Goal: Task Accomplishment & Management: Manage account settings

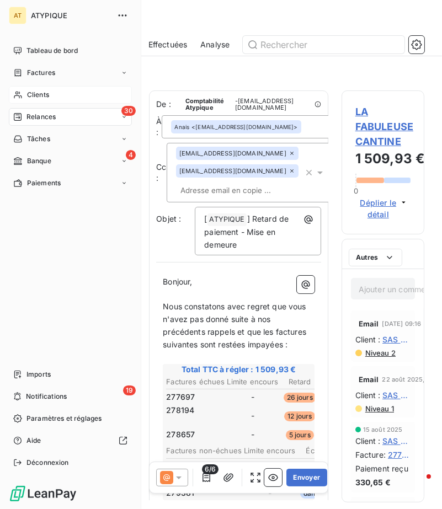
click at [24, 95] on div "Clients" at bounding box center [70, 95] width 123 height 18
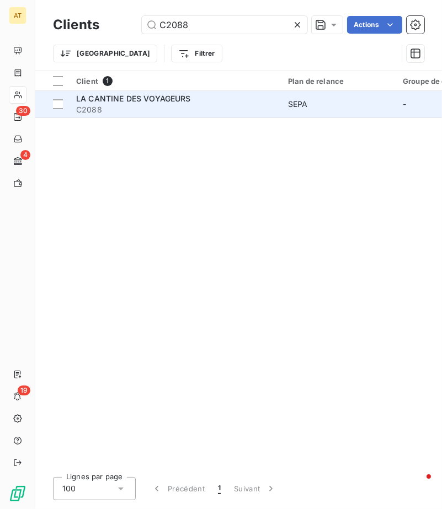
type input "C2088"
click at [130, 101] on span "LA CANTINE DES VOYAGEURS" at bounding box center [133, 98] width 115 height 9
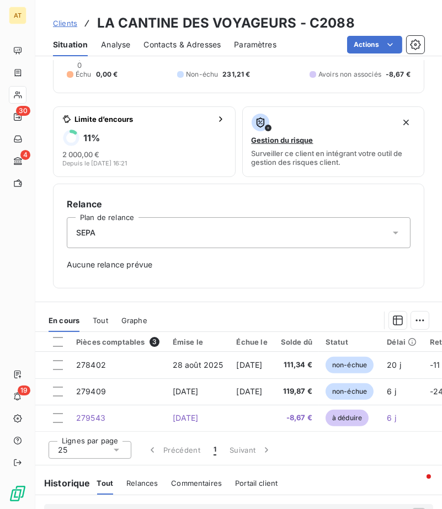
scroll to position [215, 0]
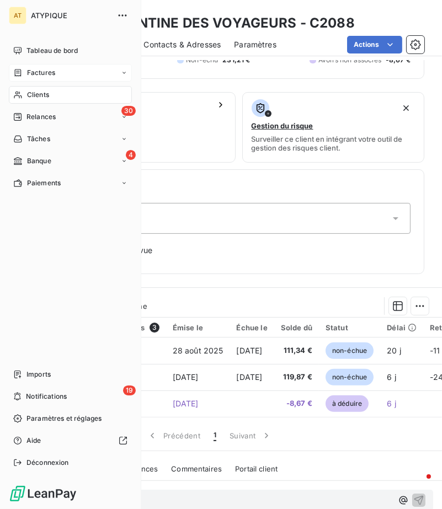
click at [45, 67] on div "Factures" at bounding box center [70, 73] width 123 height 18
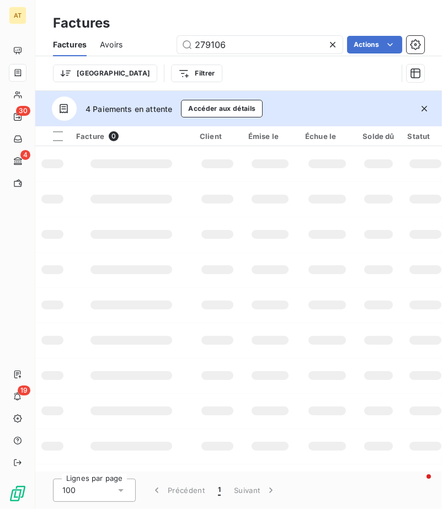
click at [331, 50] on icon at bounding box center [332, 44] width 11 height 11
click at [328, 33] on div "Factures Avoirs Actions" at bounding box center [238, 44] width 407 height 23
click at [423, 110] on icon "button" at bounding box center [424, 108] width 11 height 11
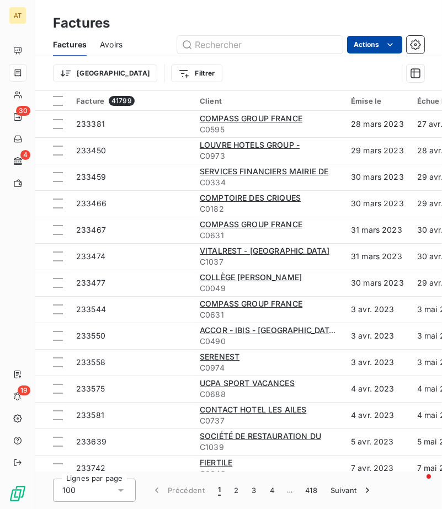
click at [360, 44] on html "AT 30 4 19 Factures Factures Avoirs Actions Trier Filtrer Facture 41799 Client …" at bounding box center [221, 254] width 442 height 509
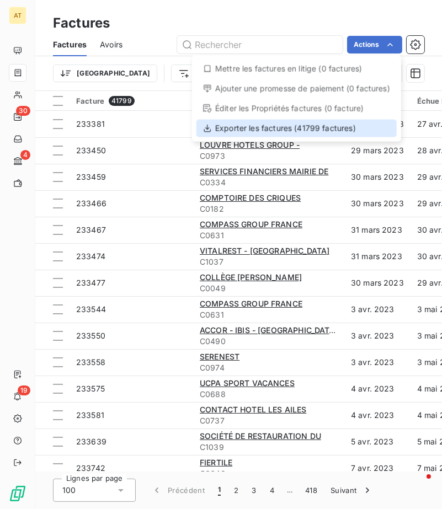
click at [282, 126] on div "Exporter les factures (41799 factures)" at bounding box center [296, 129] width 200 height 18
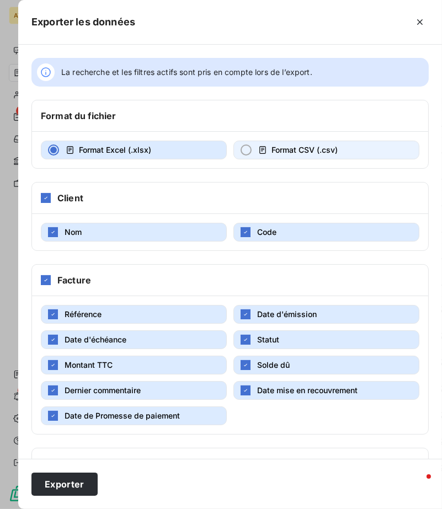
click at [298, 145] on span "Format CSV (.csv)" at bounding box center [305, 149] width 66 height 9
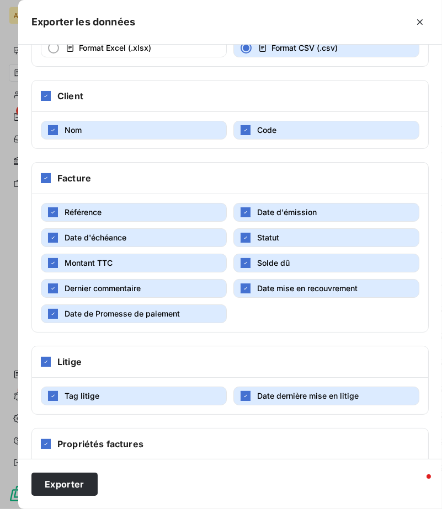
scroll to position [141, 0]
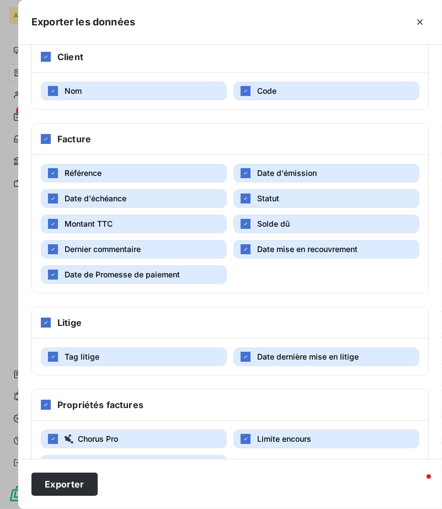
click at [121, 271] on span "Date de Promesse de paiement" at bounding box center [122, 274] width 115 height 9
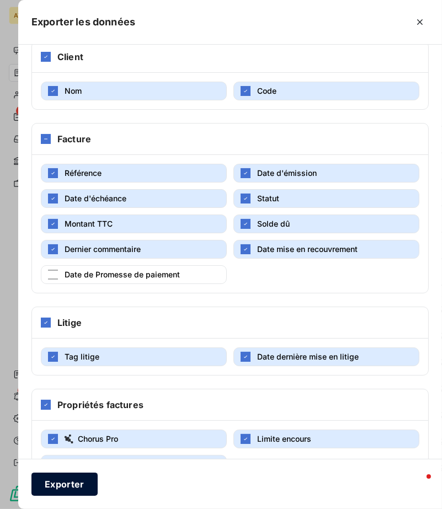
click at [46, 486] on button "Exporter" at bounding box center [64, 484] width 66 height 23
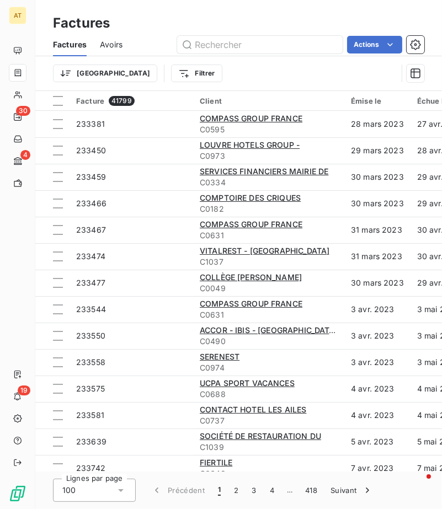
click at [119, 47] on span "Avoirs" at bounding box center [111, 44] width 23 height 11
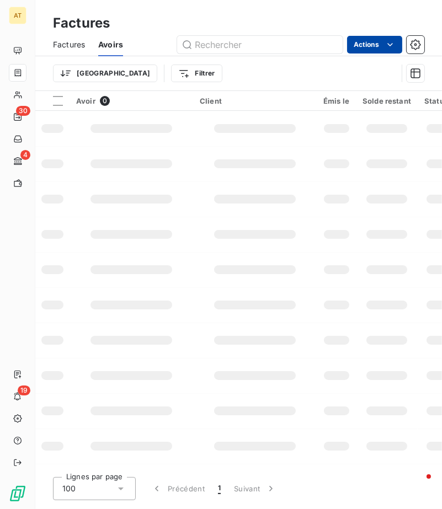
click at [367, 46] on html "AT 30 4 19 Factures Factures Avoirs Actions Trier Filtrer Avoir 0 Client Émis l…" at bounding box center [221, 254] width 442 height 509
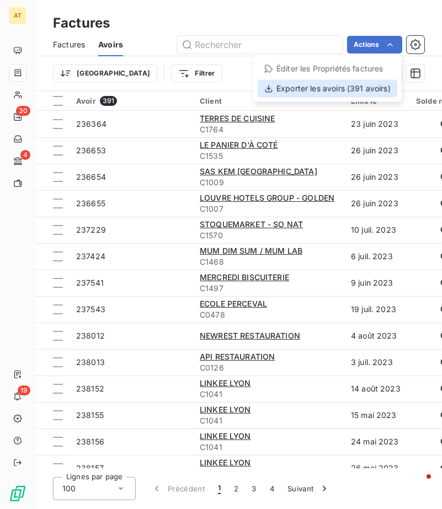
click at [321, 93] on div "Exporter les avoirs (391 avoirs)" at bounding box center [328, 89] width 140 height 18
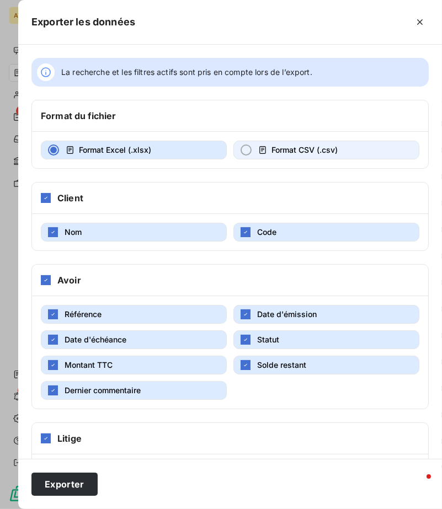
click at [276, 143] on button "Format CSV (.csv)" at bounding box center [326, 150] width 186 height 19
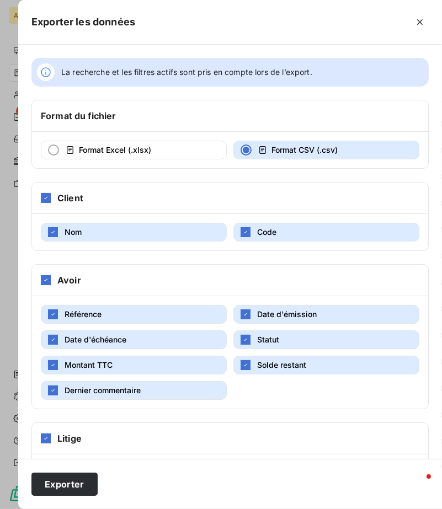
scroll to position [145, 0]
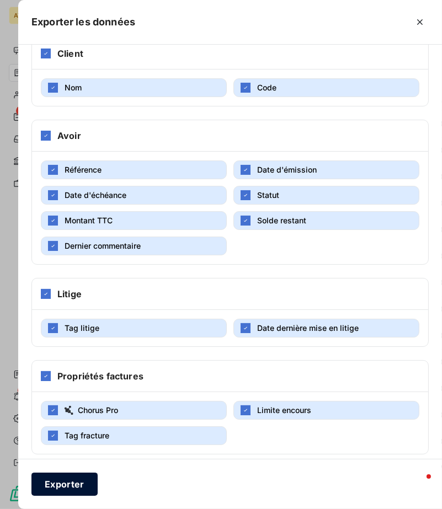
click at [65, 486] on button "Exporter" at bounding box center [64, 484] width 66 height 23
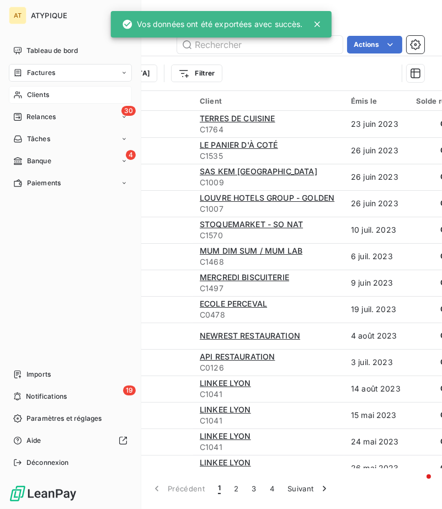
click at [45, 97] on span "Clients" at bounding box center [38, 95] width 22 height 10
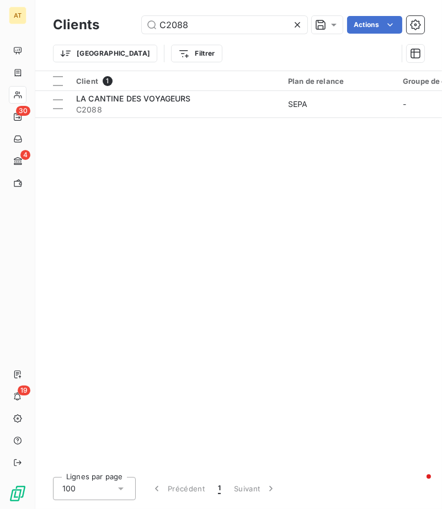
click at [293, 30] on icon at bounding box center [297, 24] width 11 height 11
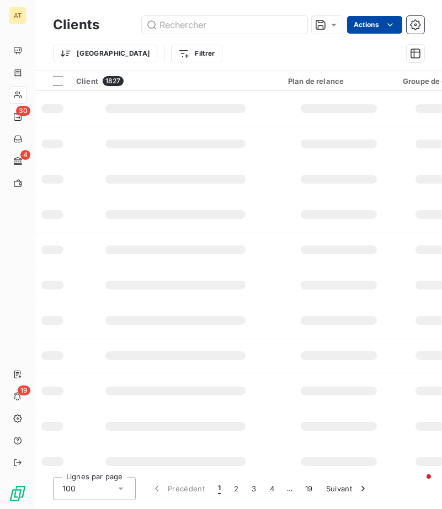
click at [365, 30] on html "AT 30 4 19 Clients Actions Trier Filtrer Client 1827 Plan de relance Groupe de …" at bounding box center [221, 254] width 442 height 509
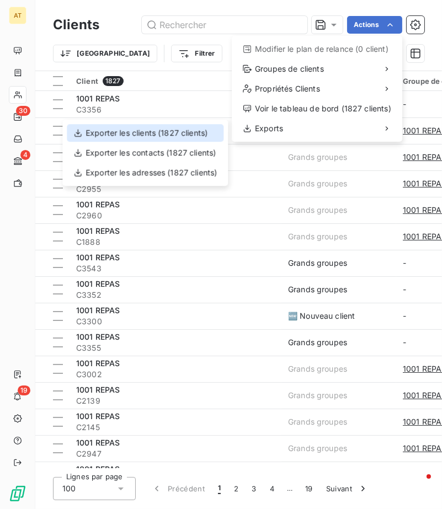
click at [156, 135] on div "Exporter les clients (1827 clients)" at bounding box center [145, 133] width 157 height 18
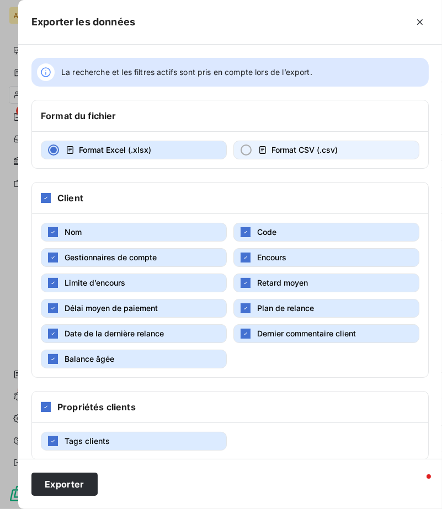
click at [301, 153] on span "Format CSV (.csv)" at bounding box center [305, 149] width 66 height 9
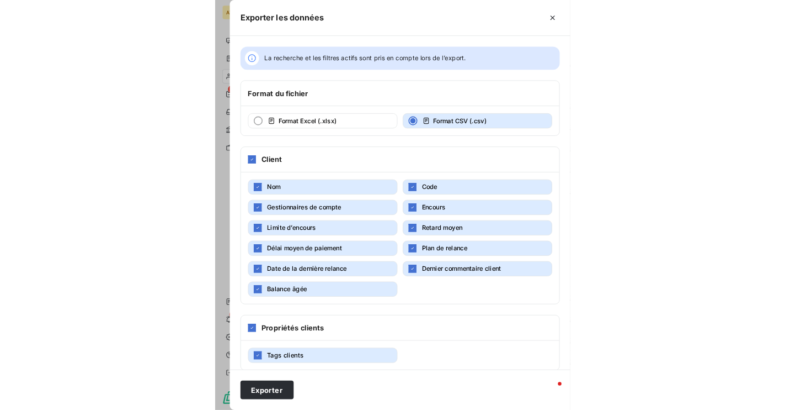
scroll to position [7, 0]
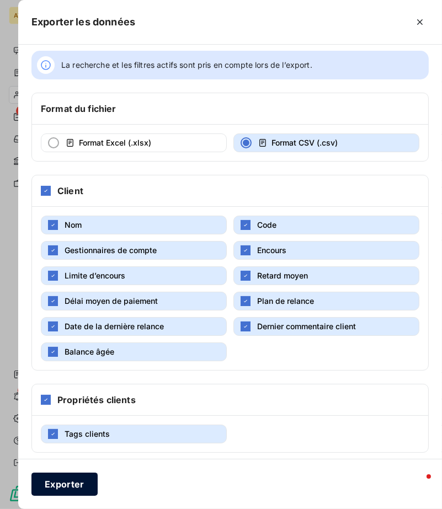
click at [51, 491] on button "Exporter" at bounding box center [64, 484] width 66 height 23
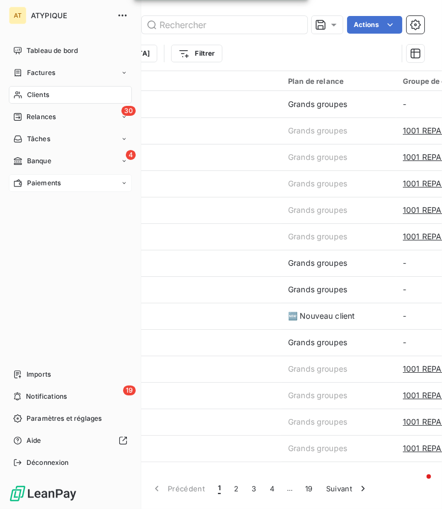
click at [37, 186] on span "Paiements" at bounding box center [44, 183] width 34 height 10
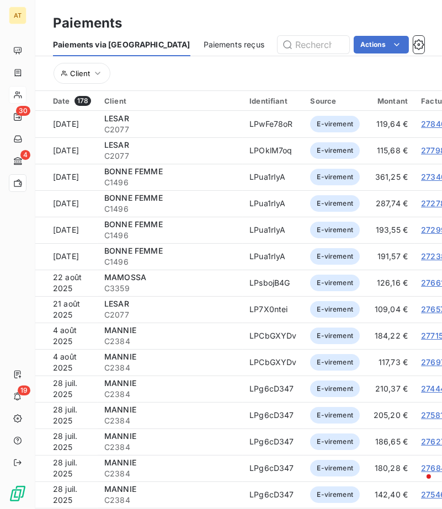
click at [204, 44] on span "Paiements reçus" at bounding box center [234, 44] width 61 height 11
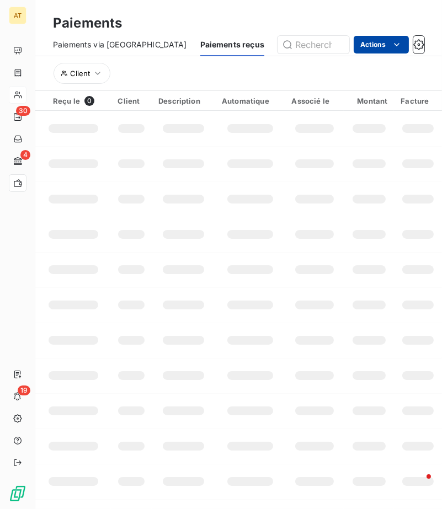
click at [378, 42] on html "AT 30 4 19 Paiements Paiements via le Portail Paiements reçus Actions Client Re…" at bounding box center [221, 254] width 442 height 509
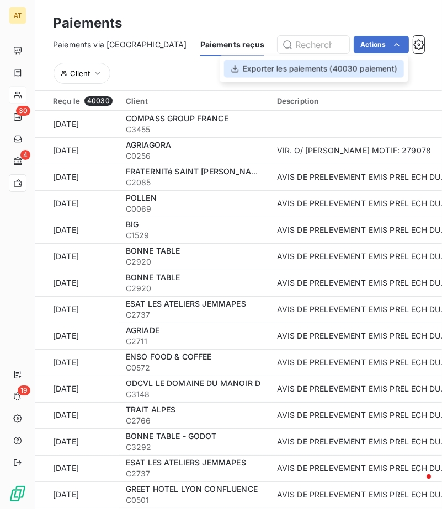
click at [371, 72] on div "Exporter les paiements (40030 paiement)" at bounding box center [314, 69] width 180 height 18
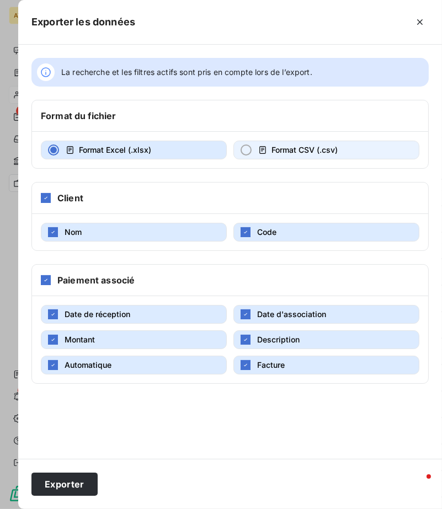
click at [276, 152] on span "Format CSV (.csv)" at bounding box center [305, 149] width 66 height 9
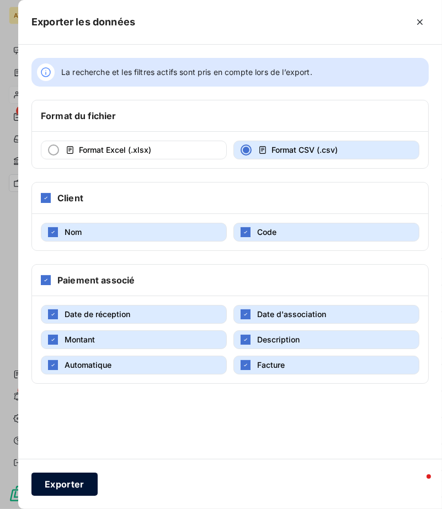
click at [70, 485] on button "Exporter" at bounding box center [64, 484] width 66 height 23
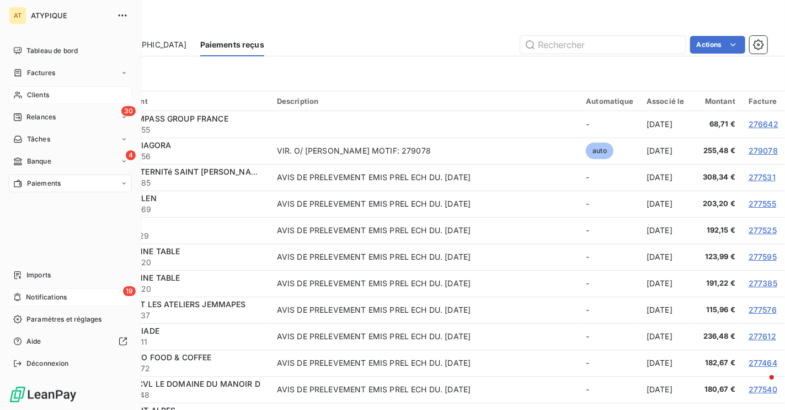
click at [19, 299] on icon at bounding box center [17, 297] width 8 height 9
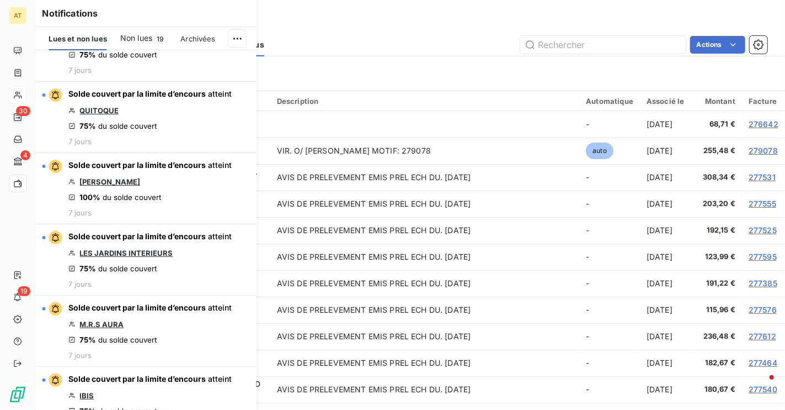
scroll to position [1216, 0]
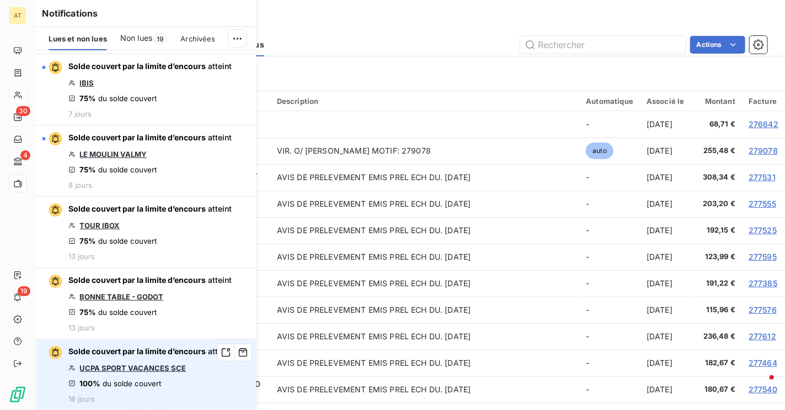
click at [168, 365] on link "UCPA SPORT VACANCES SCE" at bounding box center [132, 367] width 107 height 9
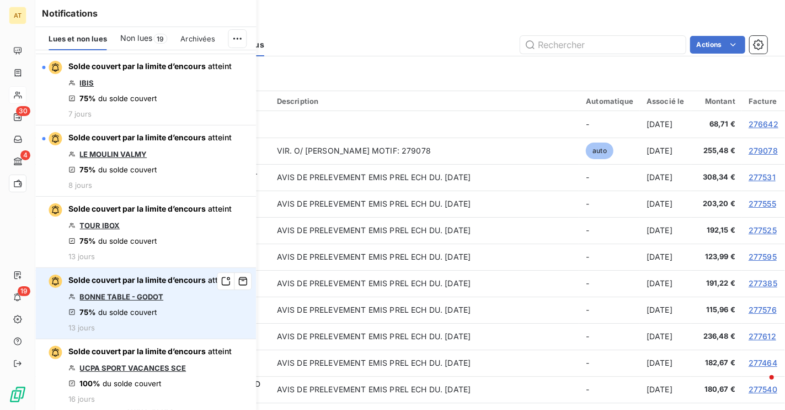
click at [113, 297] on link "BONNE TABLE - GODOT" at bounding box center [121, 296] width 84 height 9
click at [243, 283] on icon "button" at bounding box center [243, 281] width 8 height 8
click at [101, 297] on link "TOUR IBOX" at bounding box center [99, 296] width 40 height 9
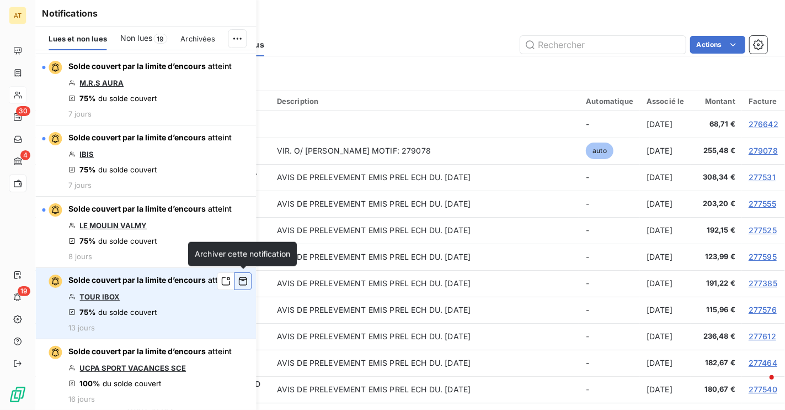
click at [243, 280] on icon "button" at bounding box center [243, 280] width 10 height 11
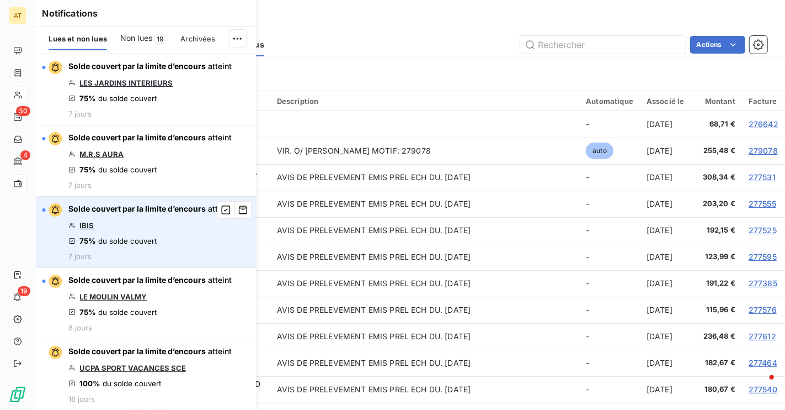
scroll to position [1072, 0]
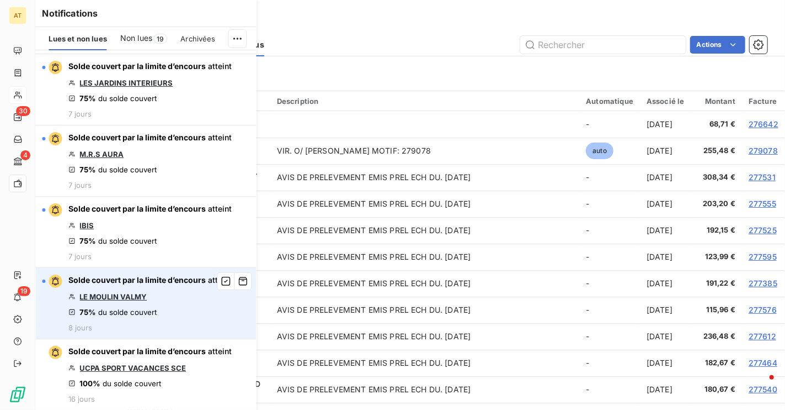
click at [122, 296] on link "LE MOULIN VALMY" at bounding box center [112, 296] width 67 height 9
click at [242, 285] on icon "button" at bounding box center [243, 280] width 10 height 11
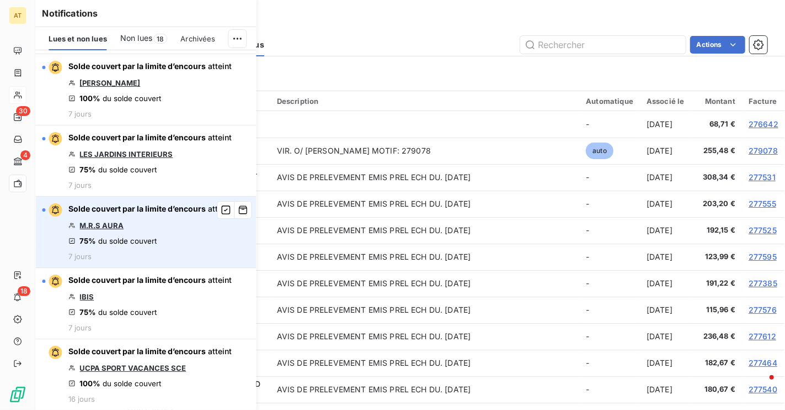
scroll to position [997, 0]
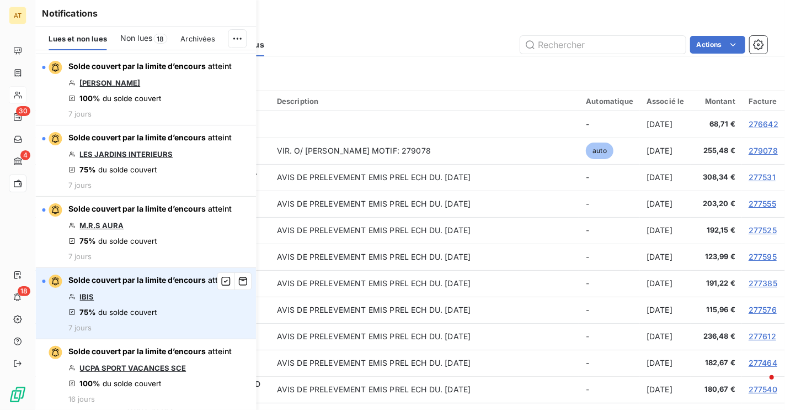
click at [87, 297] on link "IBIS" at bounding box center [86, 296] width 14 height 9
click at [243, 284] on icon "button" at bounding box center [243, 280] width 10 height 11
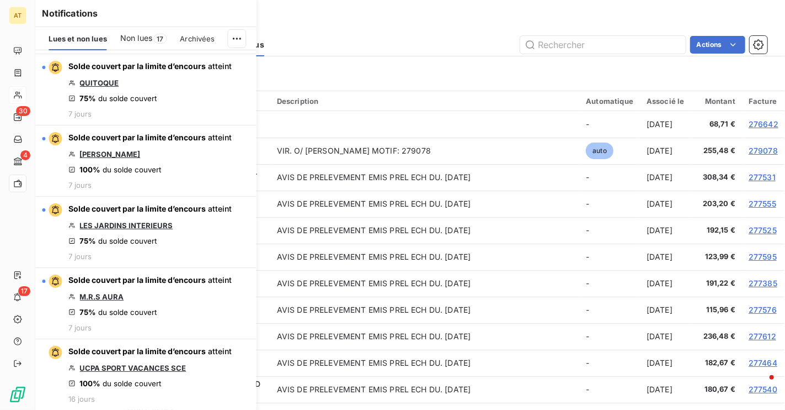
scroll to position [929, 0]
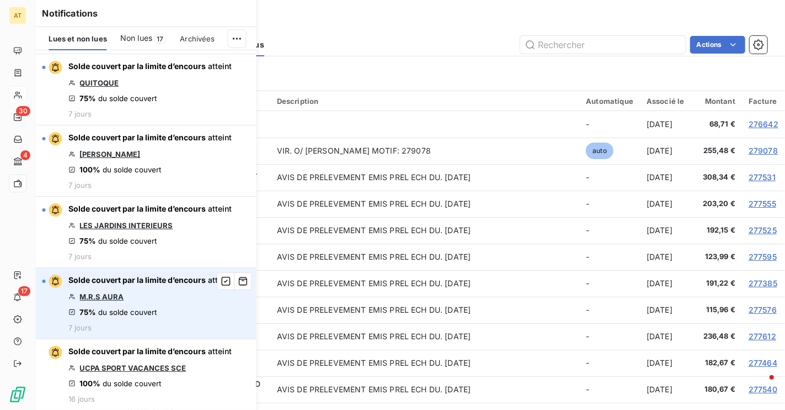
click at [94, 294] on link "M.R.S AURA" at bounding box center [101, 296] width 44 height 9
click at [243, 281] on icon "button" at bounding box center [243, 280] width 10 height 11
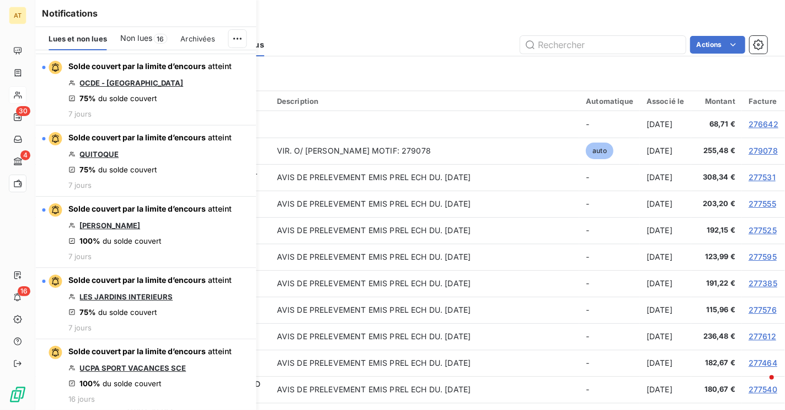
scroll to position [858, 0]
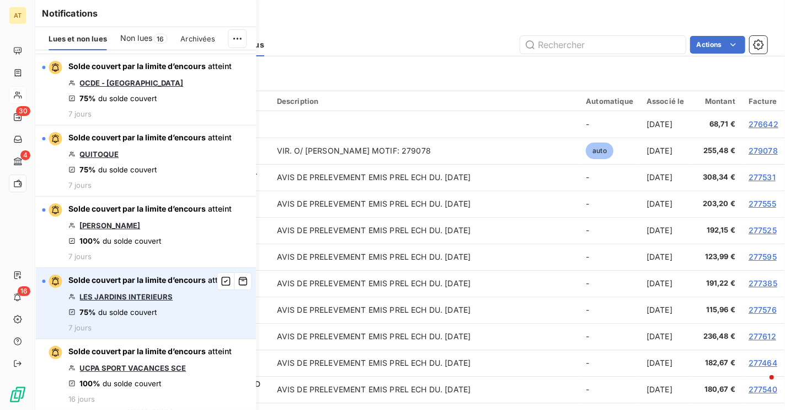
click at [141, 293] on link "LES JARDINS INTERIEURS" at bounding box center [125, 296] width 93 height 9
click at [246, 278] on icon "button" at bounding box center [243, 280] width 10 height 11
click at [115, 297] on link "CRYSTAL PARK" at bounding box center [109, 296] width 61 height 9
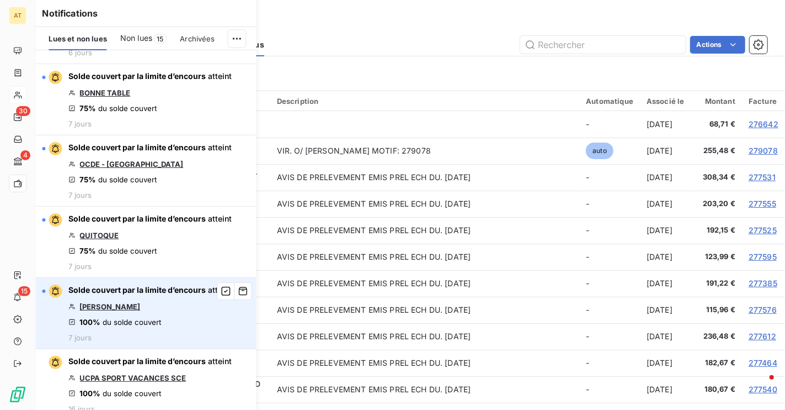
scroll to position [765, 0]
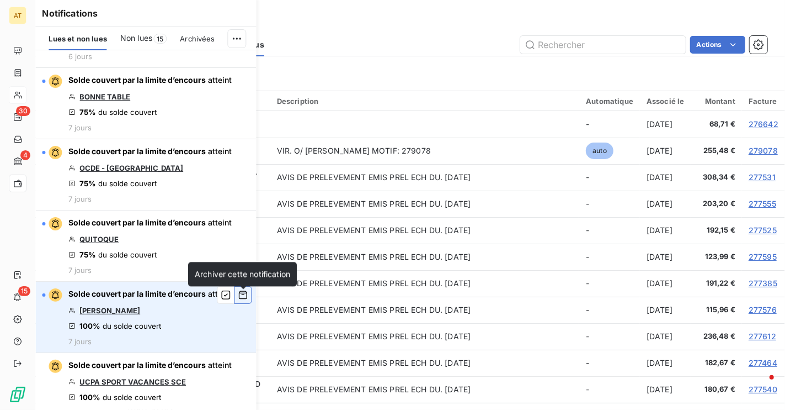
click at [243, 300] on icon "button" at bounding box center [243, 294] width 10 height 11
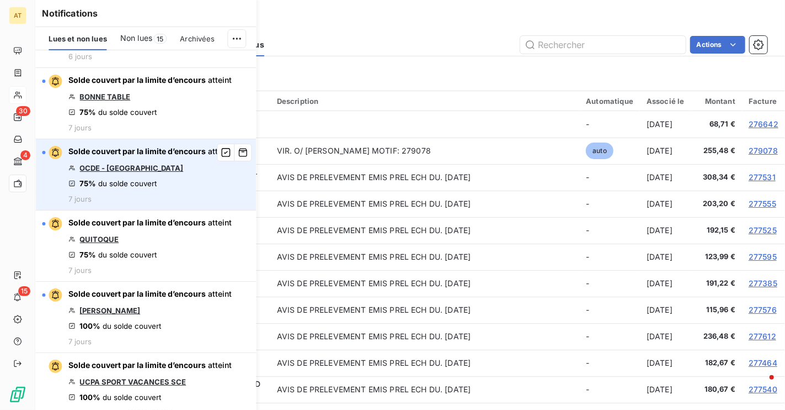
scroll to position [714, 0]
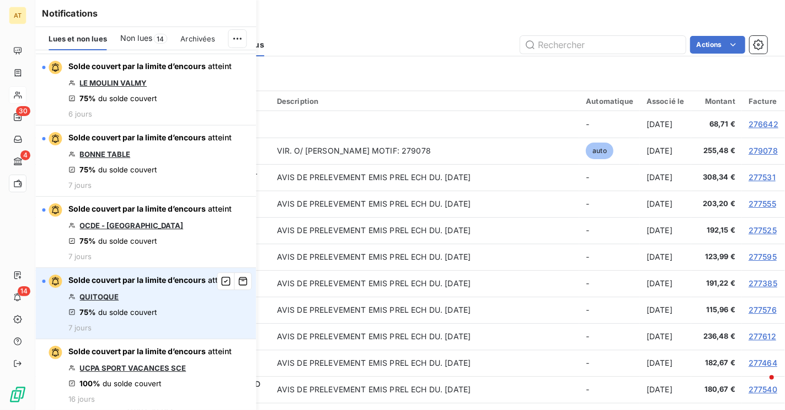
click at [99, 298] on link "QUITOQUE" at bounding box center [98, 296] width 39 height 9
click at [243, 283] on icon "button" at bounding box center [243, 280] width 10 height 11
click at [121, 295] on link "OCDE - BOULOGNE" at bounding box center [131, 296] width 104 height 9
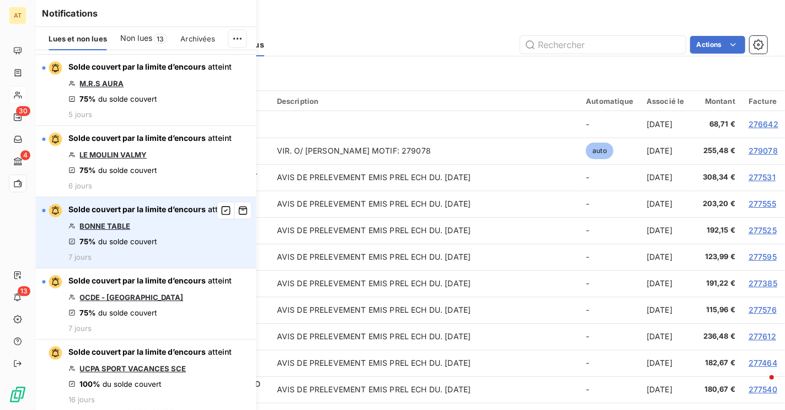
scroll to position [635, 0]
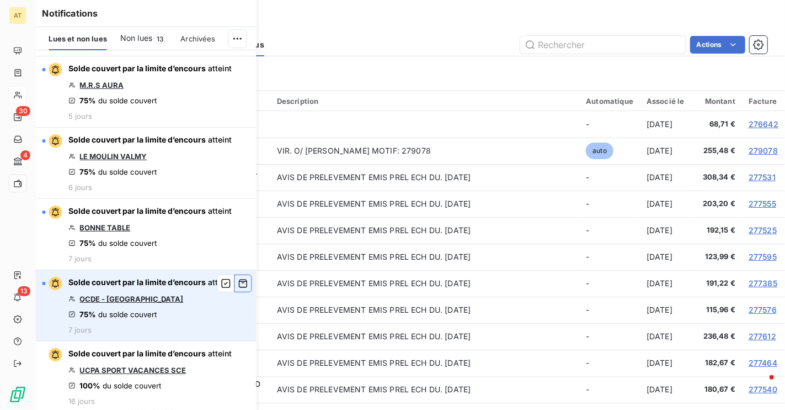
click at [242, 289] on icon "button" at bounding box center [243, 283] width 10 height 11
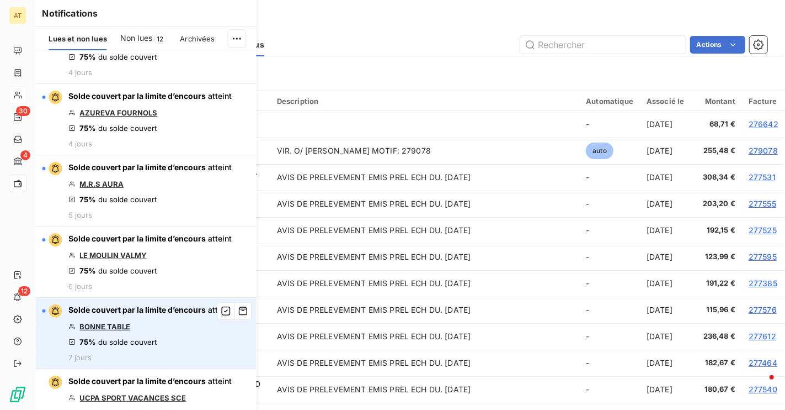
scroll to position [520, 0]
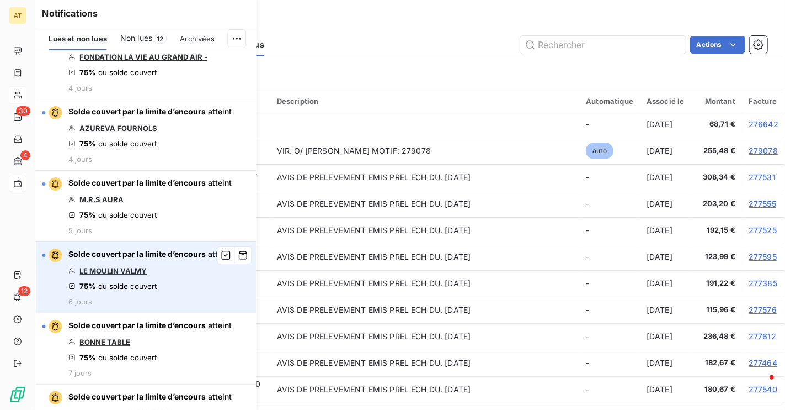
click at [114, 275] on link "LE MOULIN VALMY" at bounding box center [112, 270] width 67 height 9
click at [247, 259] on icon "button" at bounding box center [243, 255] width 8 height 8
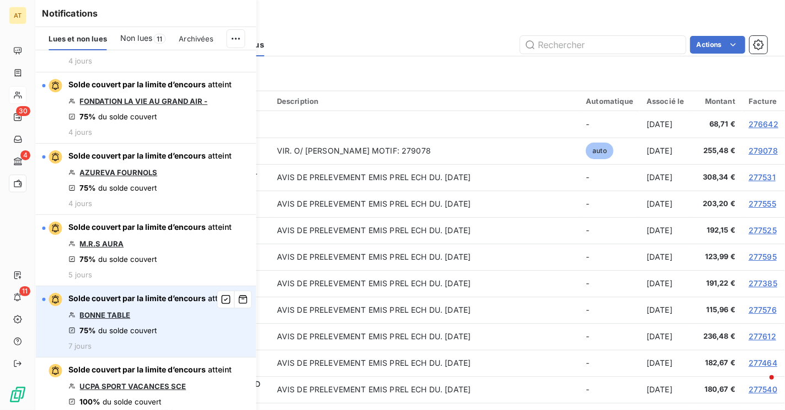
scroll to position [471, 0]
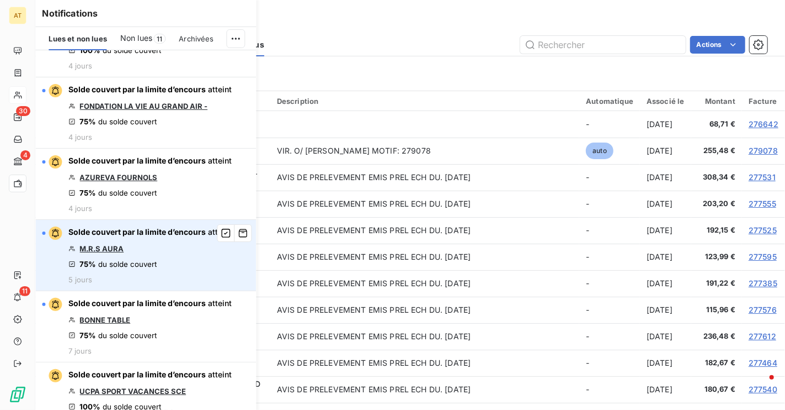
click at [86, 253] on link "M.R.S AURA" at bounding box center [101, 248] width 44 height 9
click at [241, 238] on icon "button" at bounding box center [243, 232] width 10 height 11
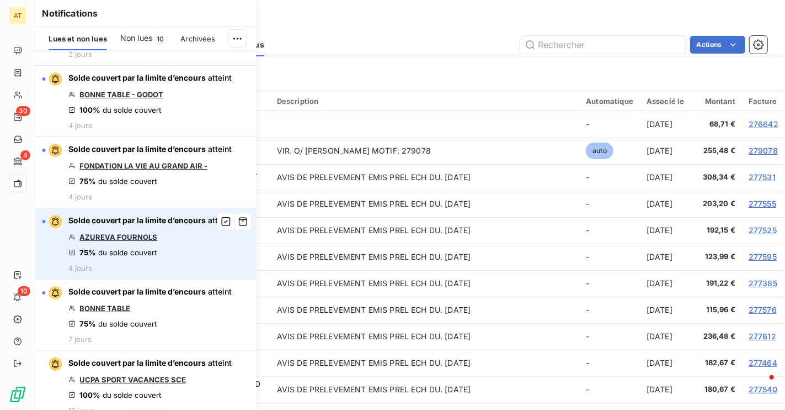
scroll to position [410, 0]
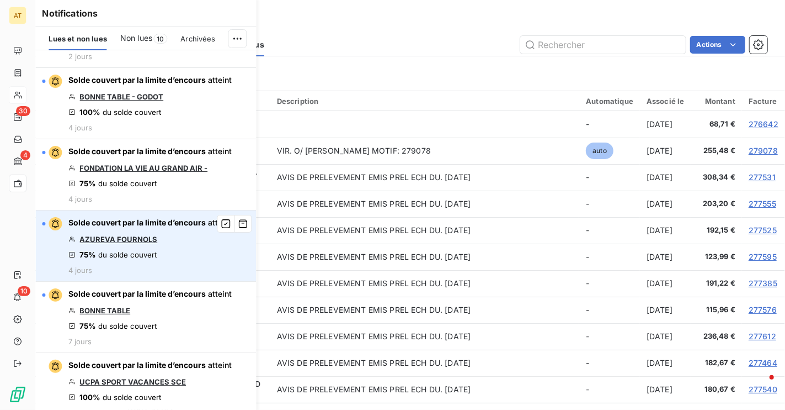
click at [136, 241] on link "AZUREVA FOURNOLS" at bounding box center [118, 239] width 78 height 9
click at [241, 232] on button "button" at bounding box center [243, 224] width 18 height 18
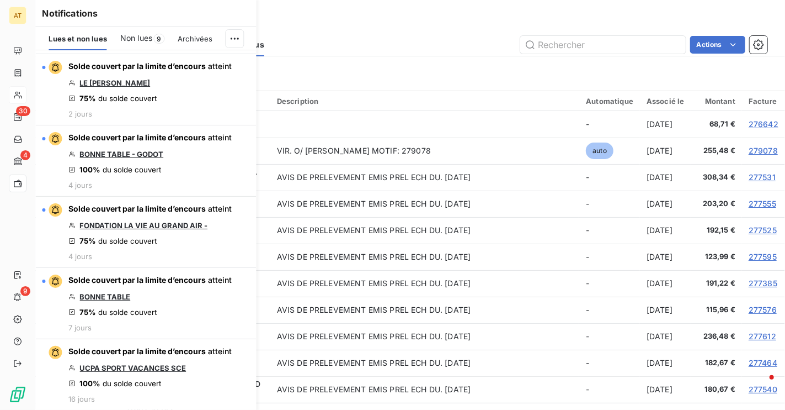
scroll to position [356, 0]
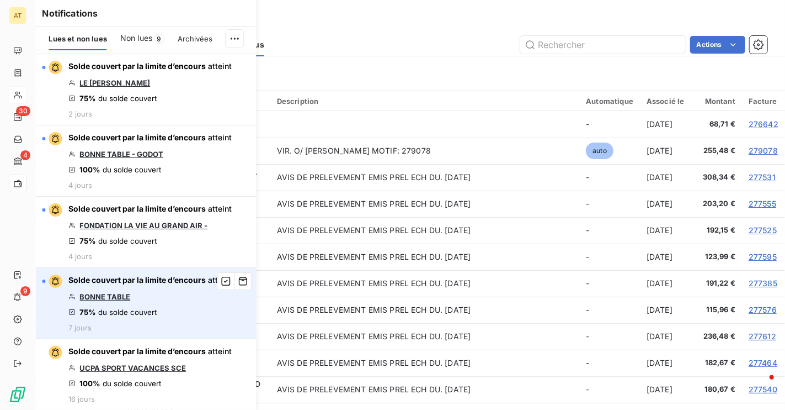
click at [101, 294] on link "BONNE TABLE" at bounding box center [104, 296] width 51 height 9
click at [243, 284] on icon "button" at bounding box center [243, 281] width 8 height 8
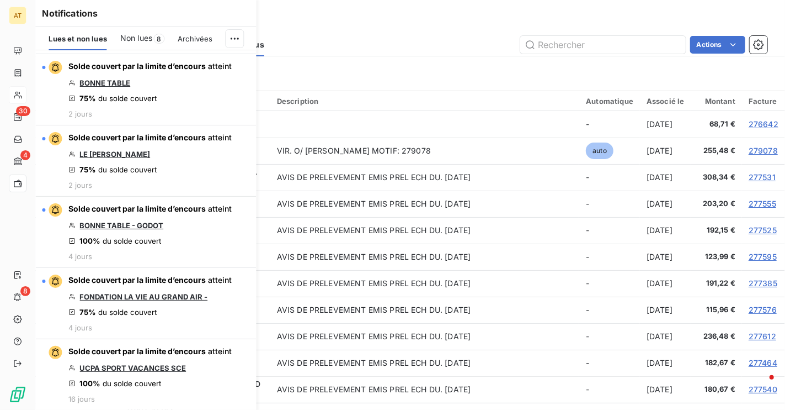
scroll to position [284, 0]
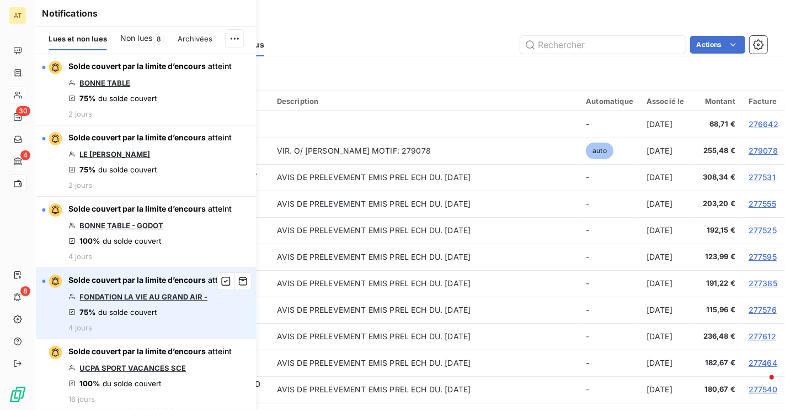
click at [148, 296] on link "FONDATION LA VIE AU GRAND AIR -" at bounding box center [143, 296] width 128 height 9
click at [237, 283] on button "button" at bounding box center [243, 281] width 18 height 18
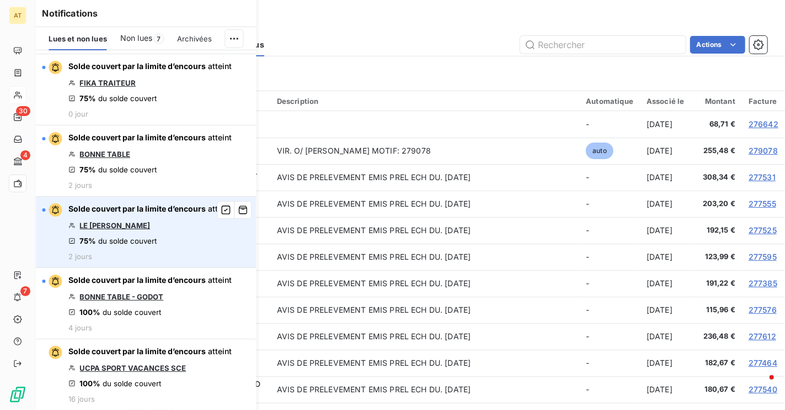
click at [111, 226] on link "LE PERE JOSEPH" at bounding box center [114, 225] width 71 height 9
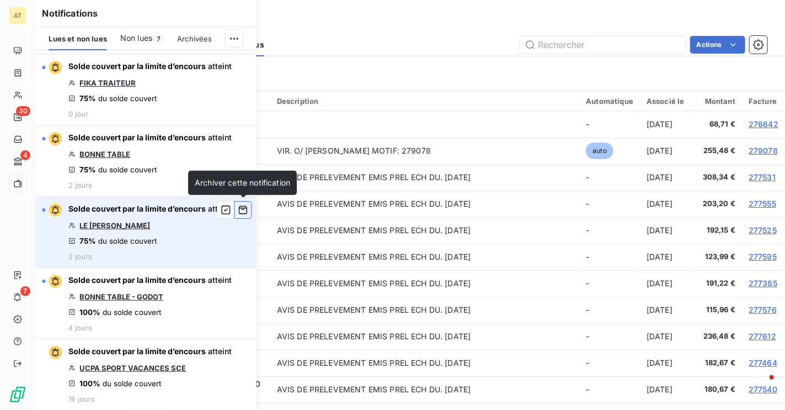
click at [244, 213] on icon "button" at bounding box center [243, 209] width 10 height 11
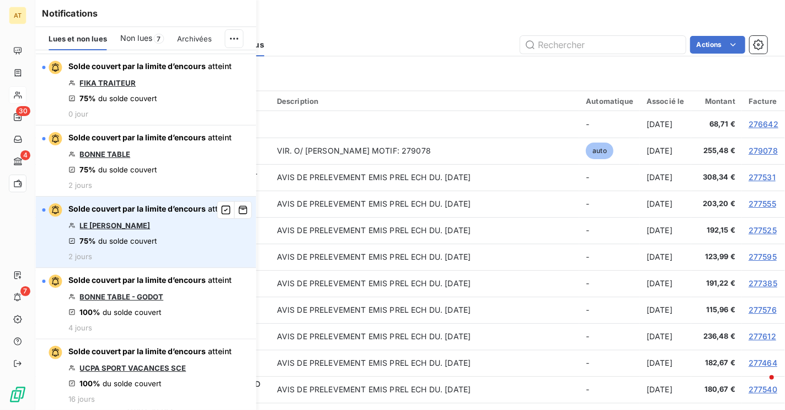
scroll to position [141, 0]
click at [120, 224] on link "BONNE TABLE" at bounding box center [104, 225] width 51 height 9
click at [241, 211] on icon "button" at bounding box center [243, 209] width 10 height 11
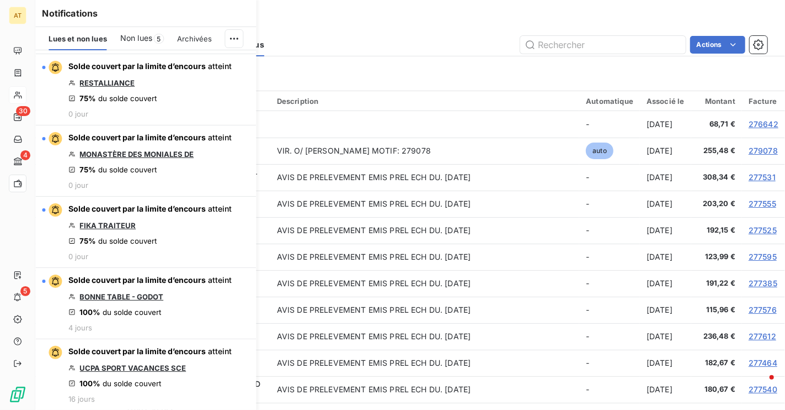
scroll to position [70, 0]
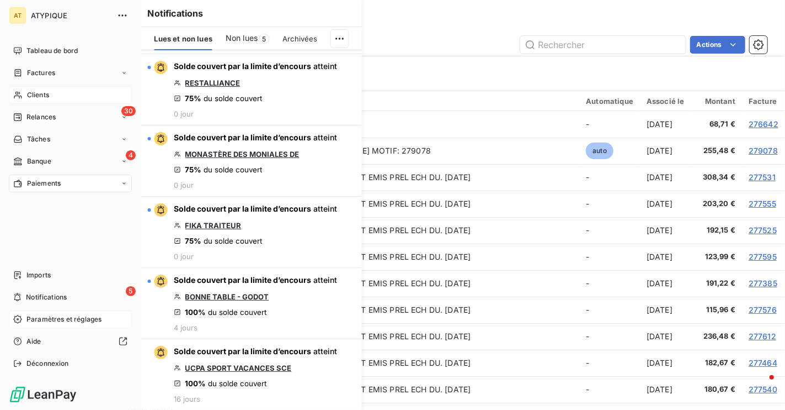
click at [37, 322] on span "Paramètres et réglages" at bounding box center [63, 319] width 75 height 10
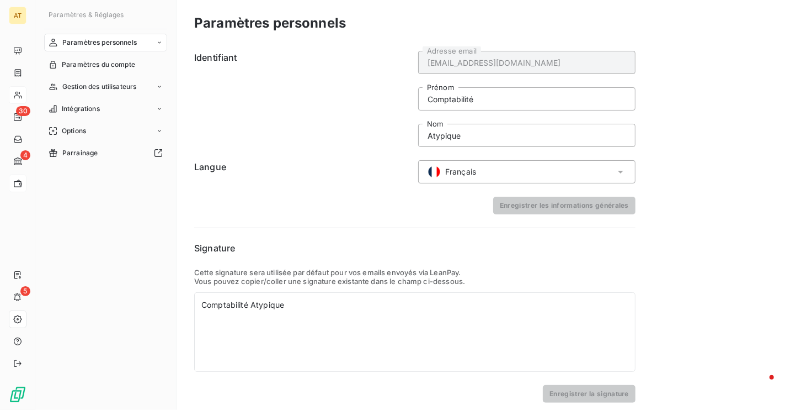
scroll to position [6, 0]
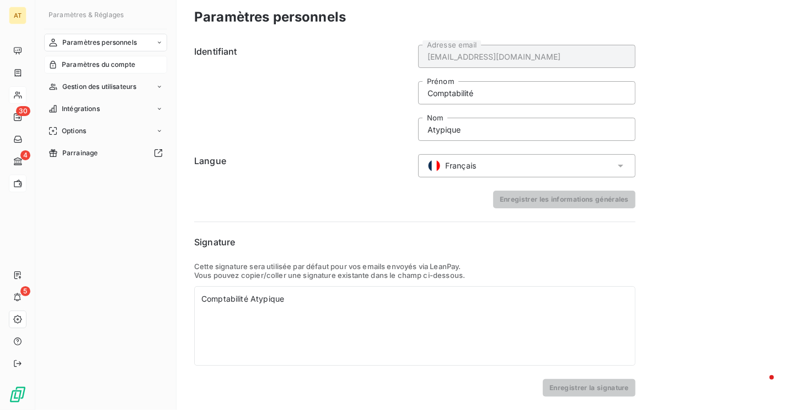
click at [120, 71] on div "Paramètres du compte" at bounding box center [105, 65] width 123 height 18
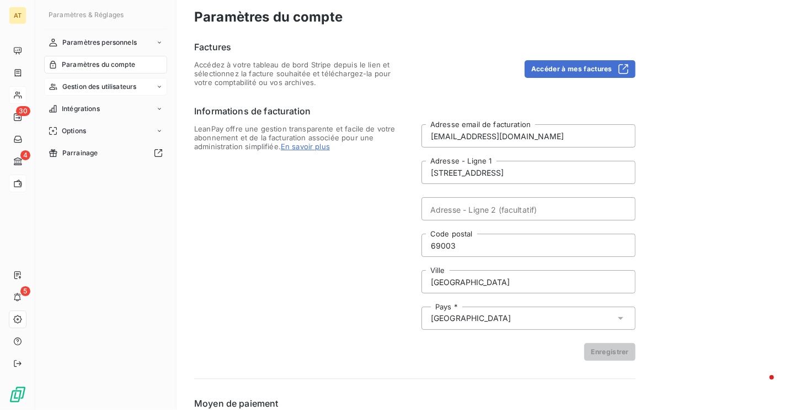
click at [114, 85] on span "Gestion des utilisateurs" at bounding box center [99, 87] width 75 height 10
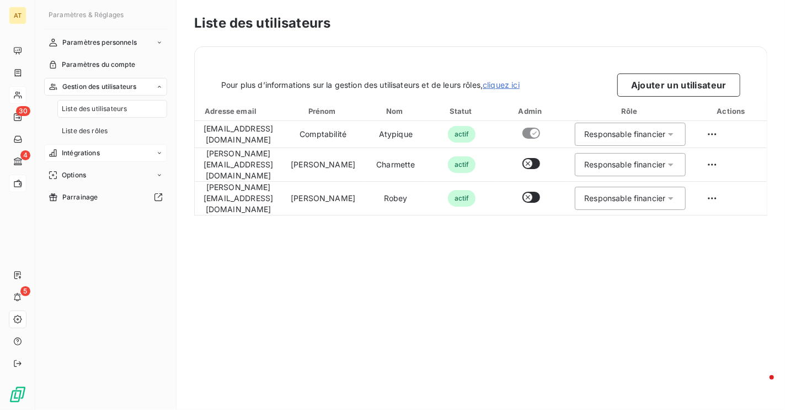
click at [98, 145] on div "Intégrations" at bounding box center [105, 153] width 123 height 18
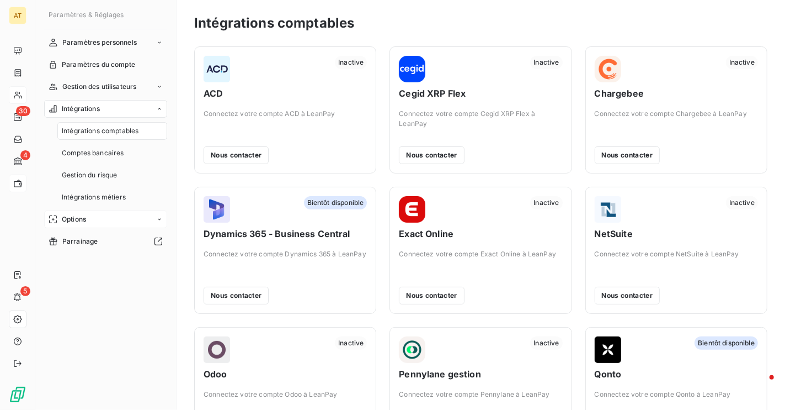
click at [102, 215] on div "Options" at bounding box center [105, 219] width 123 height 18
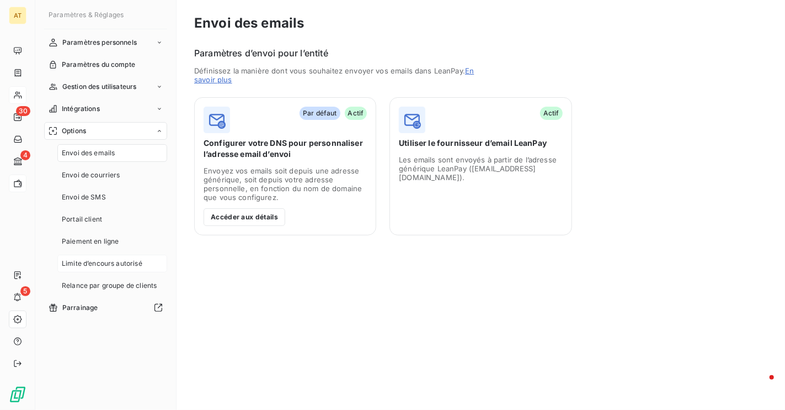
click at [131, 260] on span "Limite d’encours autorisé" at bounding box center [102, 263] width 81 height 10
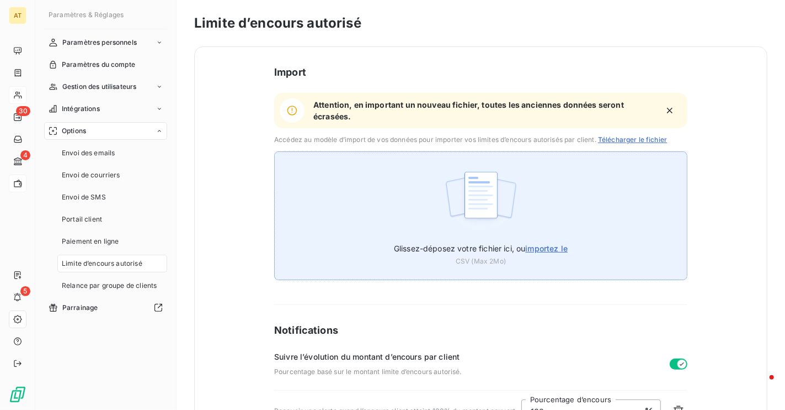
scroll to position [126, 0]
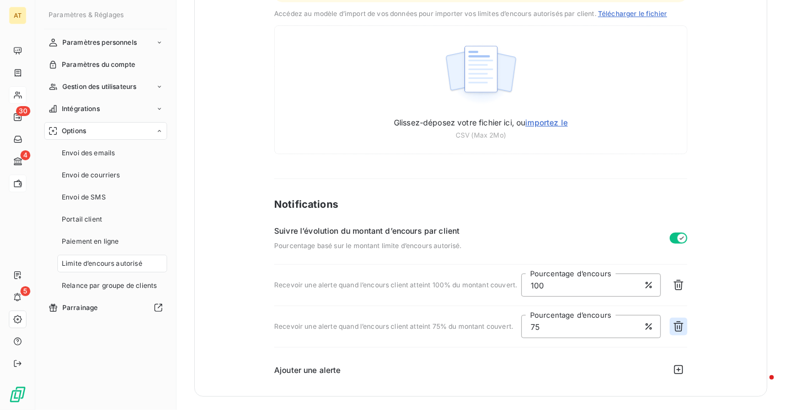
click at [676, 326] on icon "button" at bounding box center [679, 326] width 10 height 10
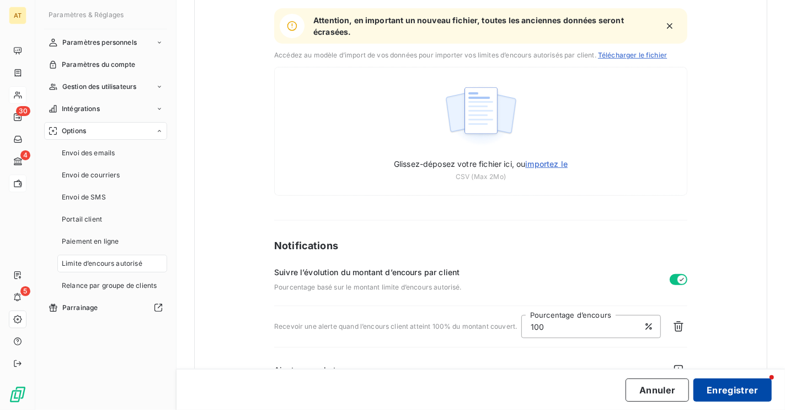
click at [715, 384] on button "Enregistrer" at bounding box center [733, 389] width 78 height 23
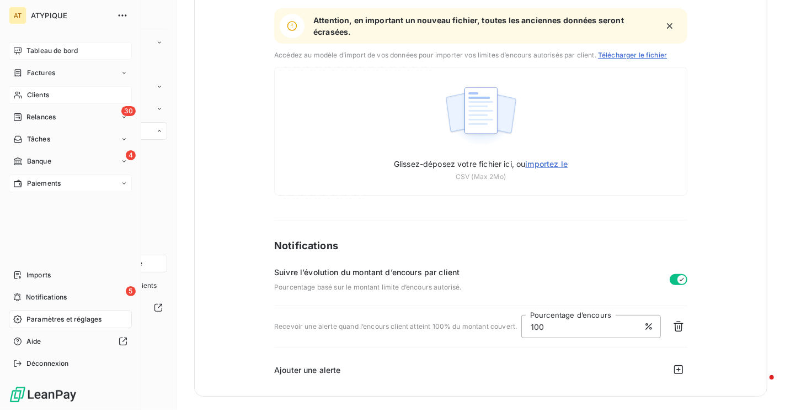
click at [17, 54] on icon at bounding box center [17, 50] width 9 height 9
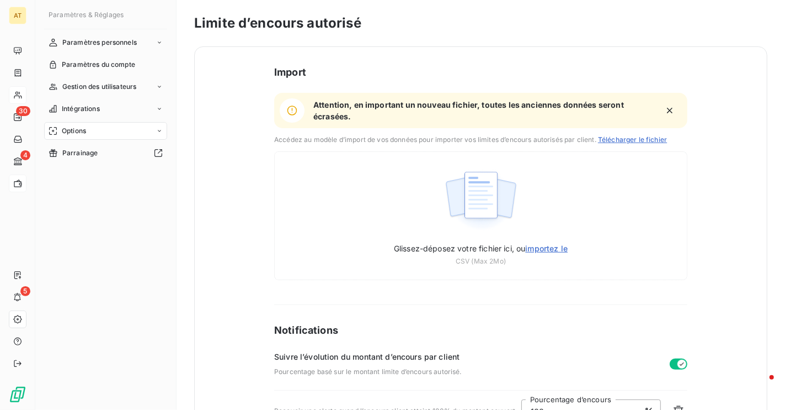
scroll to position [84, 0]
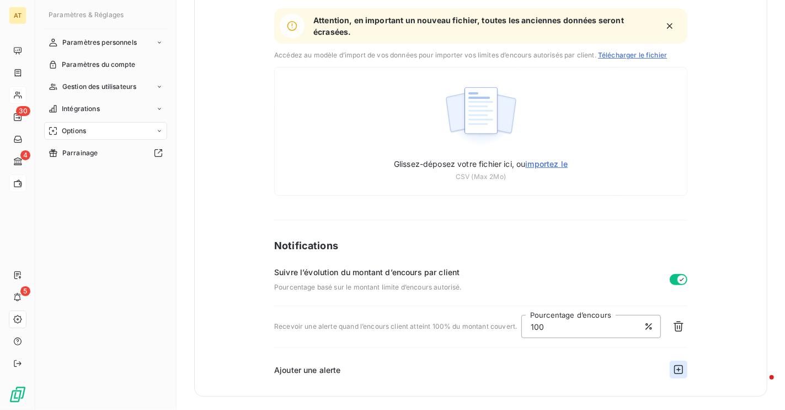
click at [678, 366] on icon "button" at bounding box center [678, 369] width 11 height 11
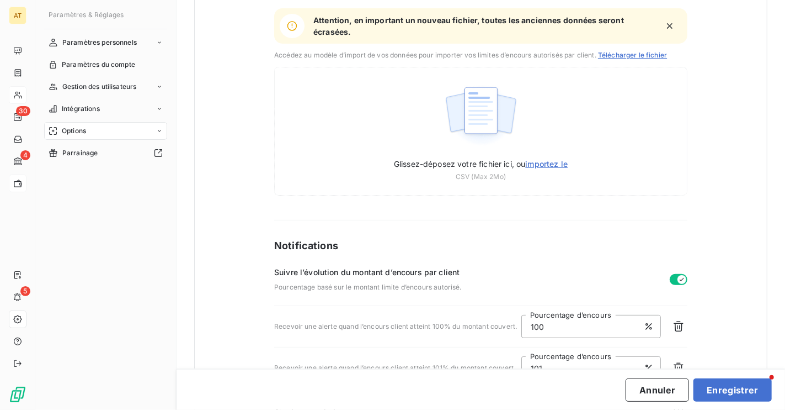
scroll to position [126, 0]
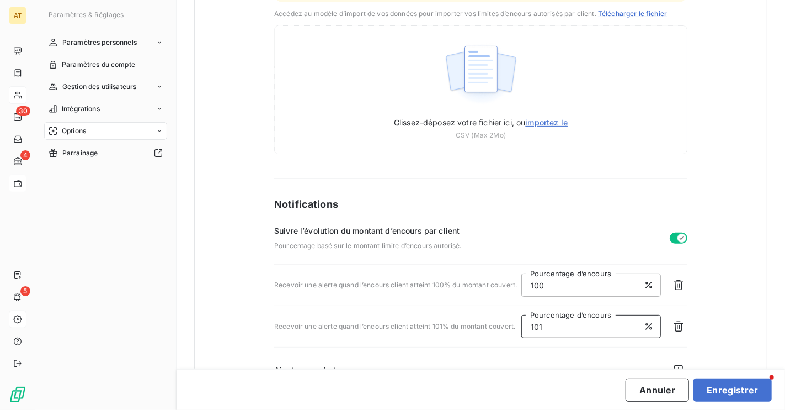
drag, startPoint x: 603, startPoint y: 331, endPoint x: 523, endPoint y: 329, distance: 80.0
click at [523, 329] on div "Recevoir une alerte quand l’encours client atteint 101% du montant couvert. 101…" at bounding box center [480, 325] width 413 height 41
type input "80"
click at [727, 384] on button "Enregistrer" at bounding box center [733, 389] width 78 height 23
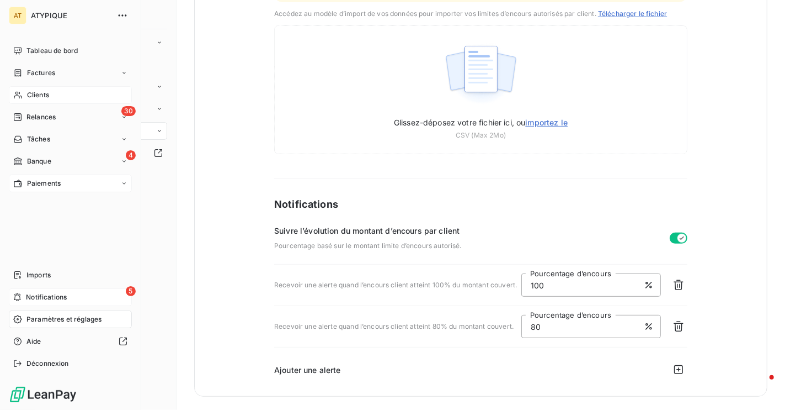
click at [70, 303] on div "5 Notifications" at bounding box center [70, 297] width 123 height 18
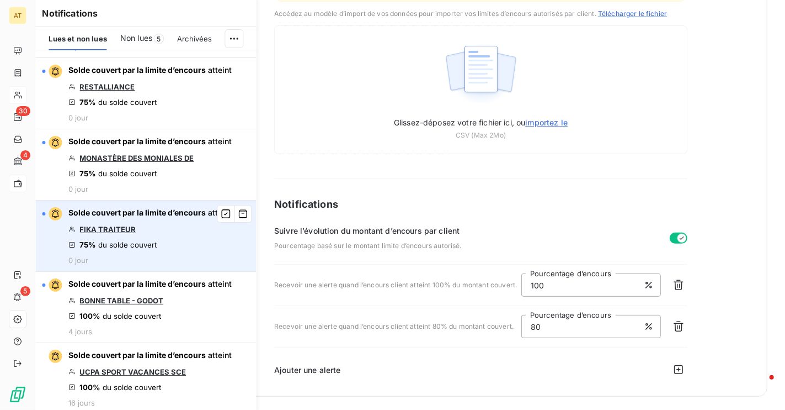
scroll to position [70, 0]
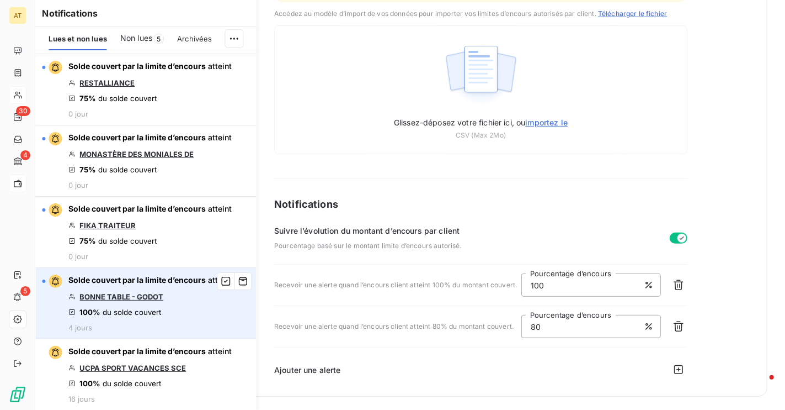
click at [121, 298] on link "BONNE TABLE - GODOT" at bounding box center [121, 296] width 84 height 9
click at [229, 282] on icon "button" at bounding box center [226, 280] width 9 height 9
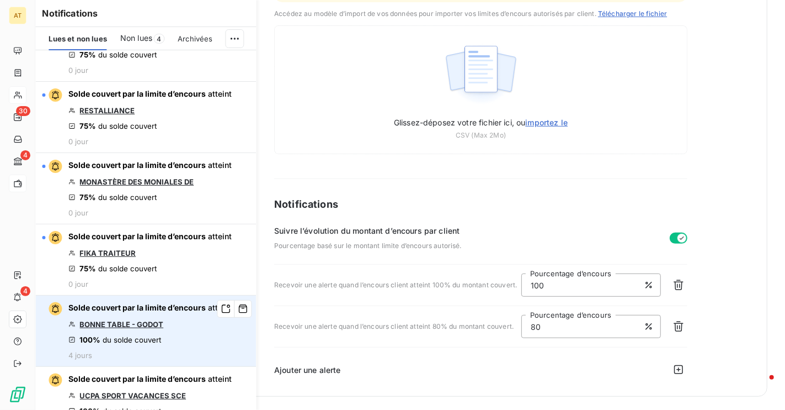
scroll to position [33, 0]
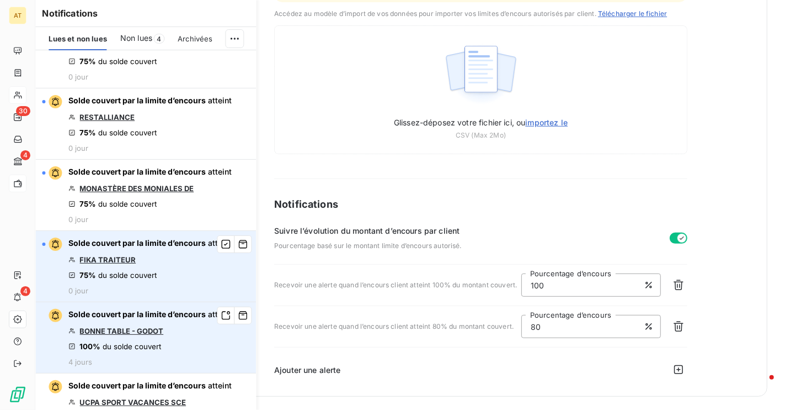
click at [99, 259] on link "FIKA TRAITEUR" at bounding box center [107, 259] width 56 height 9
click at [225, 248] on icon "button" at bounding box center [226, 243] width 10 height 11
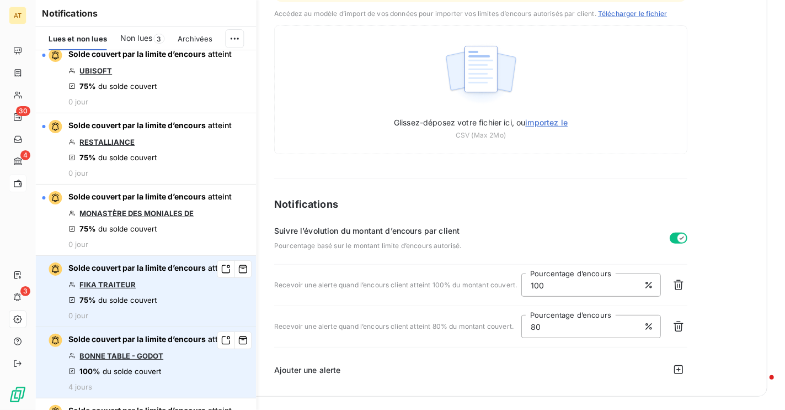
scroll to position [0, 0]
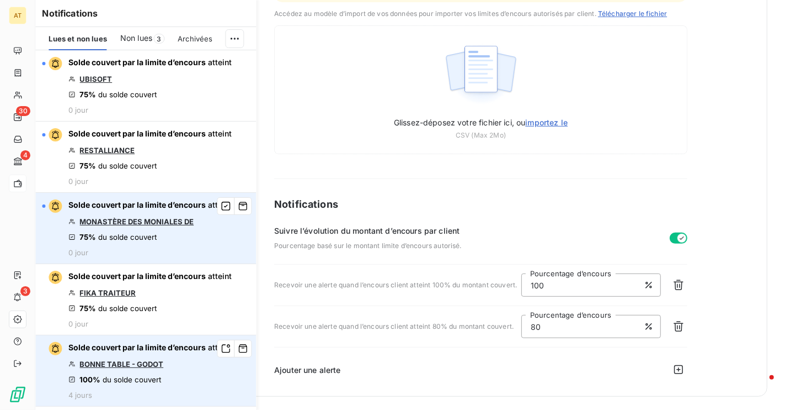
click at [163, 220] on link "MONASTÈRE DES MONIALES DE" at bounding box center [136, 221] width 114 height 9
click at [242, 208] on icon "button" at bounding box center [243, 205] width 10 height 11
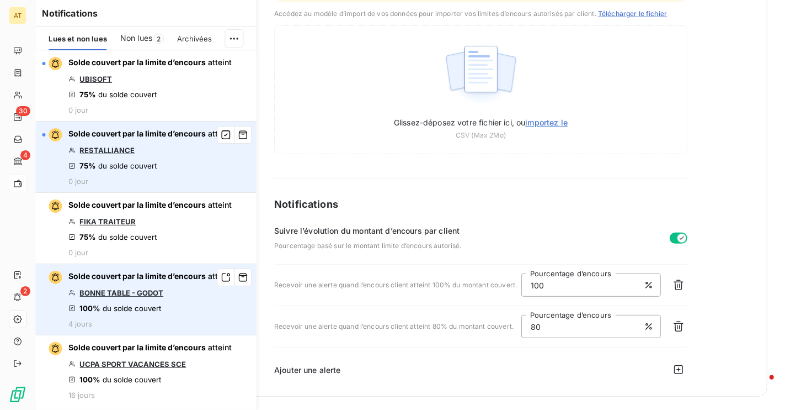
click at [121, 152] on link "RESTALLIANCE" at bounding box center [106, 150] width 55 height 9
click at [241, 140] on icon "button" at bounding box center [243, 134] width 10 height 11
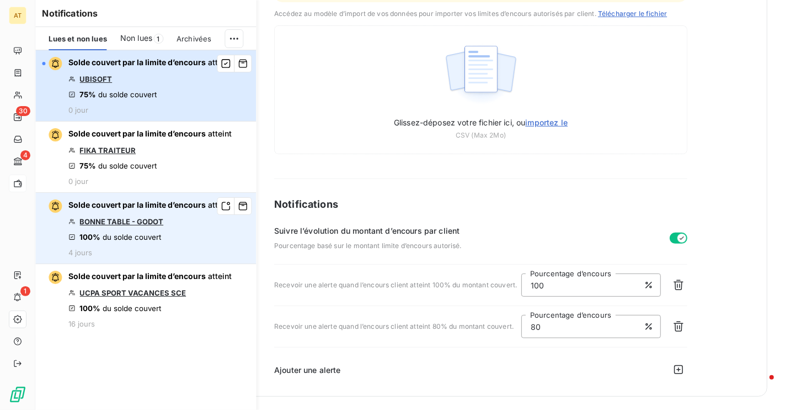
click at [103, 83] on div "Solde couvert par la limite d’encours atteint UBISOFT 75% du solde couvert 0 jo…" at bounding box center [149, 85] width 163 height 57
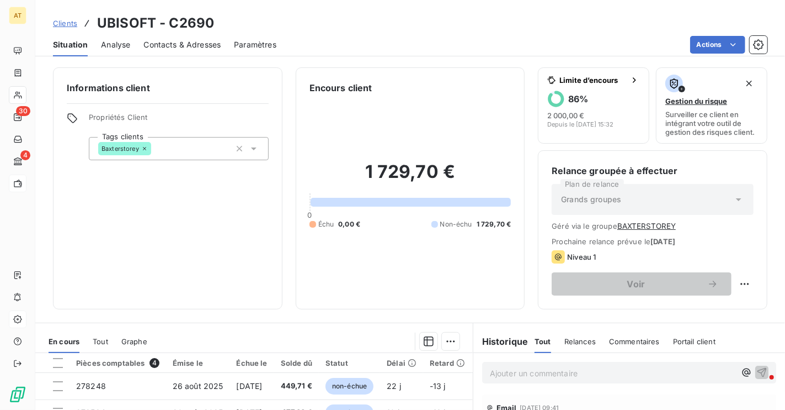
click at [199, 25] on h3 "UBISOFT - C2690" at bounding box center [155, 23] width 117 height 20
copy h3 "C2690"
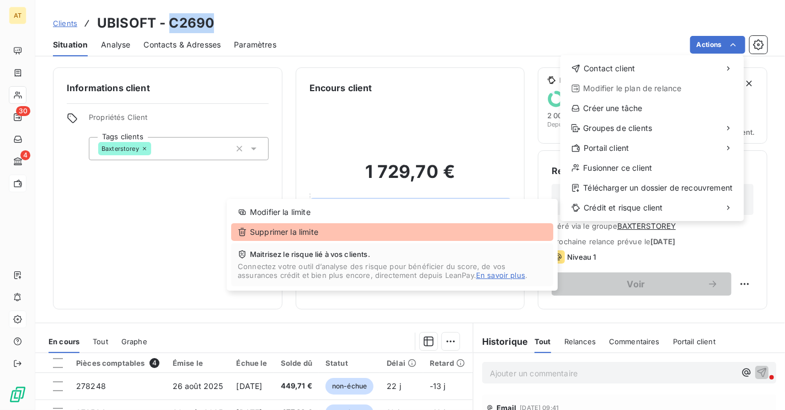
click at [420, 231] on div "Supprimer la limite" at bounding box center [392, 232] width 322 height 18
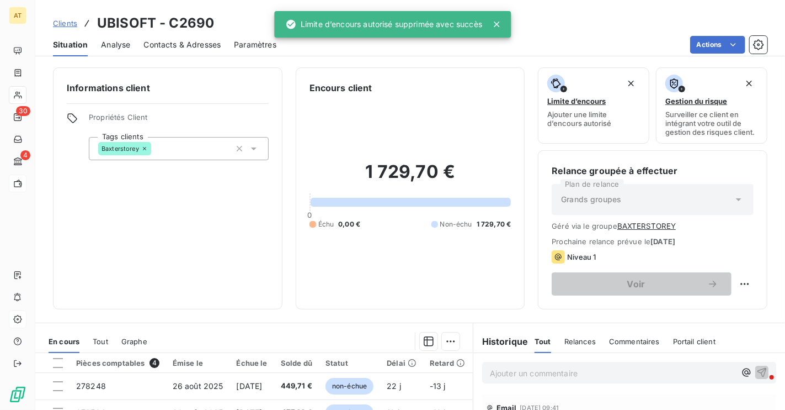
click at [422, 257] on div "1 729,70 € 0 Échu 0,00 € Non-échu 1 729,70 €" at bounding box center [411, 194] width 202 height 201
click at [279, 219] on div "Informations client Propriétés Client Tags clients Baxterstorey" at bounding box center [168, 188] width 230 height 242
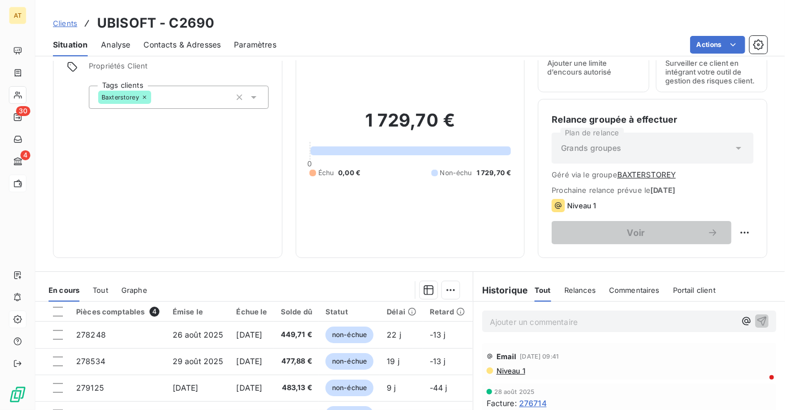
scroll to position [56, 0]
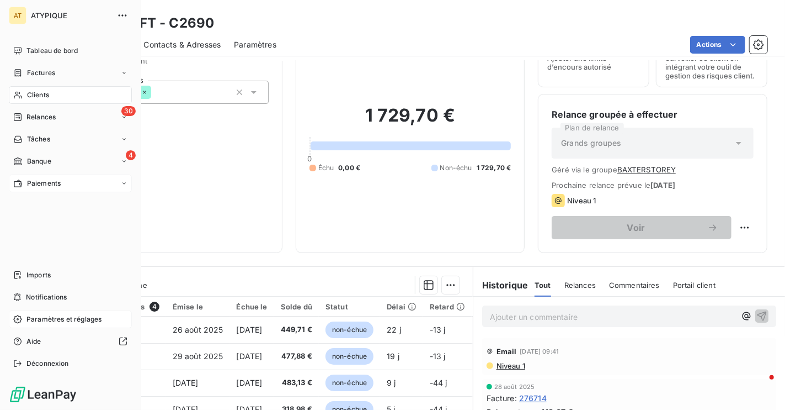
click at [25, 95] on div "Clients" at bounding box center [70, 95] width 123 height 18
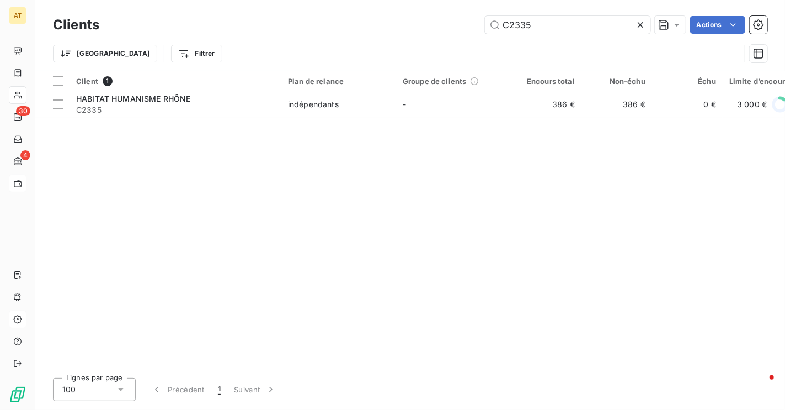
type input "C2335"
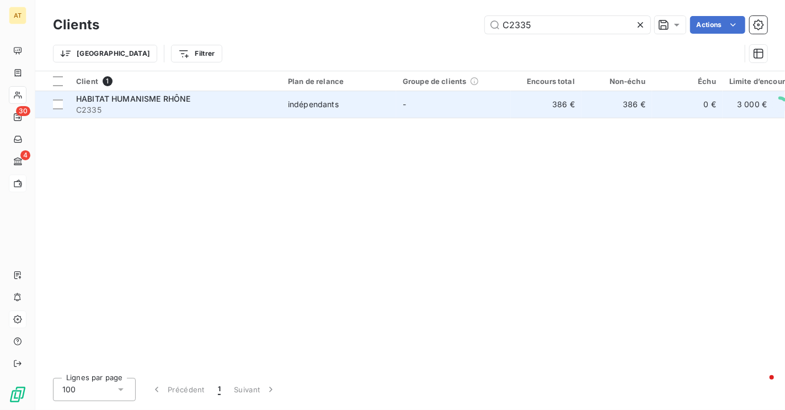
click at [105, 107] on span "C2335" at bounding box center [175, 109] width 199 height 11
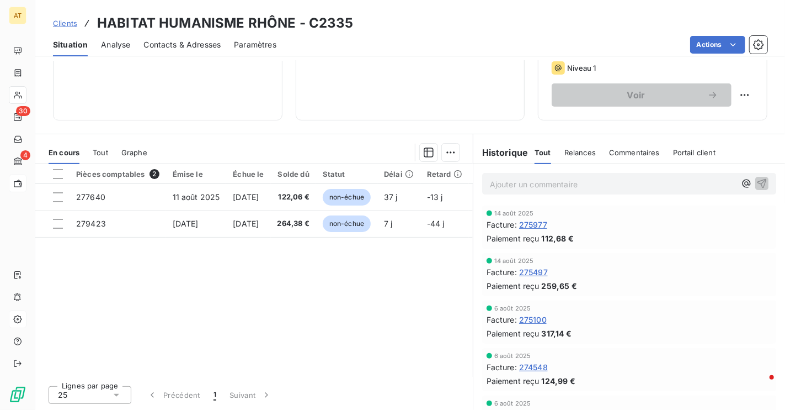
scroll to position [173, 0]
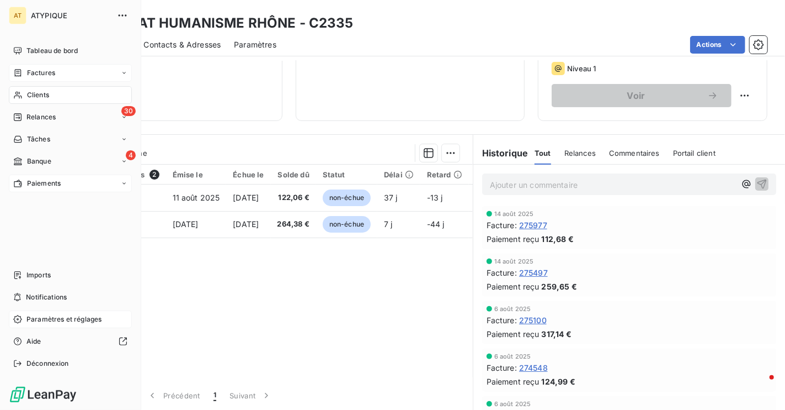
click at [30, 71] on span "Factures" at bounding box center [41, 73] width 28 height 10
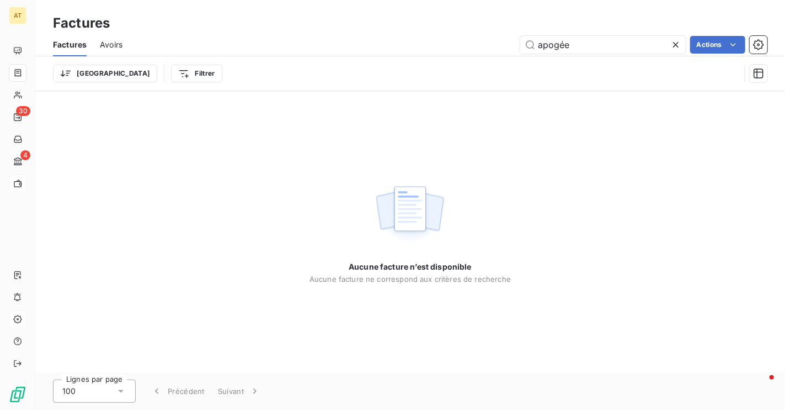
type input "apogée"
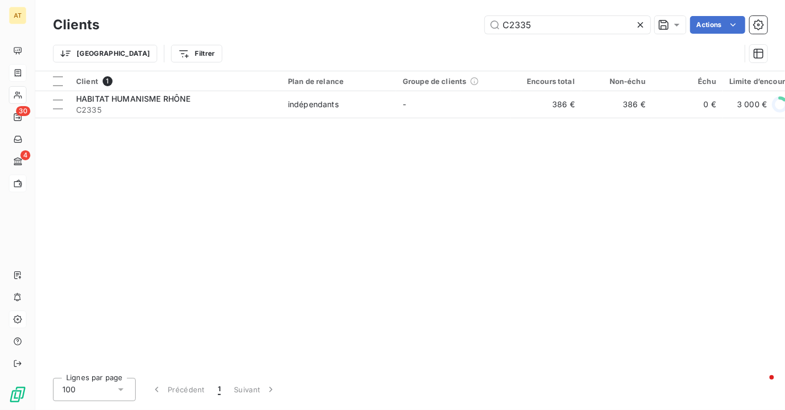
click at [116, 122] on div "Client 1 Plan de relance Groupe de clients Encours total Non-échu Échu Limite d…" at bounding box center [410, 219] width 750 height 297
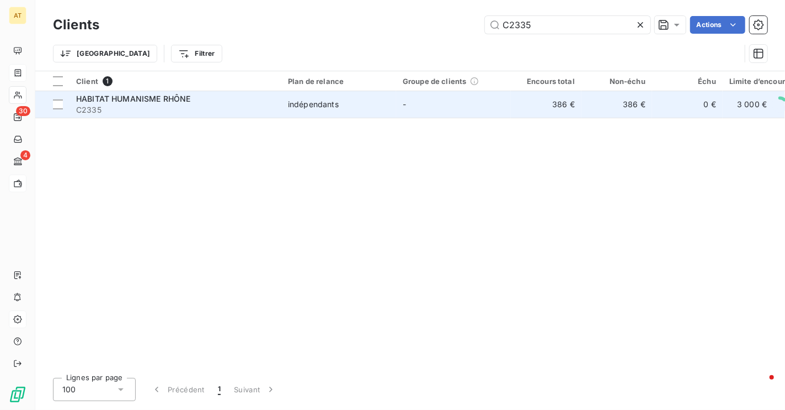
click at [144, 108] on span "C2335" at bounding box center [175, 109] width 199 height 11
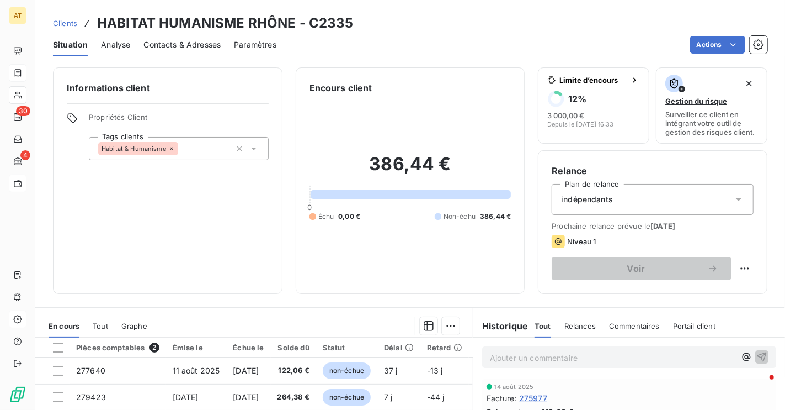
click at [196, 236] on div "Informations client Propriétés Client Tags clients Habitat & Humanisme" at bounding box center [168, 180] width 230 height 226
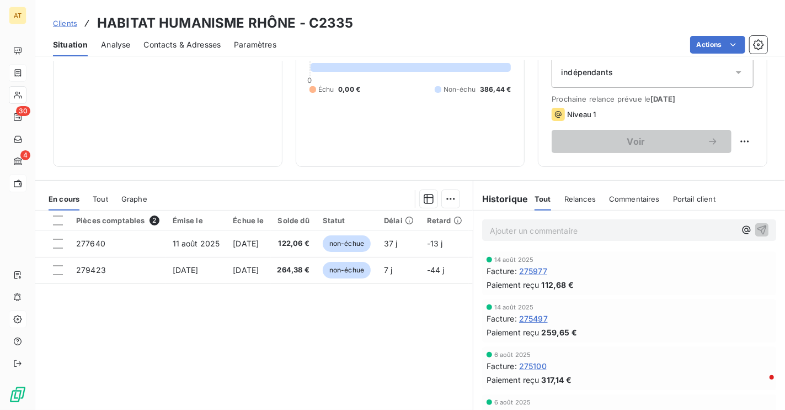
scroll to position [158, 0]
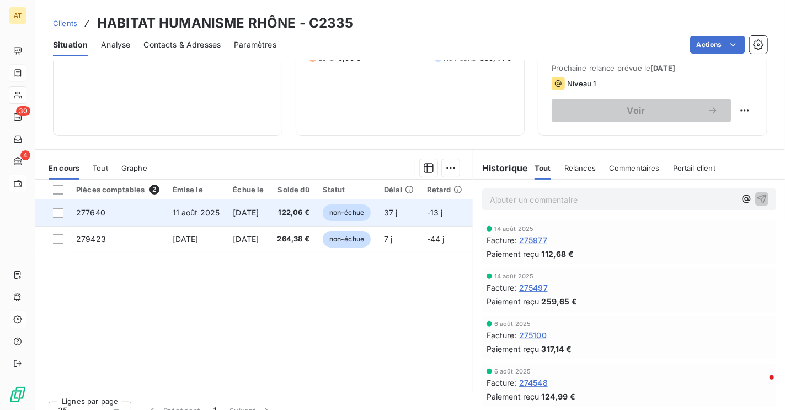
click at [105, 210] on td "277640" at bounding box center [118, 212] width 97 height 26
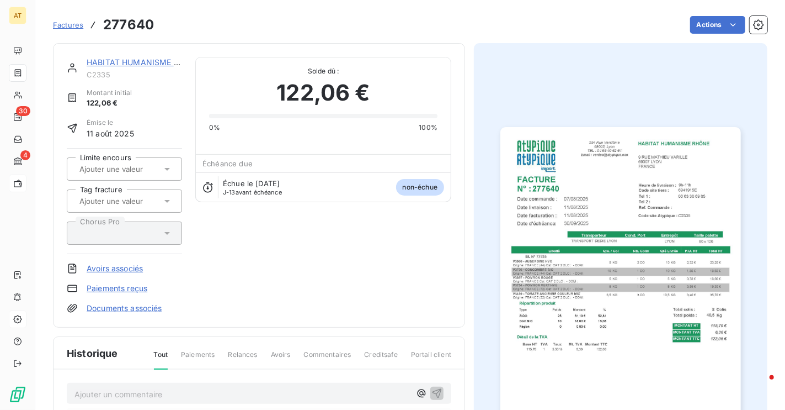
click at [731, 224] on img "button" at bounding box center [621, 296] width 240 height 339
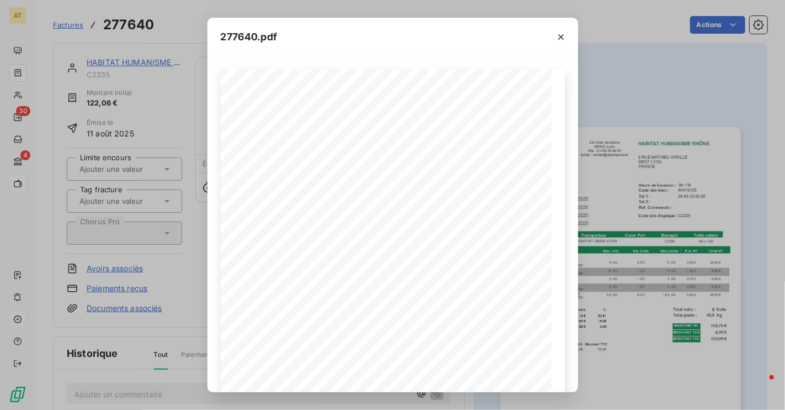
click at [185, 143] on div "277640.pdf HABITAT HUMANISME RHÔNE 9 RUE MATHIEU VARILLE 69007 LYON FRANCE FACT…" at bounding box center [392, 205] width 785 height 410
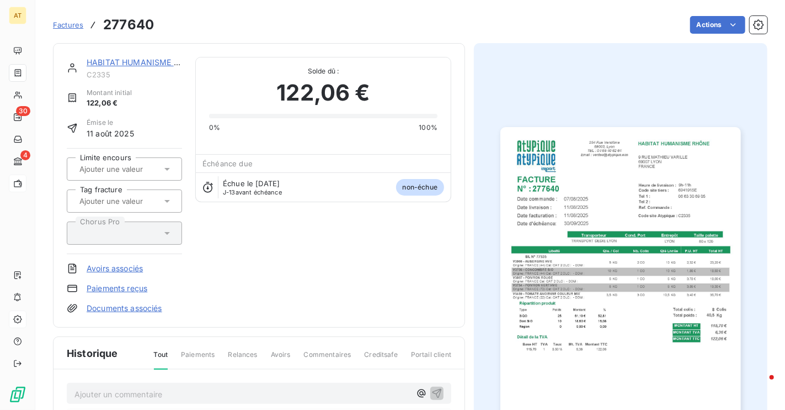
click at [131, 18] on h3 "277640" at bounding box center [128, 25] width 51 height 20
click at [316, 326] on div "HABITAT HUMANISME RHÔNE C2335 Montant initial 122,06 € Émise le 11 août 2025 Li…" at bounding box center [259, 185] width 412 height 284
click at [229, 254] on div "HABITAT HUMANISME RHÔNE C2335 Montant initial 122,06 € Émise le 11 août 2025 Li…" at bounding box center [259, 185] width 385 height 257
drag, startPoint x: 82, startPoint y: 0, endPoint x: -145, endPoint y: 27, distance: 227.9
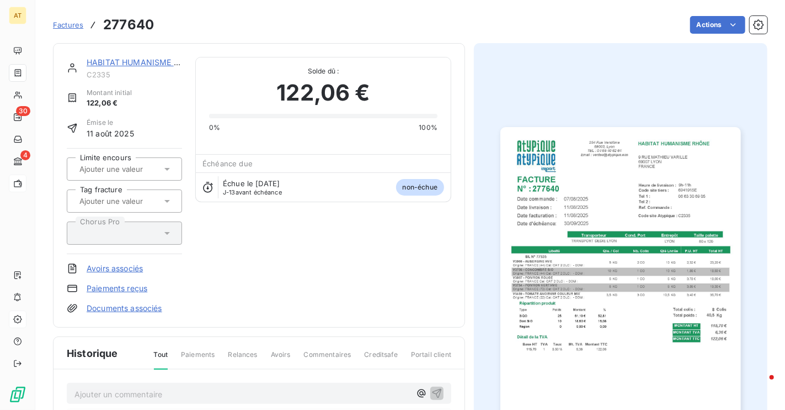
click at [0, 27] on html "AT 30 4 Factures 277640 Actions HABITAT HUMANISME RHÔNE C2335 Montant initial 1…" at bounding box center [392, 205] width 785 height 410
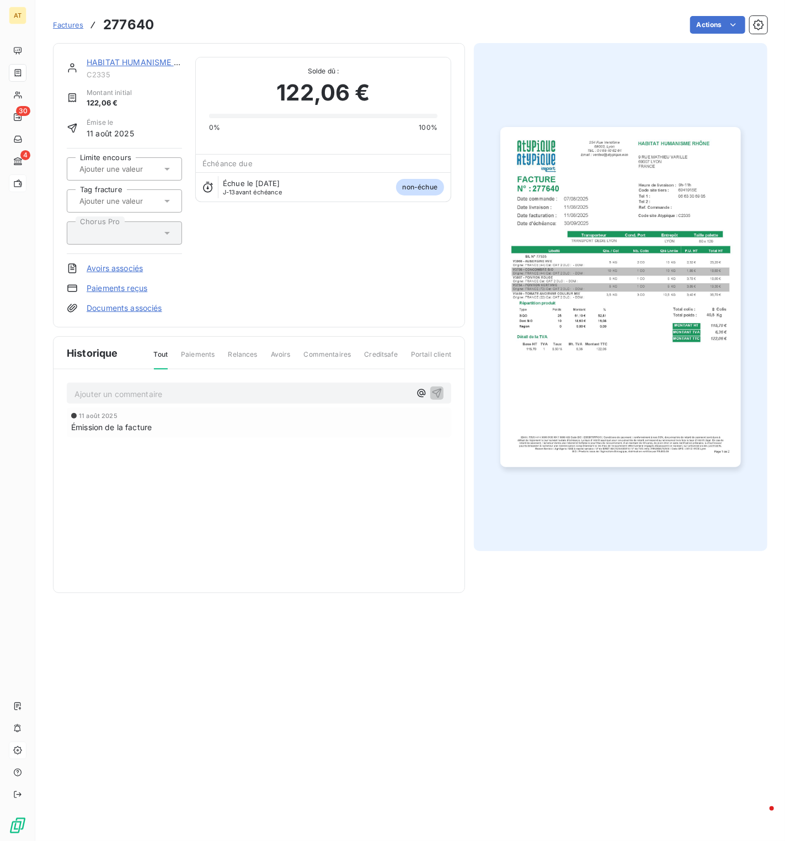
click at [18, 66] on div at bounding box center [18, 73] width 18 height 18
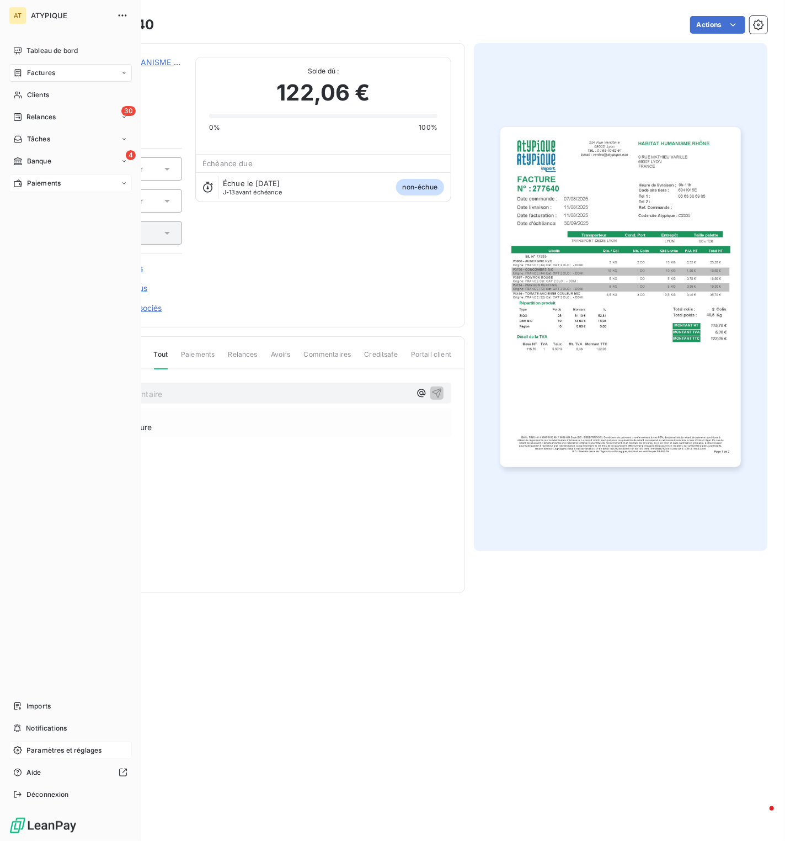
click at [62, 64] on div "Factures" at bounding box center [70, 73] width 123 height 18
click at [68, 76] on div "Factures" at bounding box center [70, 73] width 123 height 18
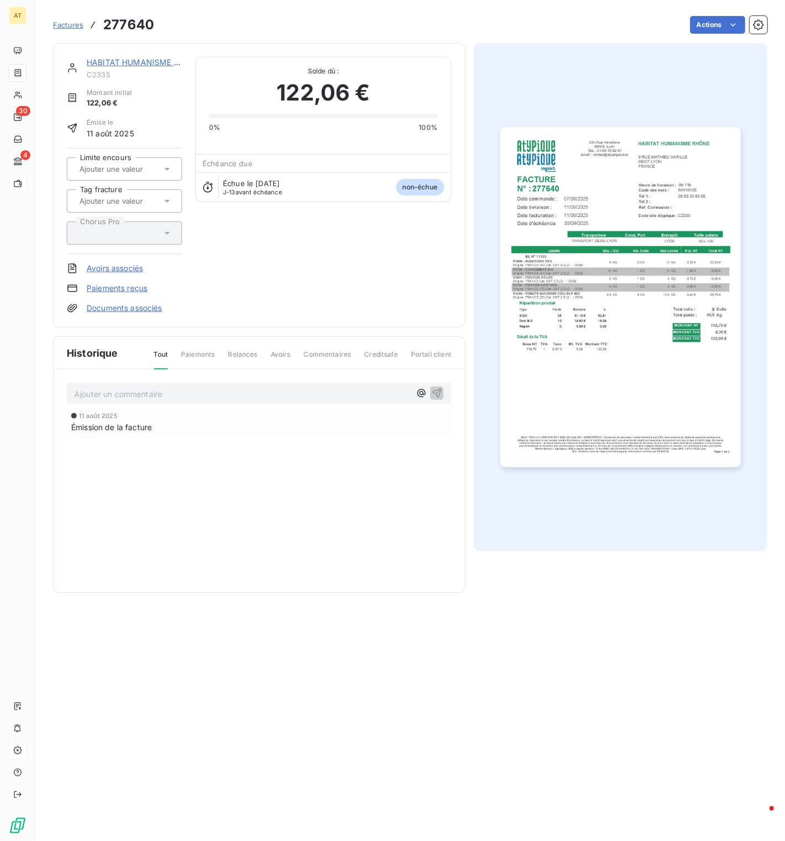
click at [65, 26] on span "Factures" at bounding box center [68, 24] width 30 height 9
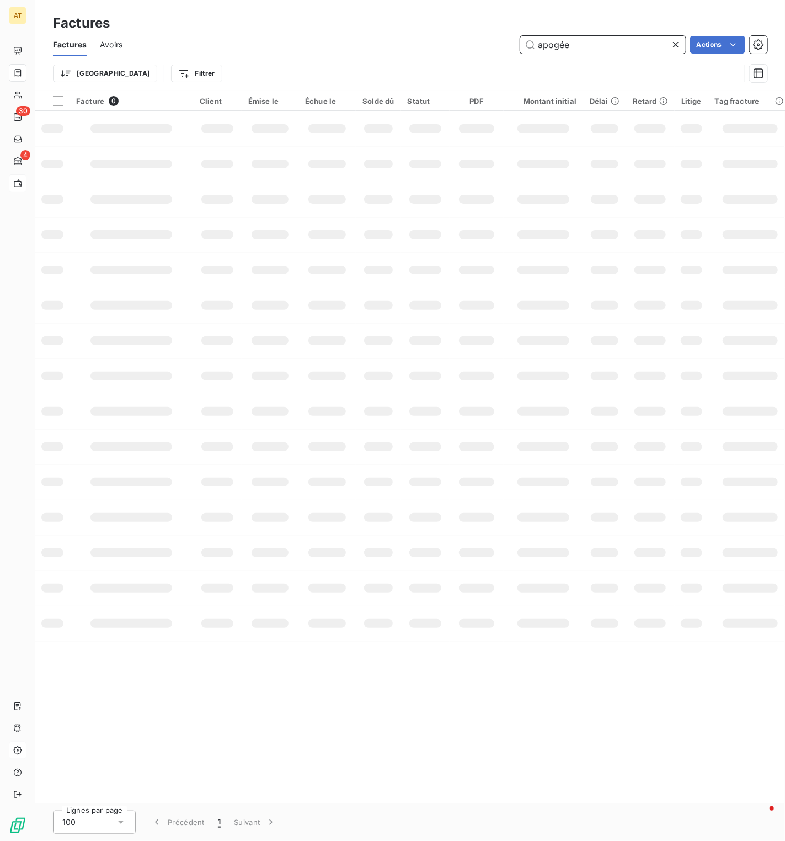
click at [600, 42] on input "apogée" at bounding box center [603, 45] width 166 height 18
paste input "269301"
click at [622, 509] on div "Facture 0 Client Émise le Échue le Solde dû Statut PDF Montant initial Délai Re…" at bounding box center [410, 447] width 750 height 712
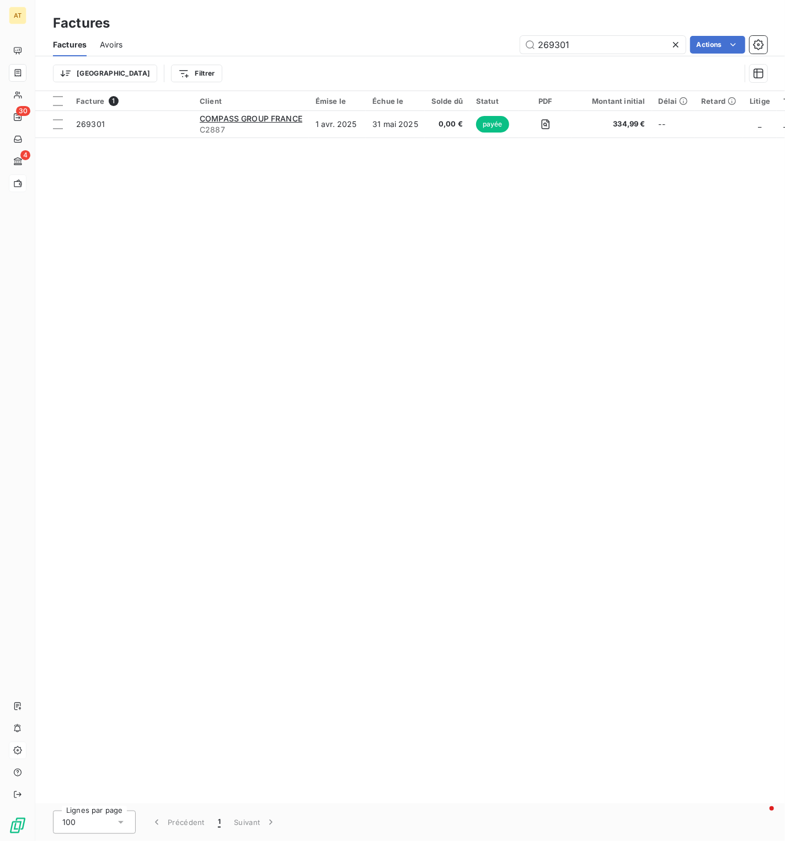
click at [530, 393] on div "Facture 1 Client Émise le Échue le Solde dû Statut PDF Montant initial Délai Re…" at bounding box center [410, 447] width 750 height 712
click at [606, 51] on input "269301" at bounding box center [603, 45] width 166 height 18
paste input "903"
click at [587, 43] on input "269903" at bounding box center [603, 45] width 166 height 18
paste input "2025"
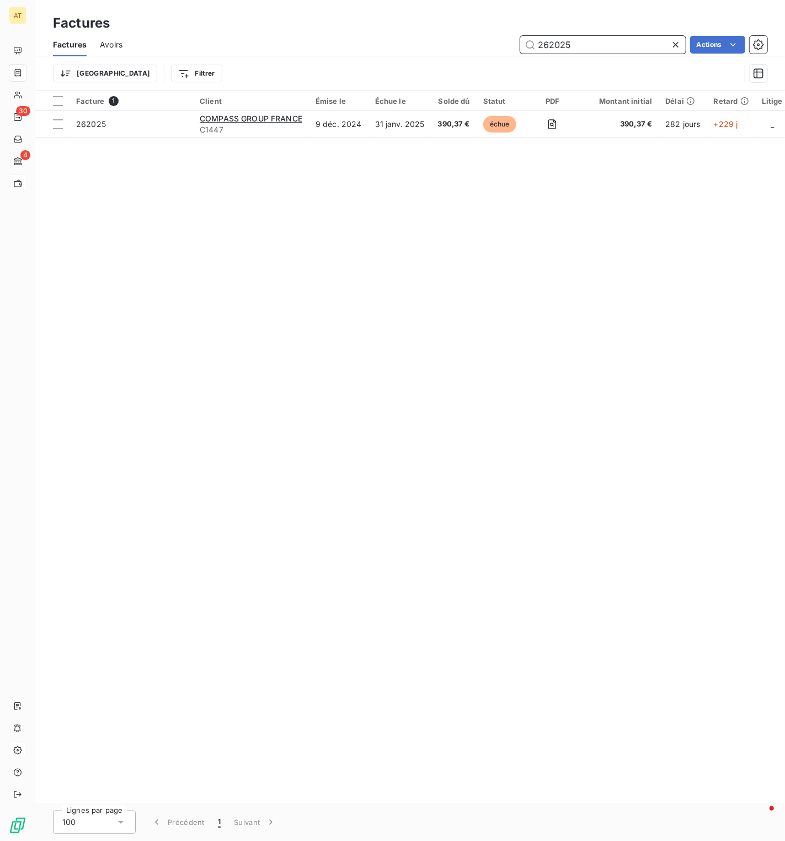
click at [584, 51] on input "262025" at bounding box center [603, 45] width 166 height 18
paste input "76916"
click at [566, 44] on input "276916" at bounding box center [603, 45] width 166 height 18
paste input "277592"
paste input "text"
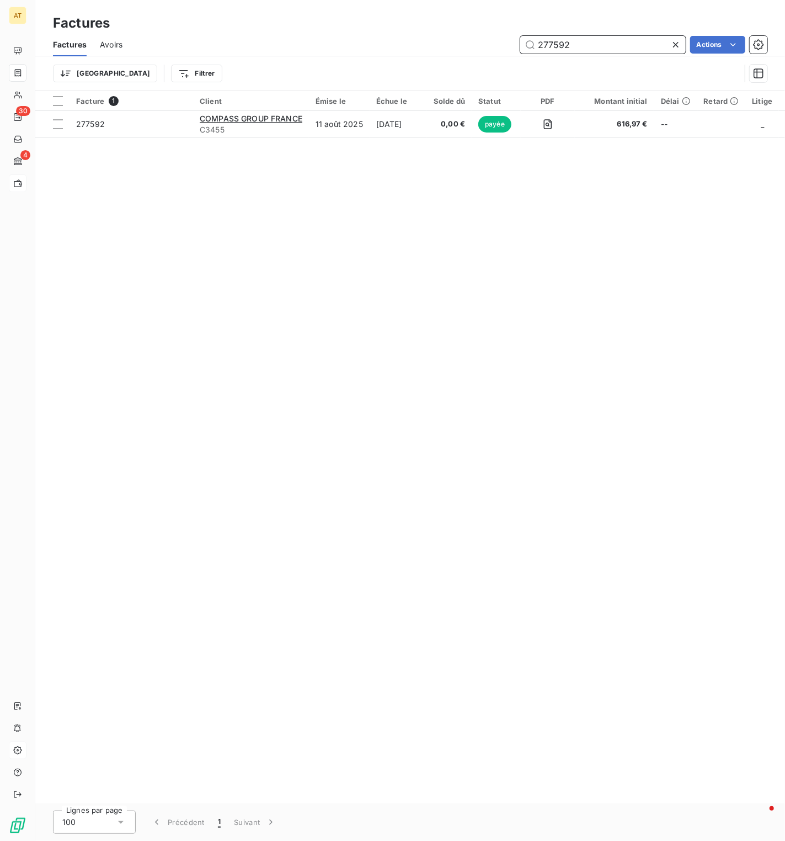
click at [603, 41] on input "277592" at bounding box center [603, 45] width 166 height 18
paste input "661"
click at [593, 49] on input "277661" at bounding box center [603, 45] width 166 height 18
paste input "4083"
click at [590, 45] on input "274083" at bounding box center [603, 45] width 166 height 18
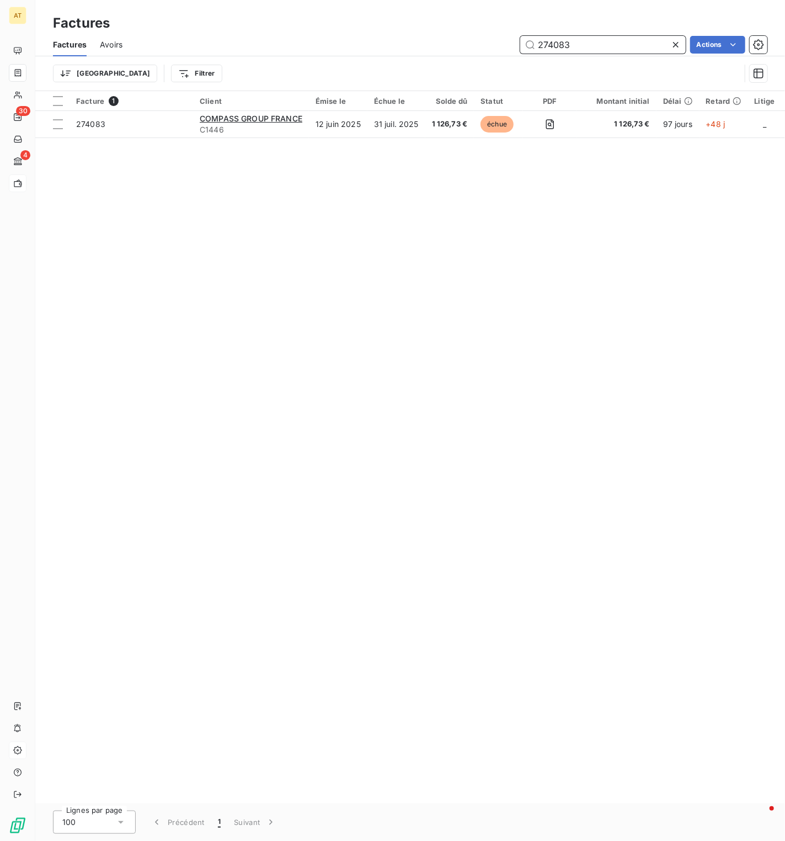
paste input "6"
click at [254, 198] on div "Facture 1 Client Émise le Échue le Solde dû Statut PDF Montant initial Délai Re…" at bounding box center [410, 447] width 750 height 712
click at [616, 39] on input "274683" at bounding box center [603, 45] width 166 height 18
paste input "930"
click at [582, 40] on input "274930" at bounding box center [603, 45] width 166 height 18
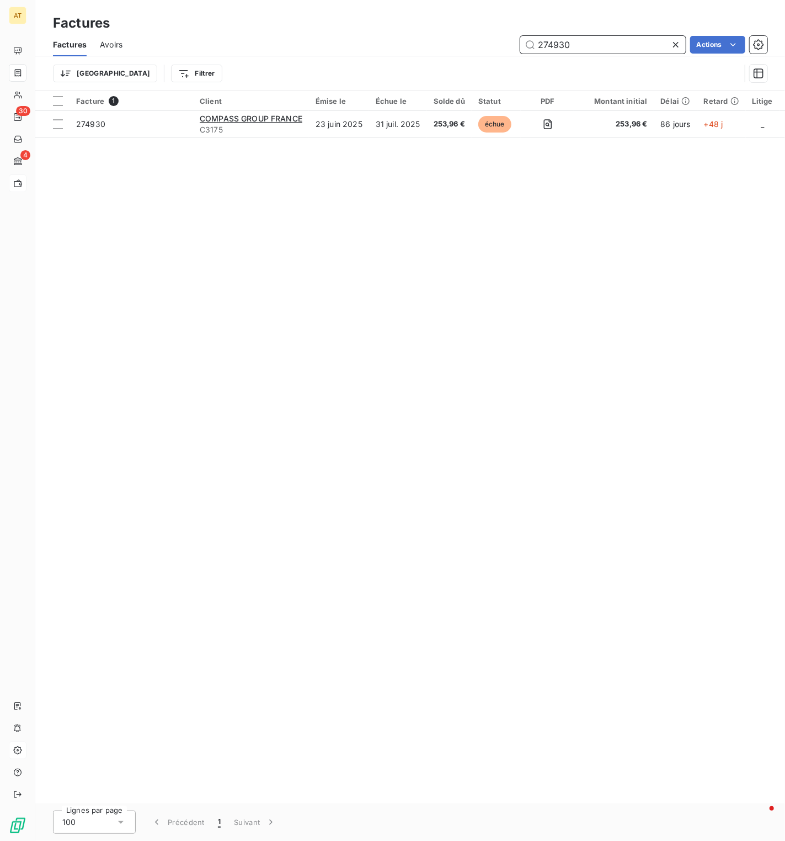
paste input "69529"
click at [578, 50] on input "269529" at bounding box center [603, 45] width 166 height 18
paste input "72775"
click at [596, 52] on input "272775" at bounding box center [603, 45] width 166 height 18
paste input "4786"
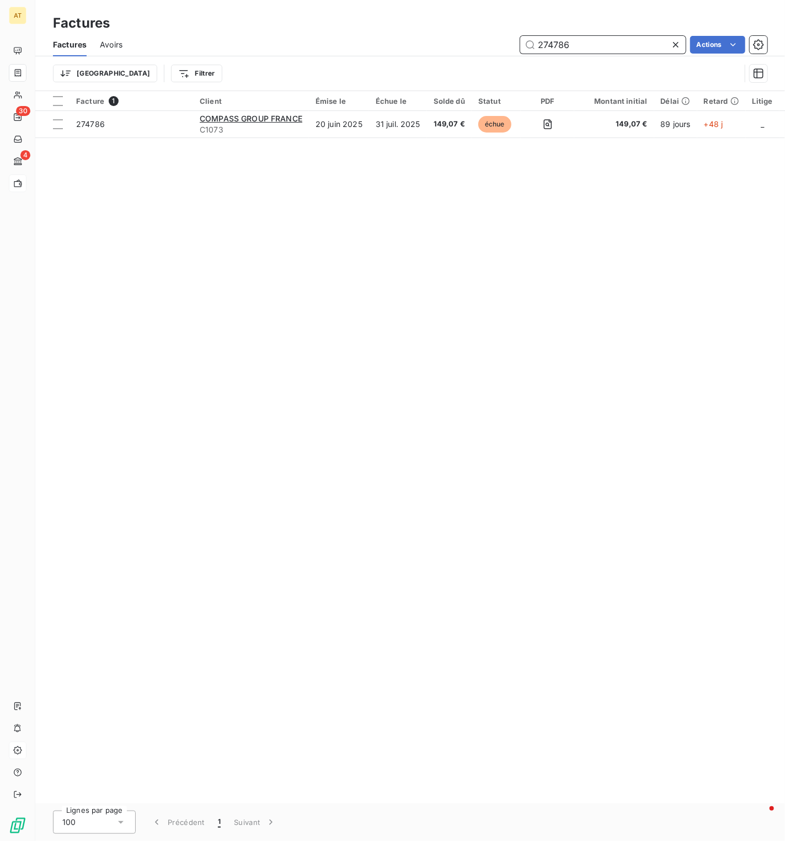
click at [605, 41] on input "274786" at bounding box center [603, 45] width 166 height 18
paste input "5203"
click at [571, 42] on input "275203" at bounding box center [603, 45] width 166 height 18
click at [598, 46] on input "275203" at bounding box center [603, 45] width 166 height 18
paste input "65"
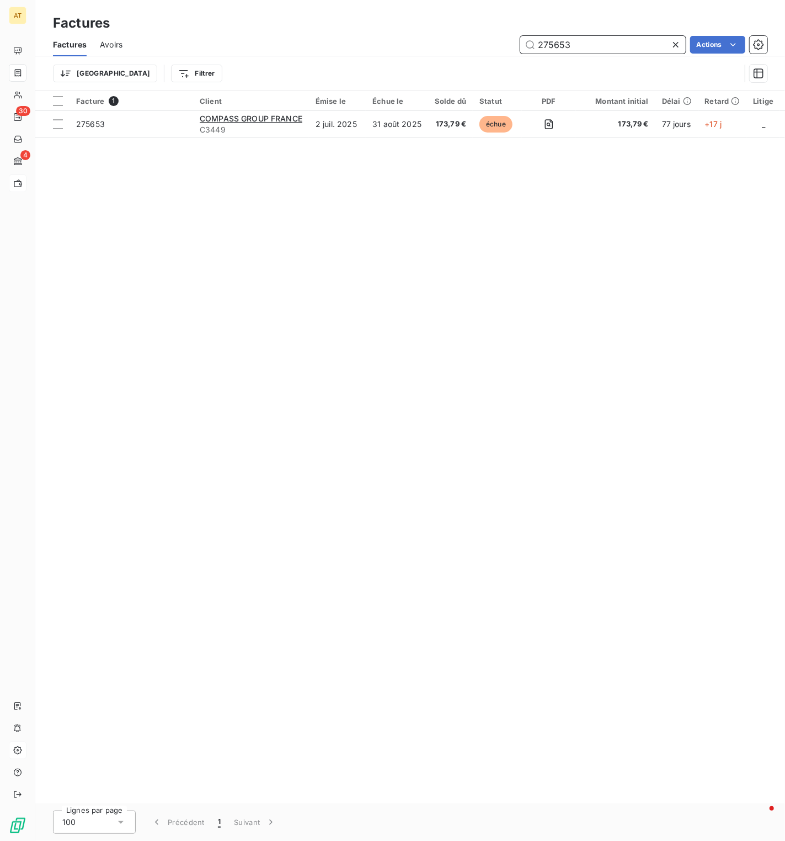
click at [573, 46] on input "275653" at bounding box center [603, 45] width 166 height 18
paste input "6145"
click at [557, 48] on input "276145" at bounding box center [603, 45] width 166 height 18
paste input "7032"
click at [579, 44] on input "277032" at bounding box center [603, 45] width 166 height 18
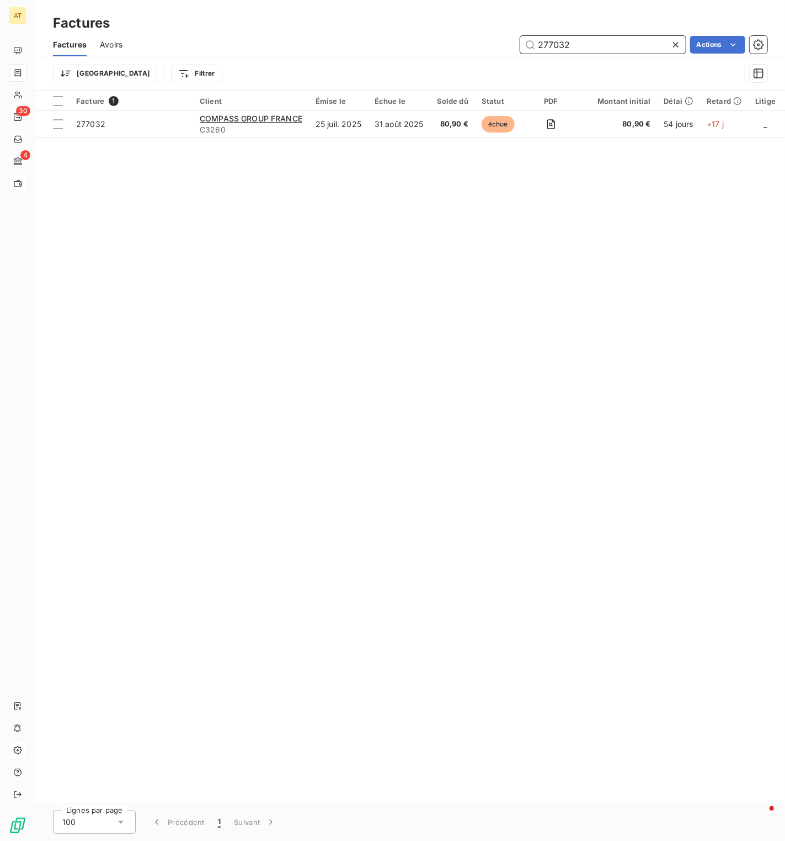
paste input "16"
click at [594, 46] on input "277162" at bounding box center [603, 45] width 166 height 18
paste input "675"
click at [608, 47] on input "277675" at bounding box center [603, 45] width 166 height 18
paste input "6689"
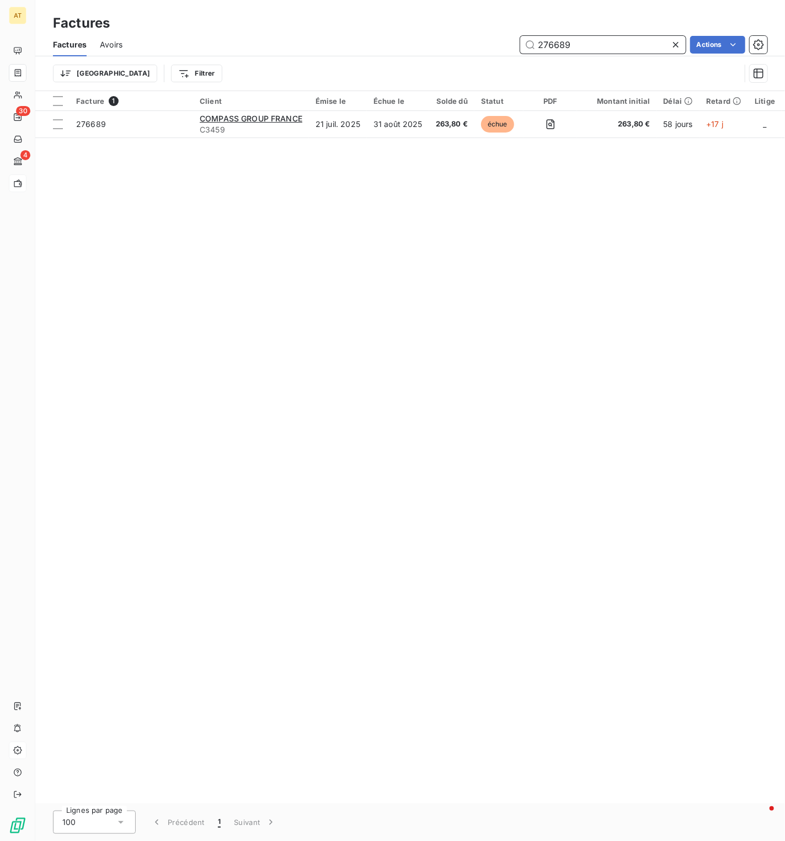
click at [634, 43] on input "276689" at bounding box center [603, 45] width 166 height 18
paste input "273862"
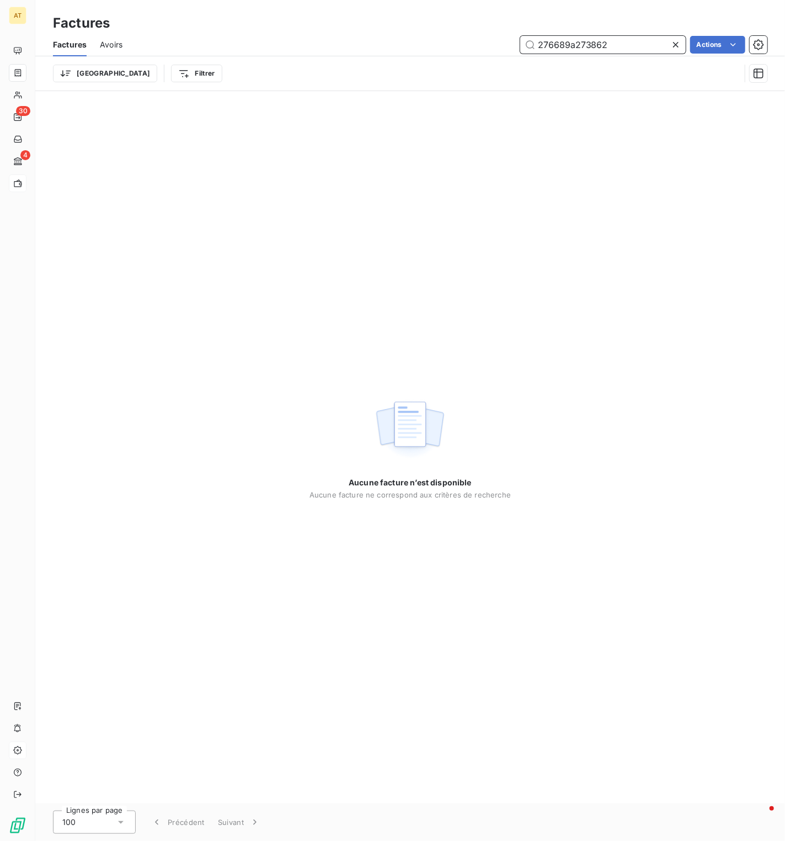
click at [629, 43] on input "276689a273862" at bounding box center [603, 45] width 166 height 18
paste input "text"
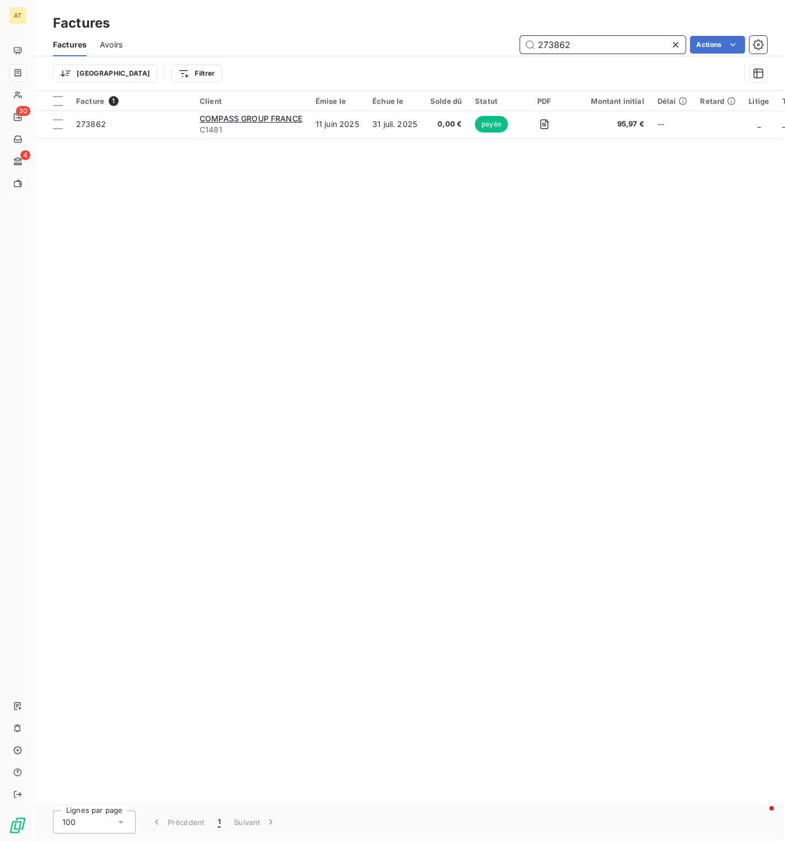
click at [573, 41] on input "273862" at bounding box center [603, 45] width 166 height 18
paste input "62025"
click at [579, 36] on input "262025" at bounding box center [603, 45] width 166 height 18
paste input "77162"
click at [607, 31] on div "Factures" at bounding box center [410, 23] width 750 height 20
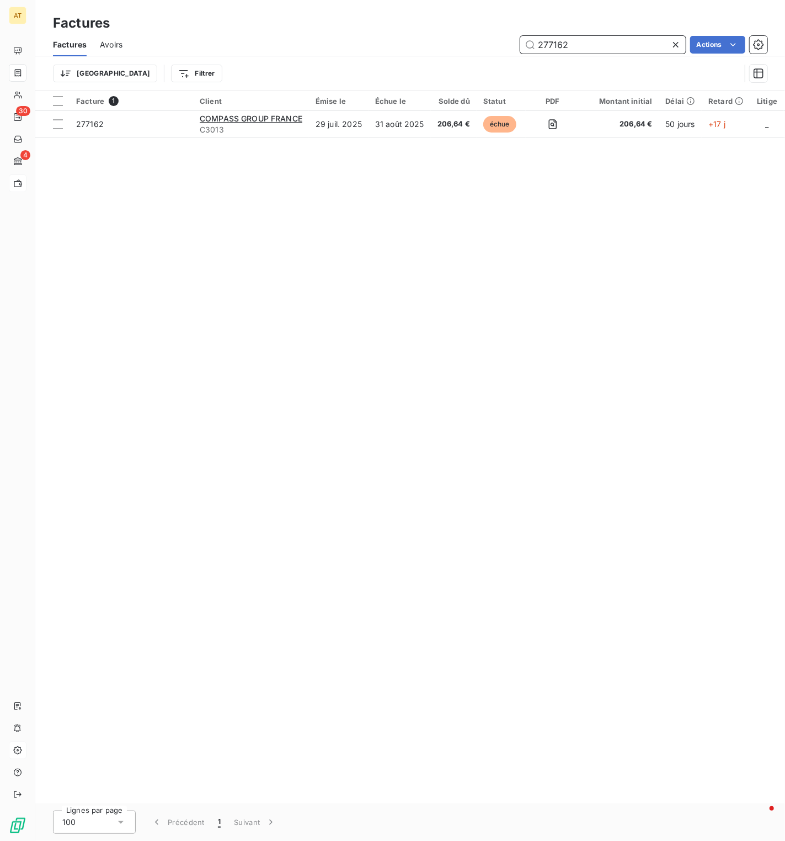
click at [593, 40] on input "277162" at bounding box center [603, 45] width 166 height 18
paste input "675"
click at [591, 44] on input "277675" at bounding box center [603, 45] width 166 height 18
paste input "6689"
click at [620, 48] on input "276689" at bounding box center [603, 45] width 166 height 18
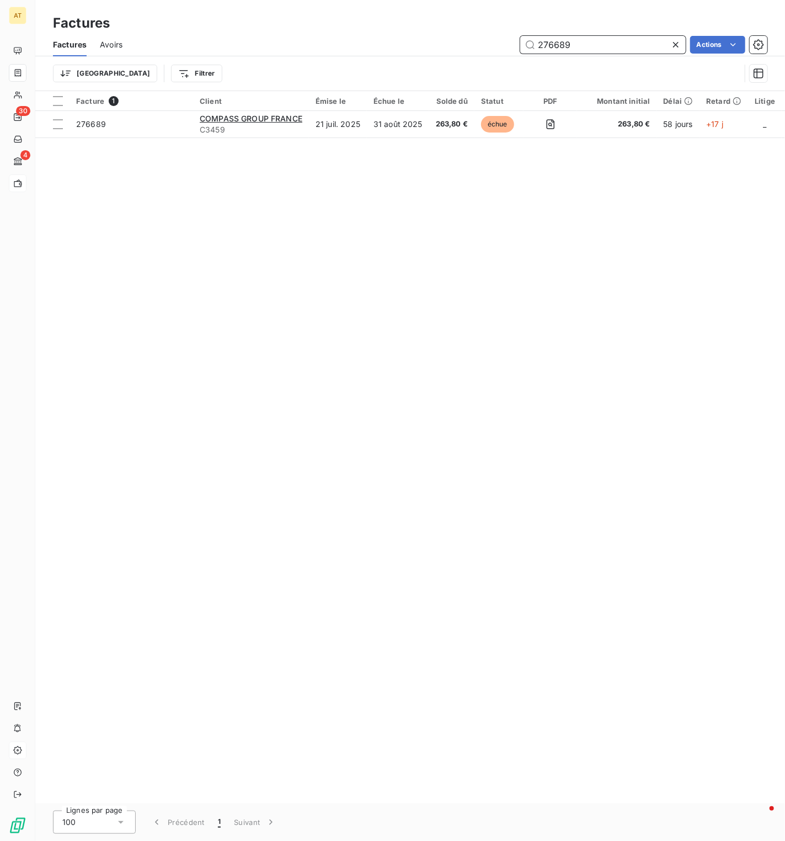
paste input "8305"
click at [583, 49] on input "278305" at bounding box center [603, 45] width 166 height 18
paste input "518"
click at [604, 46] on input "275185" at bounding box center [603, 45] width 166 height 18
paste input "818"
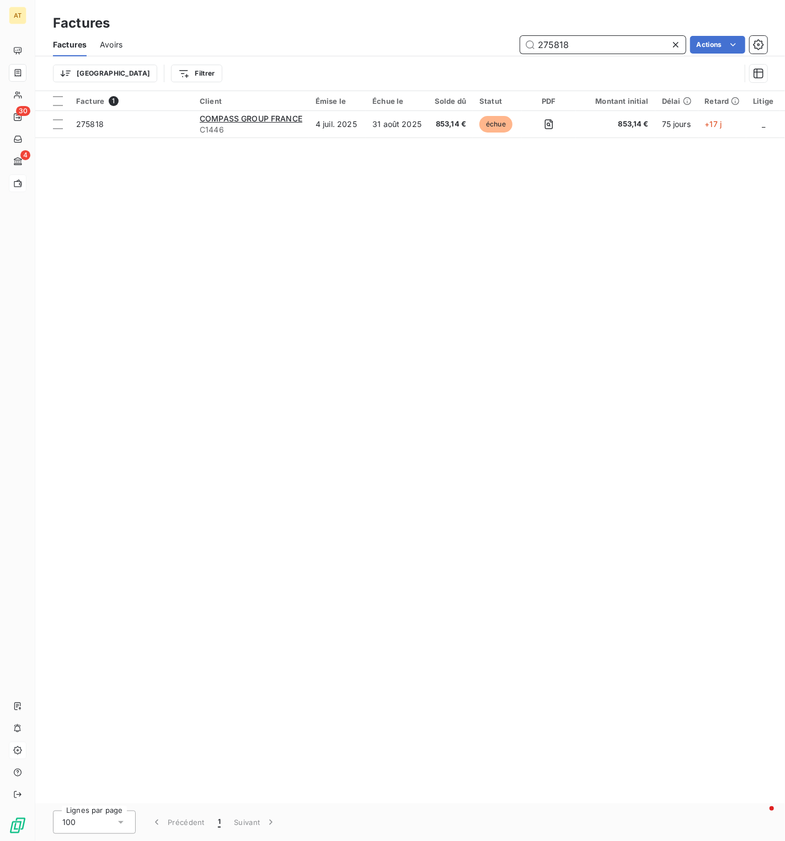
click at [567, 49] on input "275818" at bounding box center [603, 45] width 166 height 18
paste input "502"
click at [568, 47] on input "275502" at bounding box center [603, 45] width 166 height 18
paste input "6195"
click at [591, 44] on input "276195" at bounding box center [603, 45] width 166 height 18
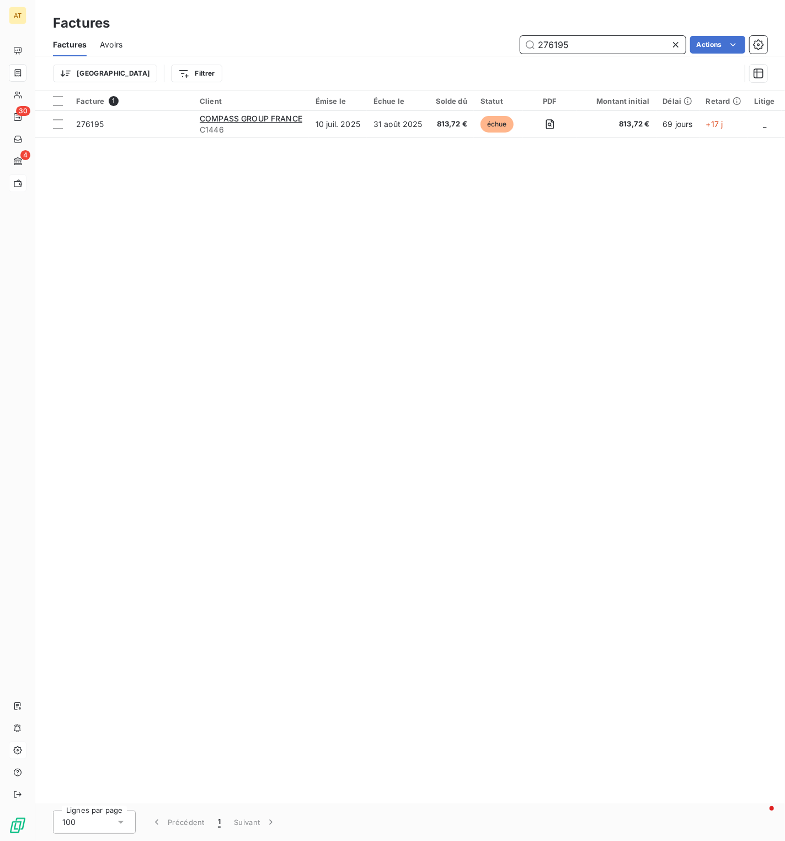
paste input "8483"
click at [593, 47] on input "278483" at bounding box center [603, 45] width 166 height 18
paste input "68719"
click at [575, 46] on input "268719" at bounding box center [603, 45] width 166 height 18
paste input "78583"
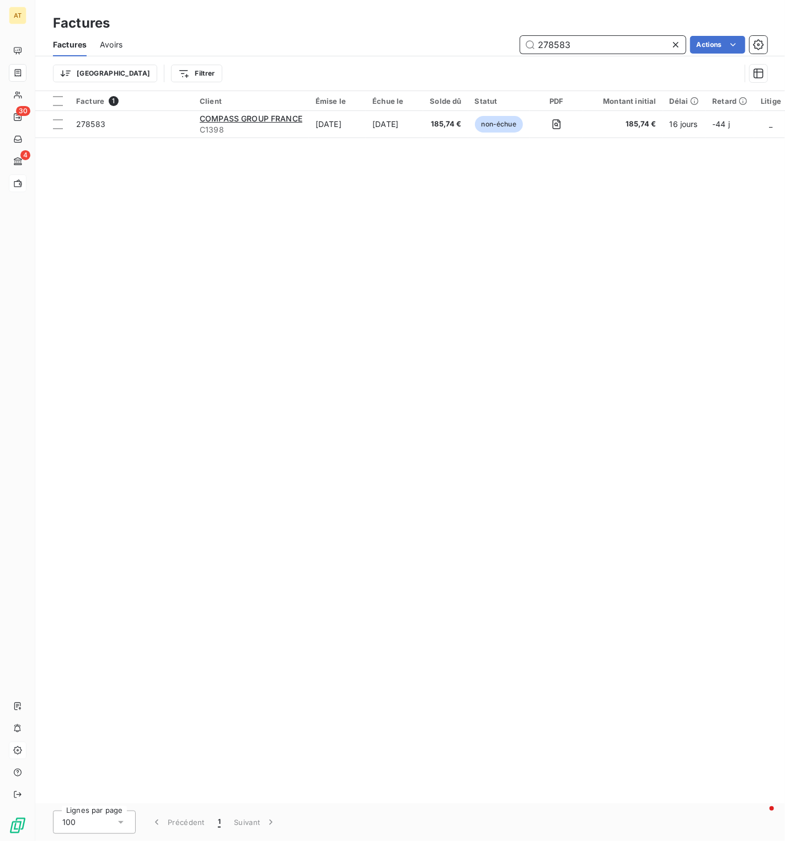
click at [576, 45] on input "278583" at bounding box center [603, 45] width 166 height 18
paste input "5777"
click at [581, 52] on input "257773" at bounding box center [603, 45] width 166 height 18
paste input "76642"
click at [581, 43] on input "276642" at bounding box center [603, 45] width 166 height 18
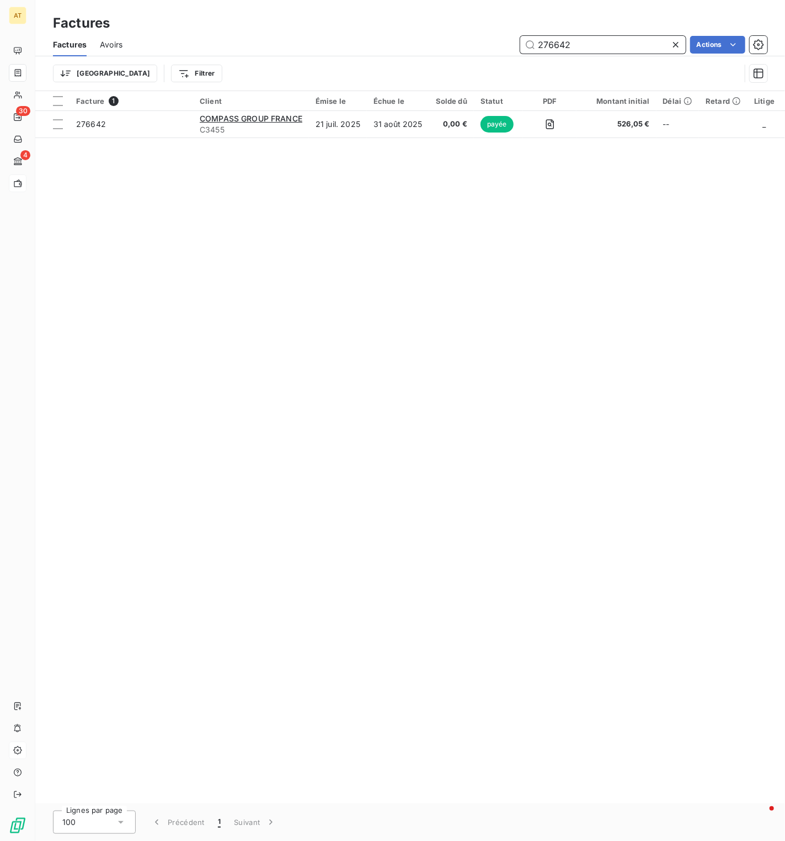
paste input "68040"
click at [589, 44] on input "268040" at bounding box center [603, 45] width 166 height 18
paste input "78644"
click at [588, 46] on input "278644" at bounding box center [603, 45] width 166 height 18
paste input "4133"
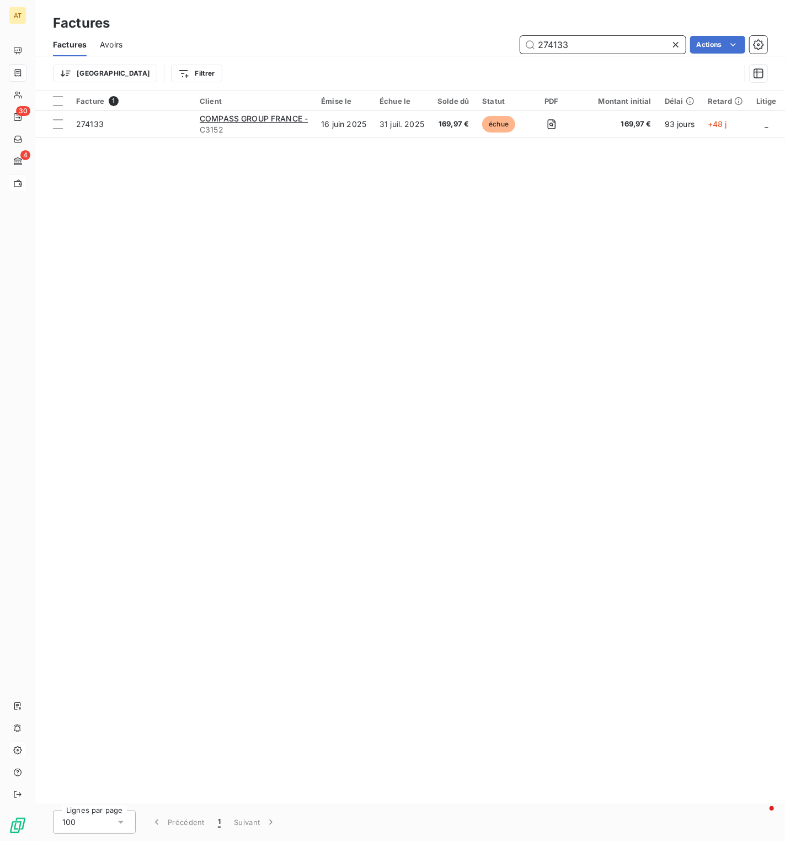
click at [574, 42] on input "274133" at bounding box center [603, 45] width 166 height 18
paste input "8690"
click at [578, 50] on input "278690" at bounding box center [603, 45] width 166 height 18
paste input "24"
click at [487, 194] on div "Facture 1 Client Émise le Échue le Solde dû Statut PDF Montant initial Délai Re…" at bounding box center [410, 447] width 750 height 712
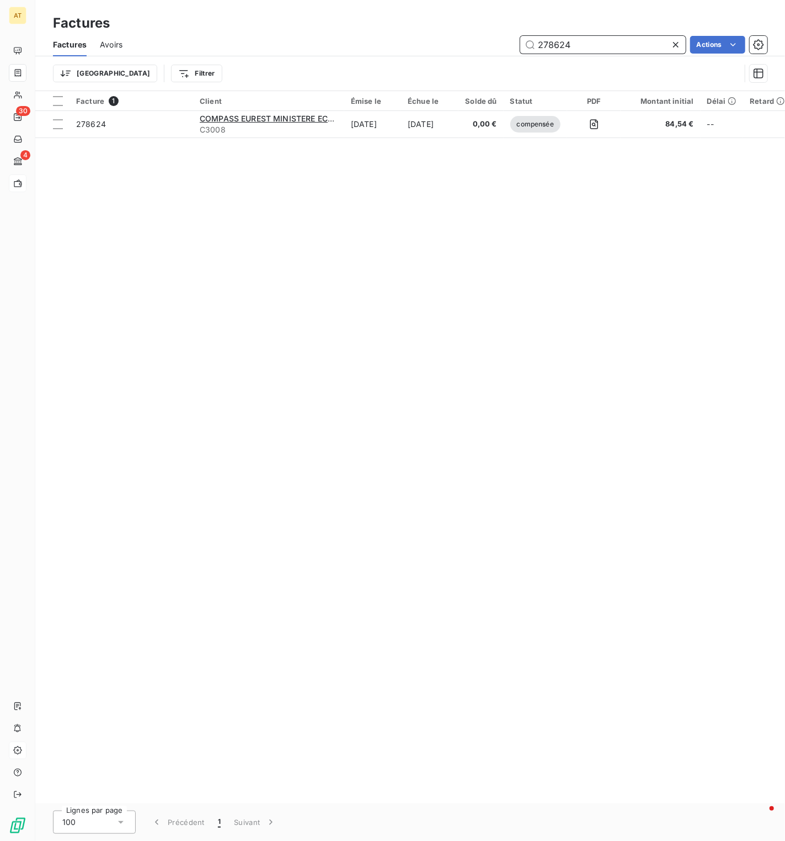
click at [578, 40] on input "278624" at bounding box center [603, 45] width 166 height 18
paste input "430"
click at [572, 46] on input "274304" at bounding box center [603, 45] width 166 height 18
paste input "62805"
click at [572, 37] on input "262805" at bounding box center [603, 45] width 166 height 18
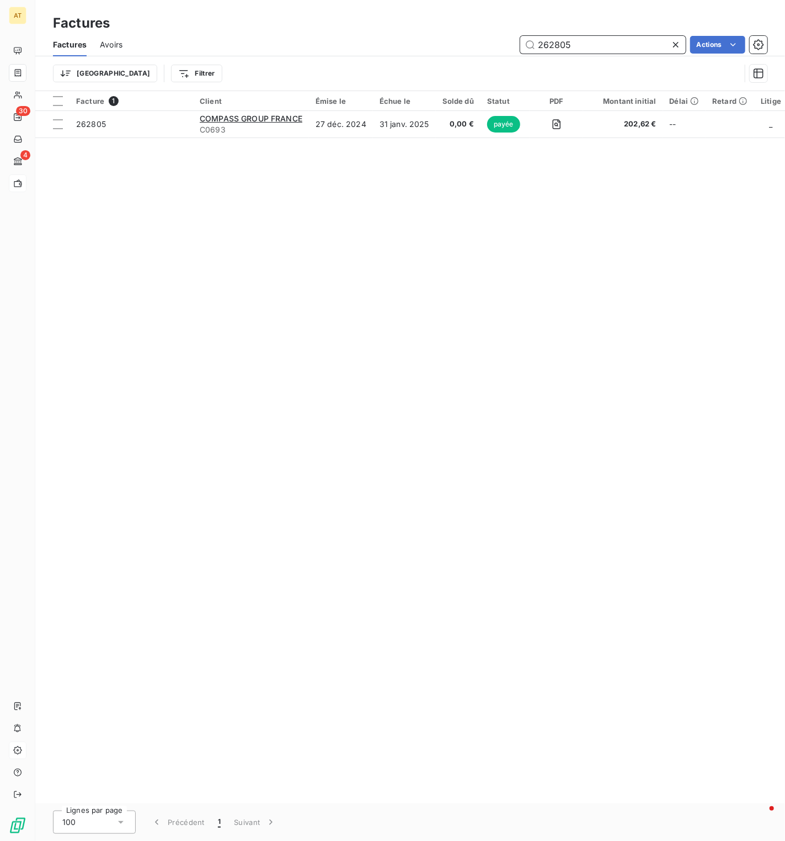
click at [577, 44] on input "262805" at bounding box center [603, 45] width 166 height 18
paste input "78927"
click at [579, 41] on input "278927" at bounding box center [603, 45] width 166 height 18
paste input "9515"
click at [577, 44] on input "279515" at bounding box center [603, 45] width 166 height 18
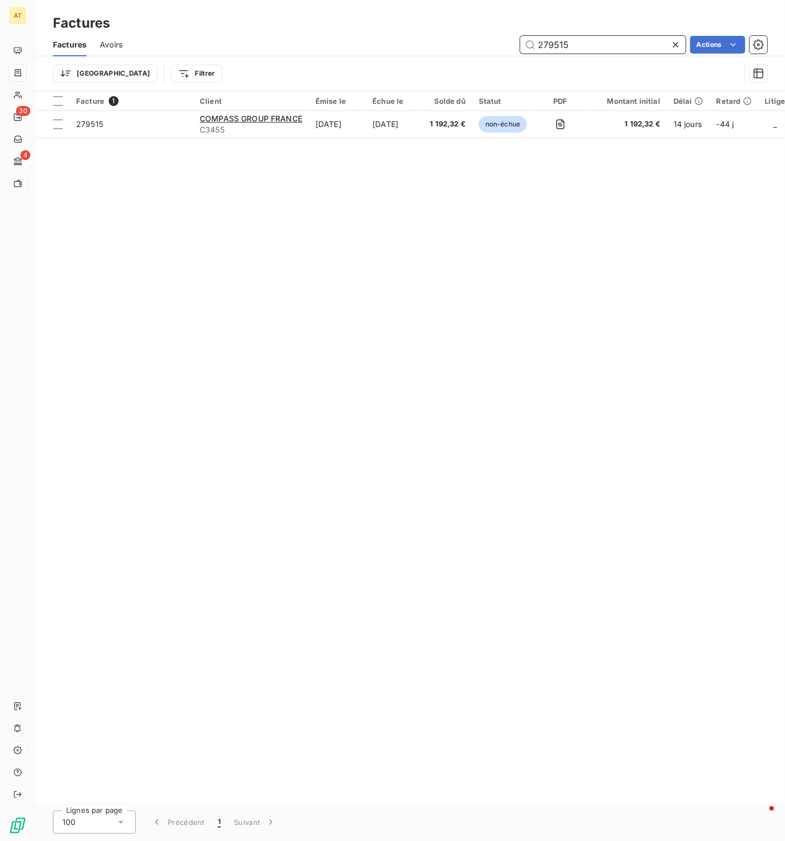
paste input "8927"
click at [576, 47] on input "278927" at bounding box center [603, 45] width 166 height 18
paste input "9515"
click at [580, 46] on input "279515" at bounding box center [603, 45] width 166 height 18
paste input "4"
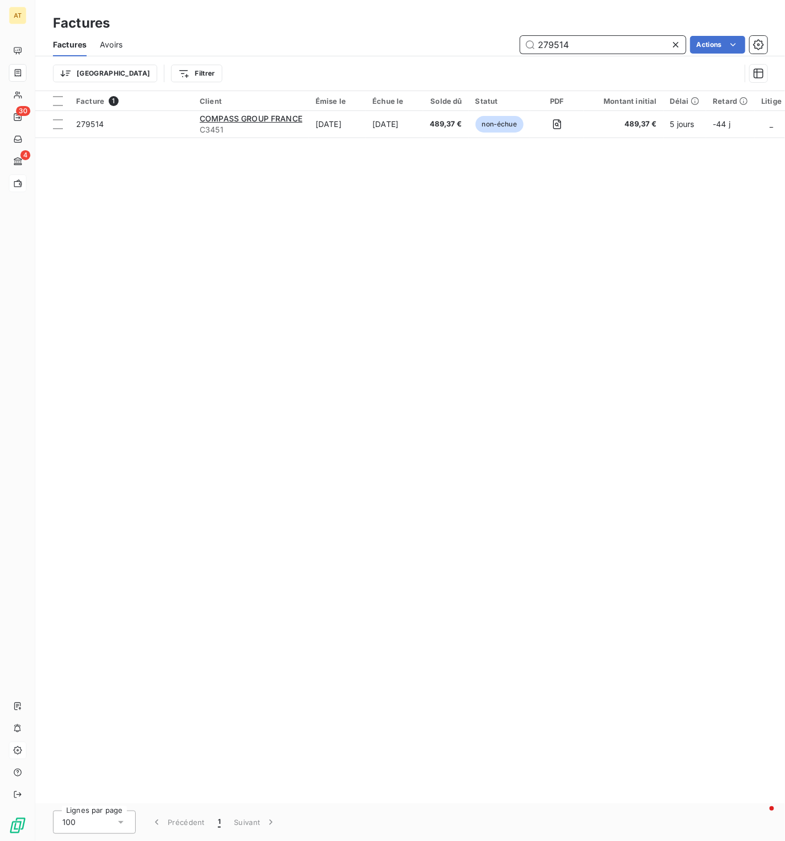
click at [572, 41] on input "279514" at bounding box center [603, 45] width 166 height 18
paste input "7212"
type input "277212"
click at [487, 440] on div "Facture 1 Client Émise le Échue le Solde dû Statut PDF Montant initial Délai Re…" at bounding box center [410, 447] width 750 height 712
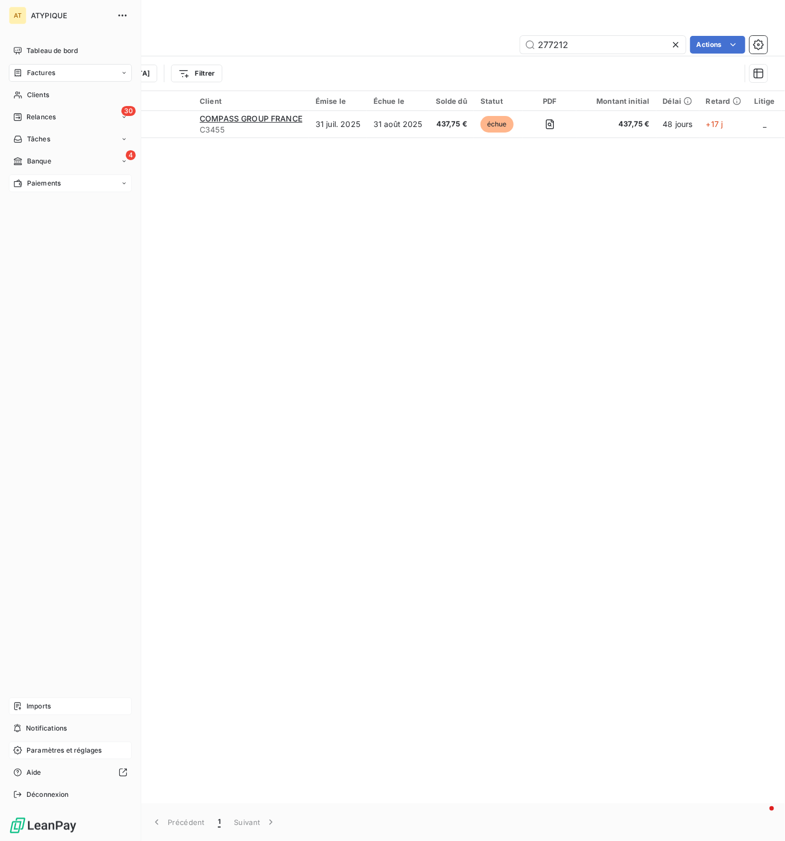
click at [70, 509] on div "Imports" at bounding box center [70, 706] width 123 height 18
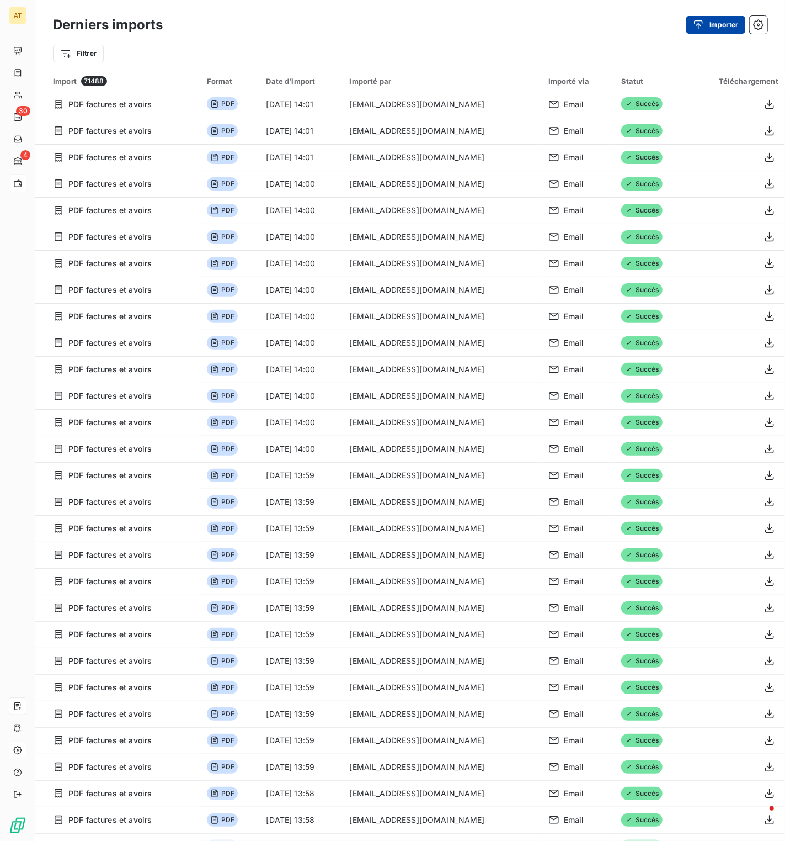
click at [730, 23] on button "Importer" at bounding box center [716, 25] width 59 height 18
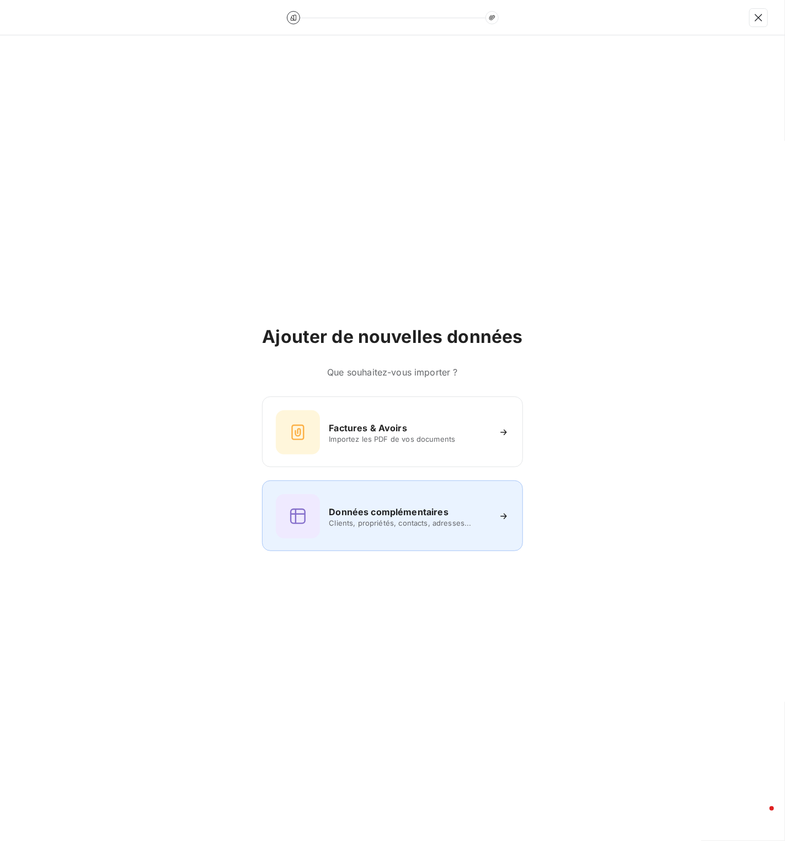
click at [375, 509] on h6 "Données complémentaires" at bounding box center [388, 511] width 119 height 13
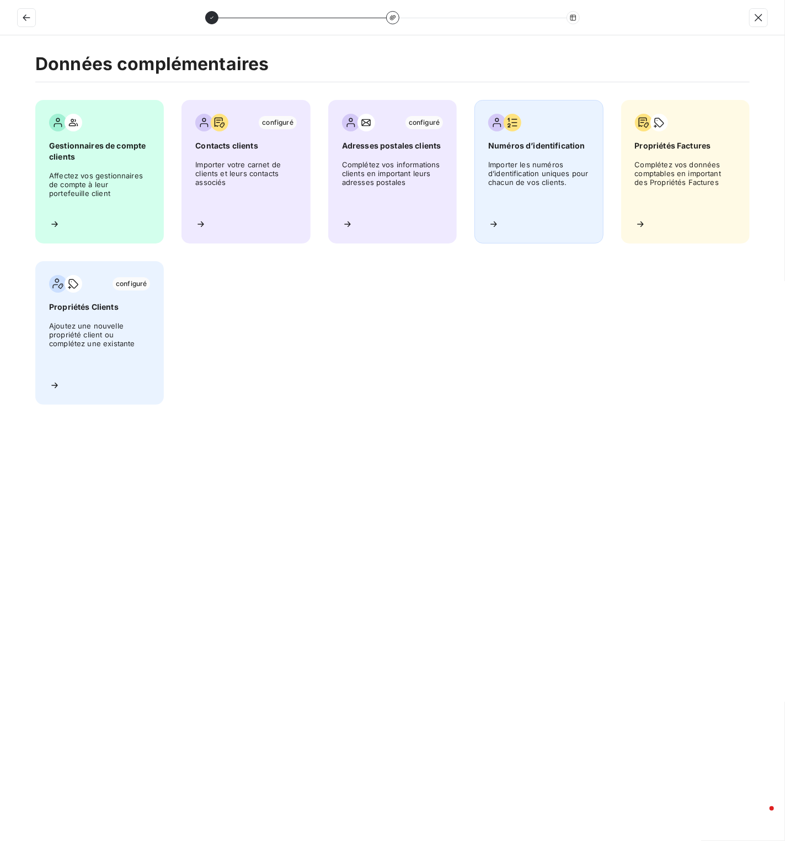
click at [557, 158] on div "Numéros d’identification Importer les numéros d’identification uniques pour cha…" at bounding box center [539, 171] width 129 height 143
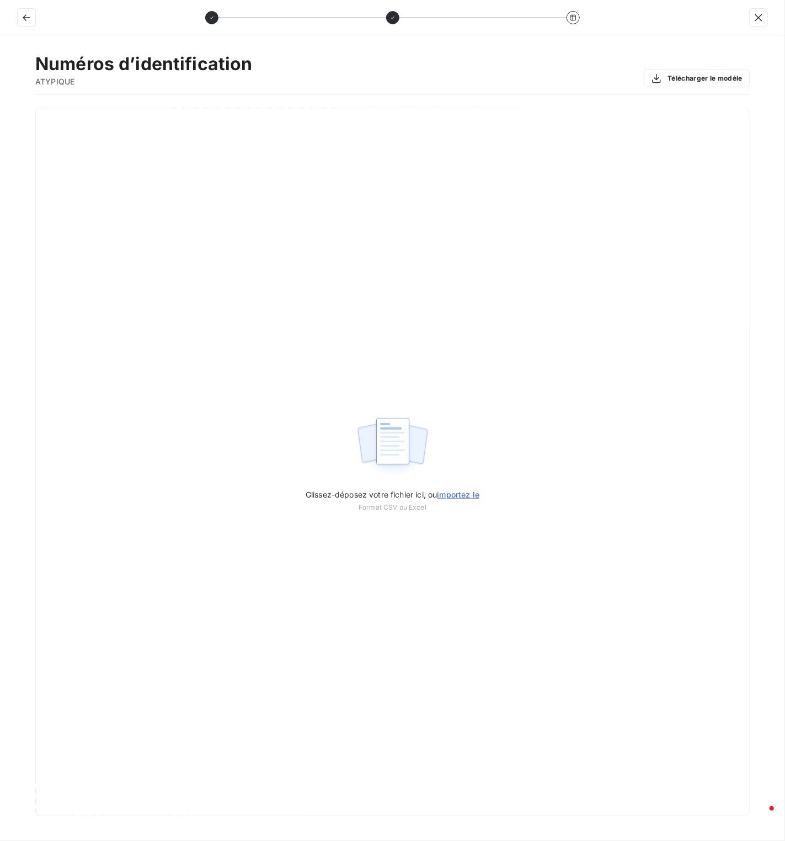
click at [659, 29] on div at bounding box center [392, 17] width 785 height 35
click at [33, 23] on button "button" at bounding box center [27, 18] width 18 height 18
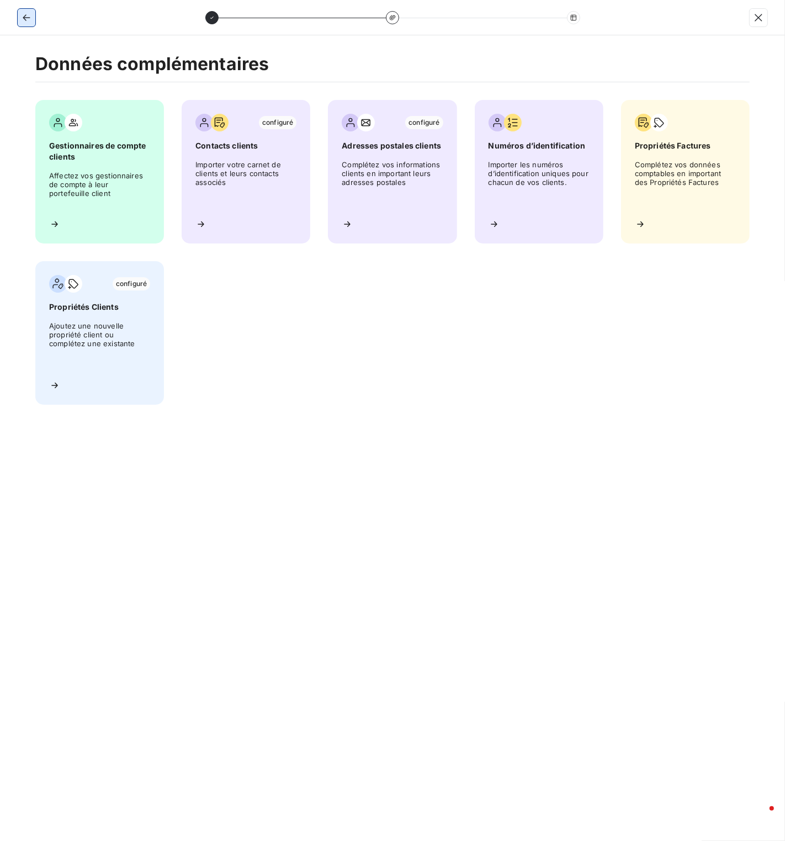
click at [22, 23] on icon "button" at bounding box center [26, 17] width 11 height 11
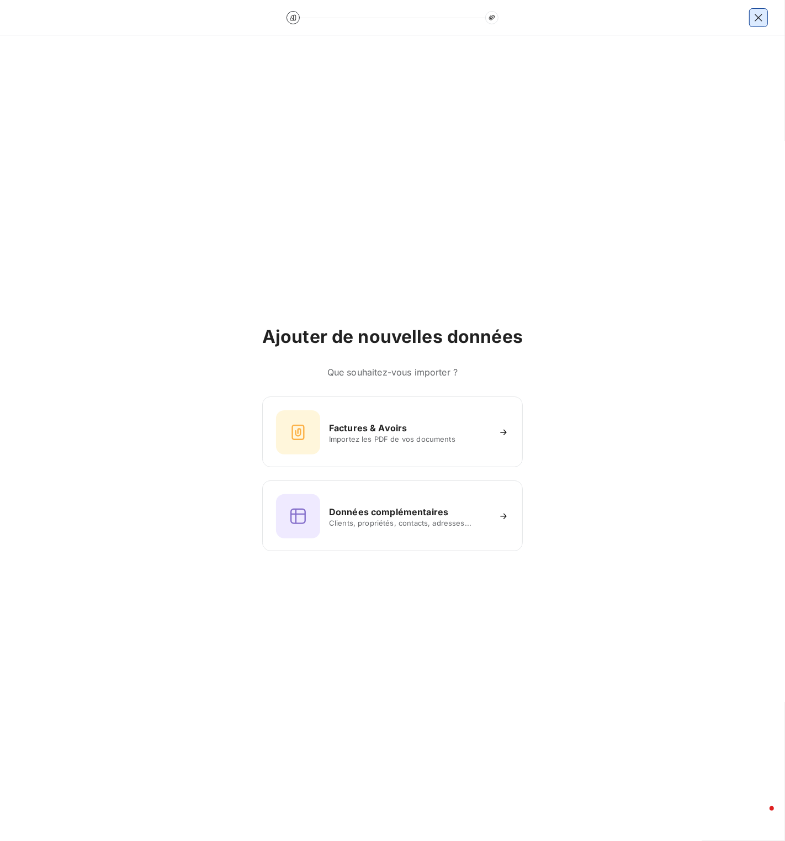
click at [758, 18] on icon "button" at bounding box center [757, 17] width 7 height 7
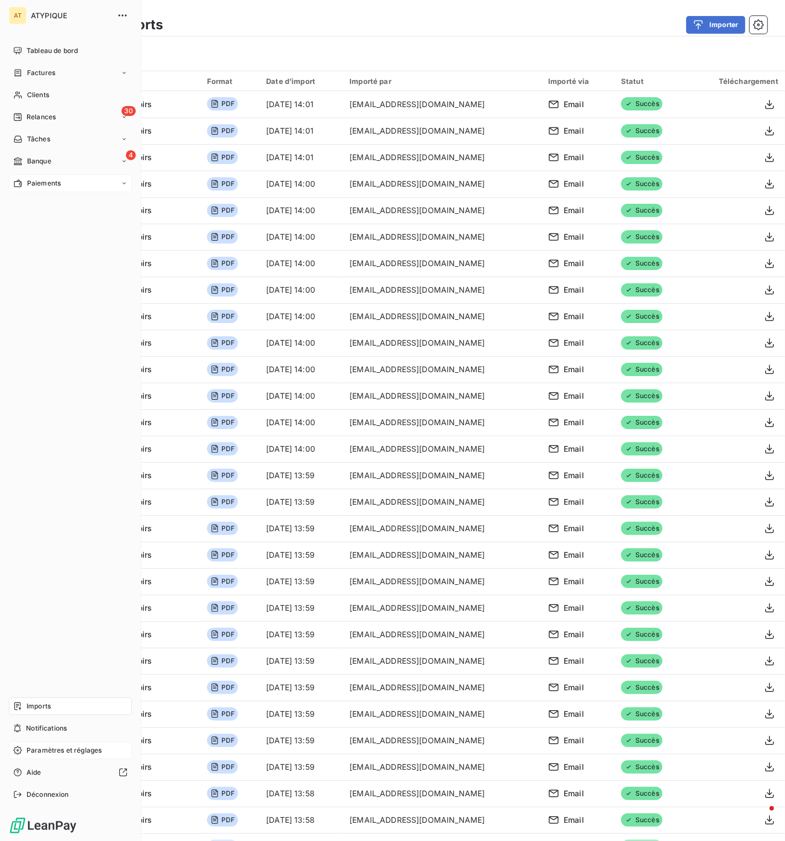
click at [54, 509] on div "Tableau de bord Factures Clients 30 Relances Tâches 4 Banque Paiements Imports …" at bounding box center [70, 422] width 123 height 761
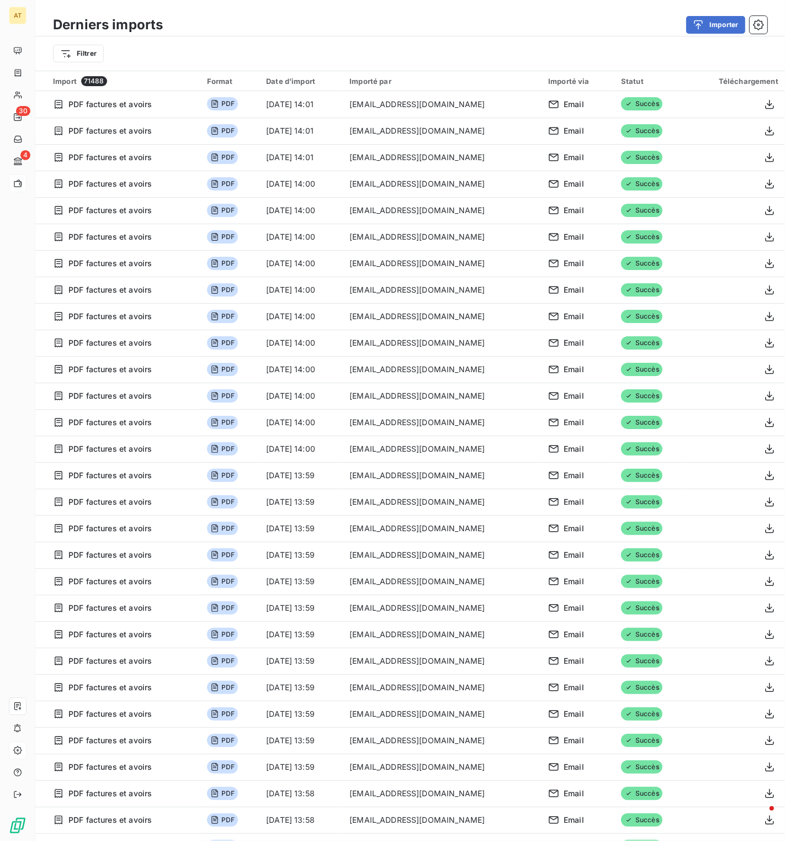
click at [275, 49] on div "Filtrer" at bounding box center [410, 53] width 714 height 21
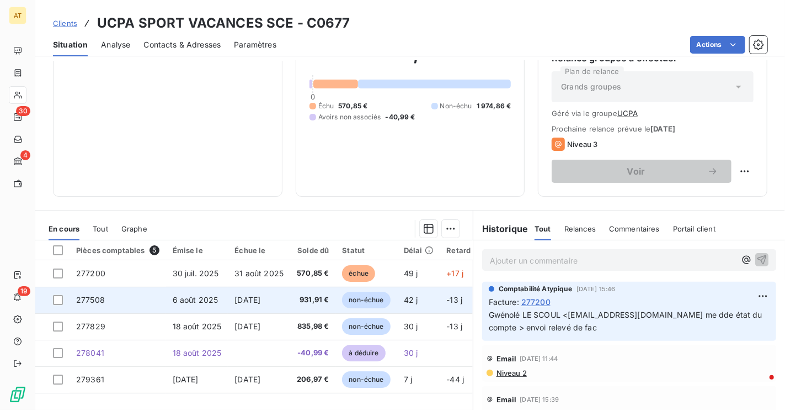
scroll to position [189, 0]
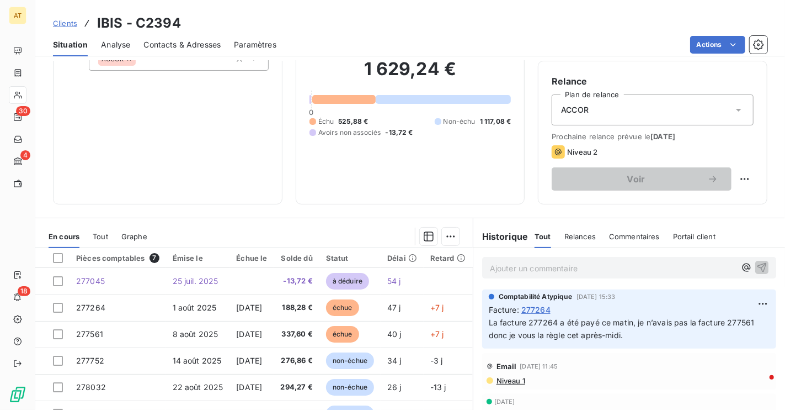
scroll to position [119, 0]
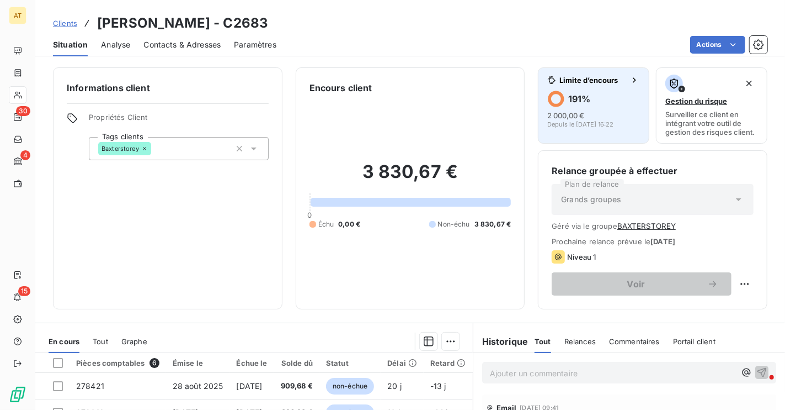
click at [581, 102] on h6 "191 %" at bounding box center [579, 98] width 22 height 11
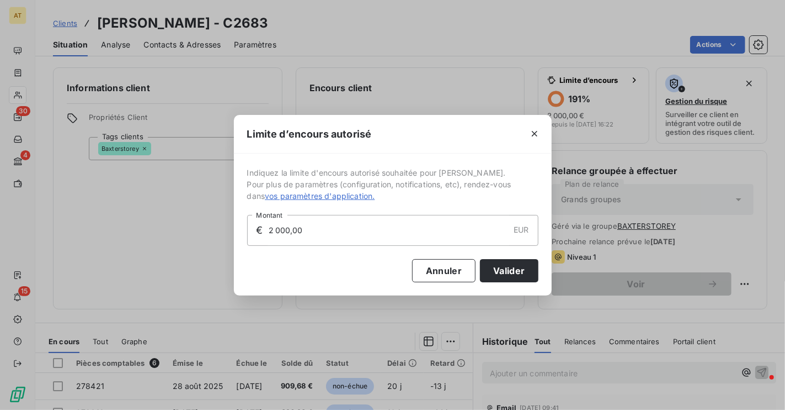
click at [349, 235] on input "2 000,00" at bounding box center [389, 230] width 242 height 30
click at [434, 233] on input "8 000,00" at bounding box center [389, 230] width 242 height 30
click at [509, 269] on button "Valider" at bounding box center [509, 270] width 58 height 23
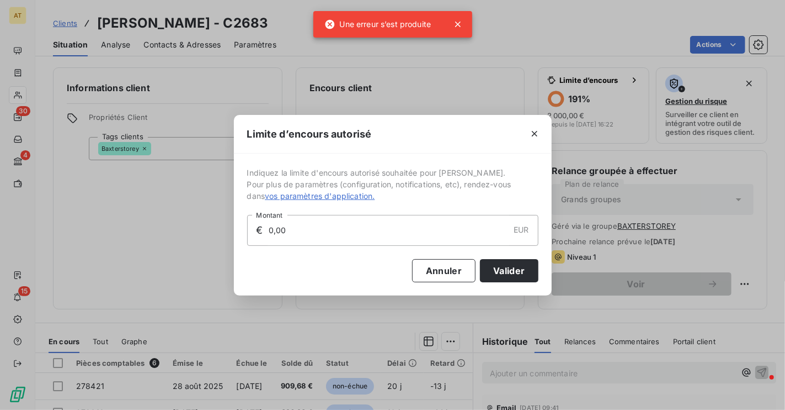
click at [465, 227] on input "0,00" at bounding box center [389, 230] width 242 height 30
type input "0,00"
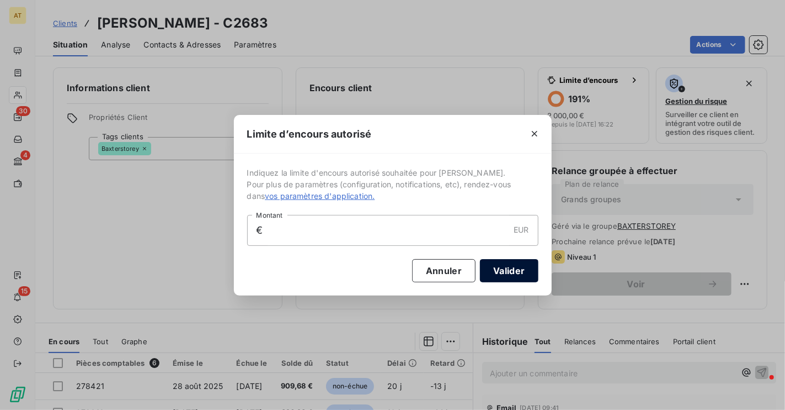
click at [511, 273] on button "Valider" at bounding box center [509, 270] width 58 height 23
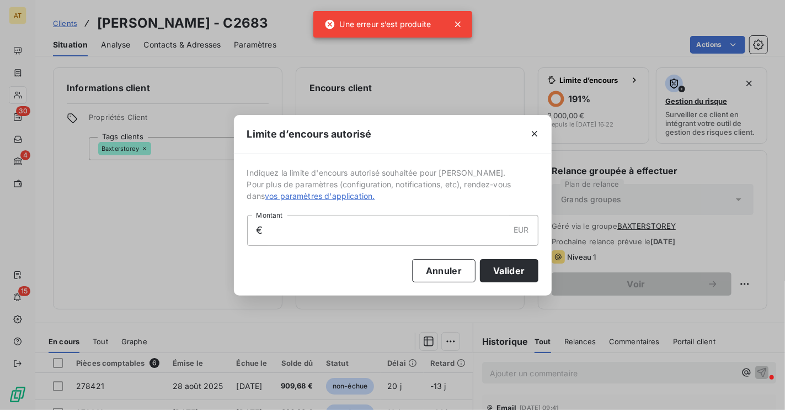
click at [591, 135] on div "Limite d’encours autorisé Indiquez la limite d'encours autorisé souhaitée pour …" at bounding box center [392, 205] width 785 height 410
click at [448, 276] on button "Annuler" at bounding box center [443, 270] width 63 height 23
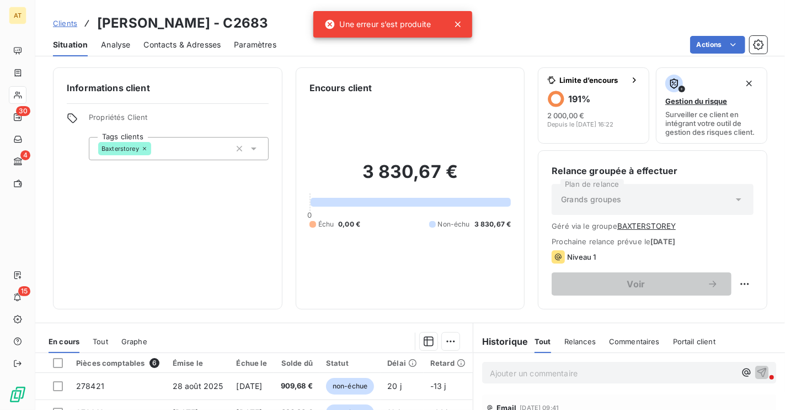
click at [124, 41] on span "Analyse" at bounding box center [115, 44] width 29 height 11
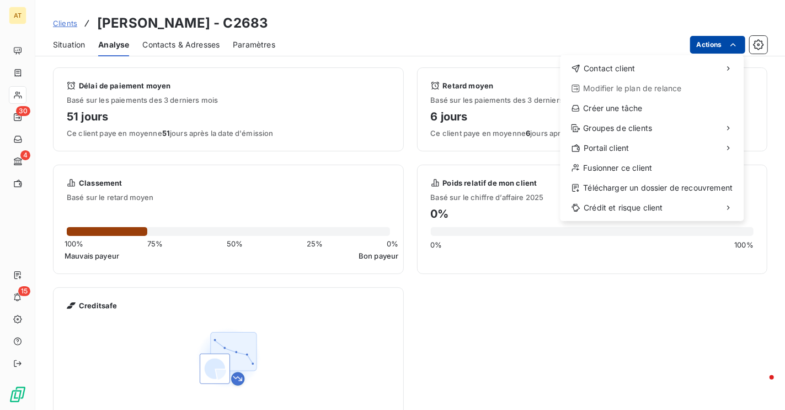
click at [713, 43] on html "AT 30 4 15 Clients CRYSTAL PARK - C2683 Situation Analyse Contacts & Adresses P…" at bounding box center [392, 205] width 785 height 410
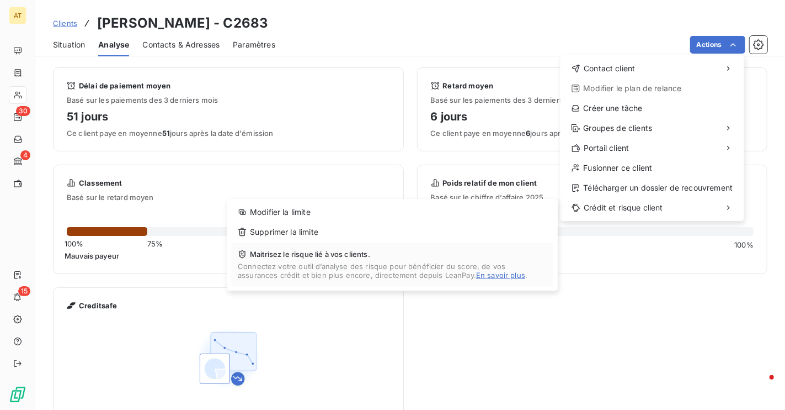
click at [333, 241] on div "Modifier la limite Supprimer la limite Maitrisez le risque lié à vos clients. C…" at bounding box center [392, 245] width 331 height 92
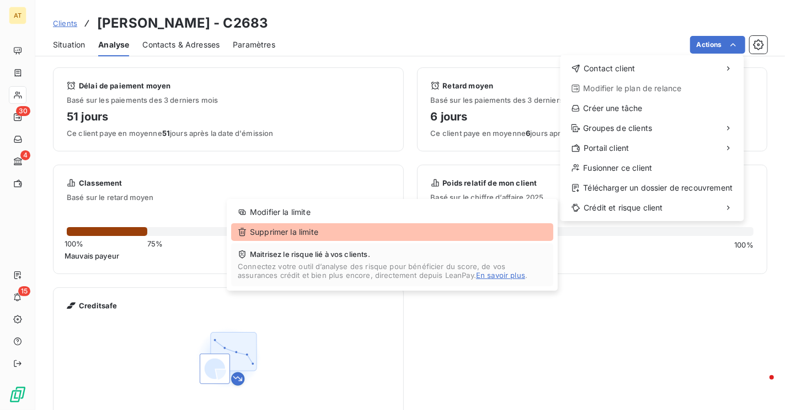
click at [323, 237] on div "Supprimer la limite" at bounding box center [392, 232] width 322 height 18
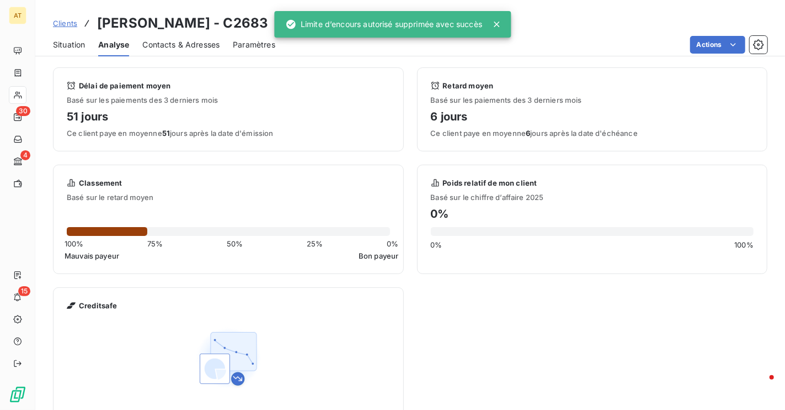
click at [67, 47] on span "Situation" at bounding box center [69, 44] width 32 height 11
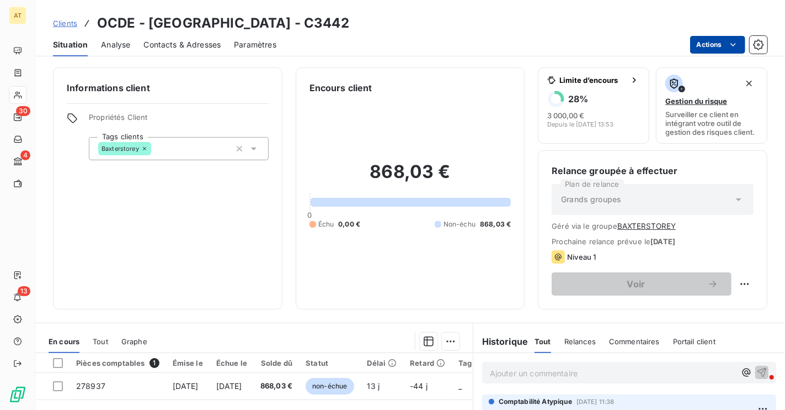
click at [715, 42] on html "AT 30 4 13 Clients OCDE - [GEOGRAPHIC_DATA] - C3442 Situation Analyse Contacts …" at bounding box center [392, 205] width 785 height 410
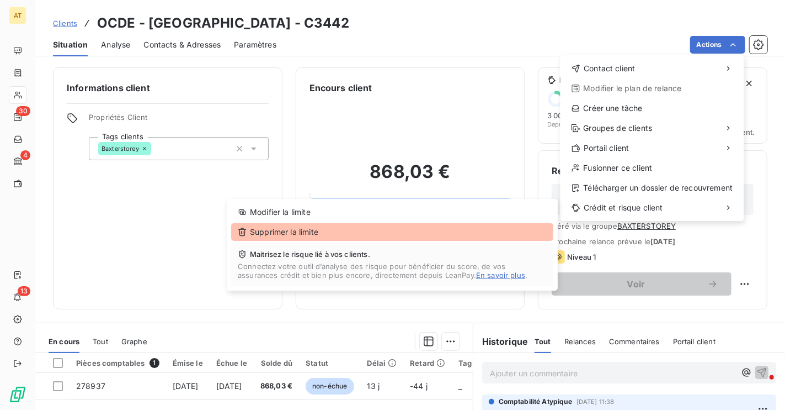
click at [347, 231] on div "Supprimer la limite" at bounding box center [392, 232] width 322 height 18
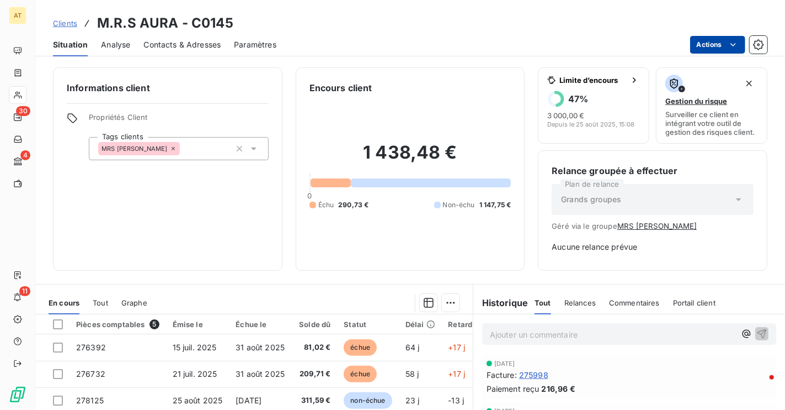
click at [714, 49] on html "AT 30 4 11 Clients M.R.S AURA - C0145 Situation Analyse Contacts & Adresses Par…" at bounding box center [392, 205] width 785 height 410
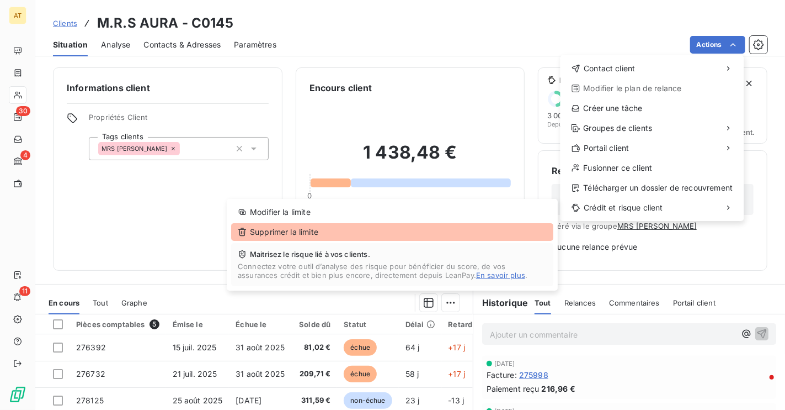
click at [429, 226] on div "Supprimer la limite" at bounding box center [392, 232] width 322 height 18
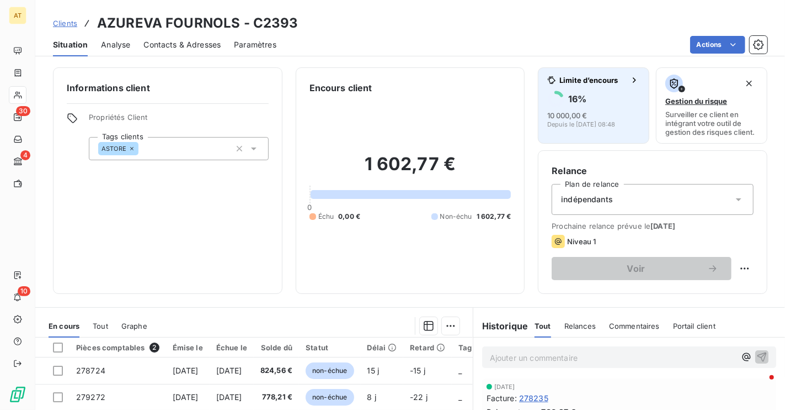
click at [615, 124] on span "Depuis le [DATE] 08:48" at bounding box center [581, 124] width 68 height 7
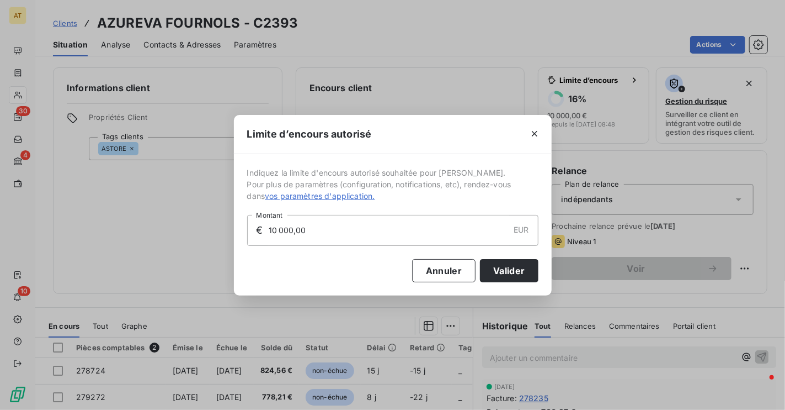
click at [619, 139] on div "Limite d’encours autorisé Indiquez la limite d'encours autorisé souhaitée pour …" at bounding box center [392, 205] width 785 height 410
click at [616, 126] on div "Limite d’encours autorisé Indiquez la limite d'encours autorisé souhaitée pour …" at bounding box center [392, 205] width 785 height 410
click at [442, 268] on button "Annuler" at bounding box center [443, 270] width 63 height 23
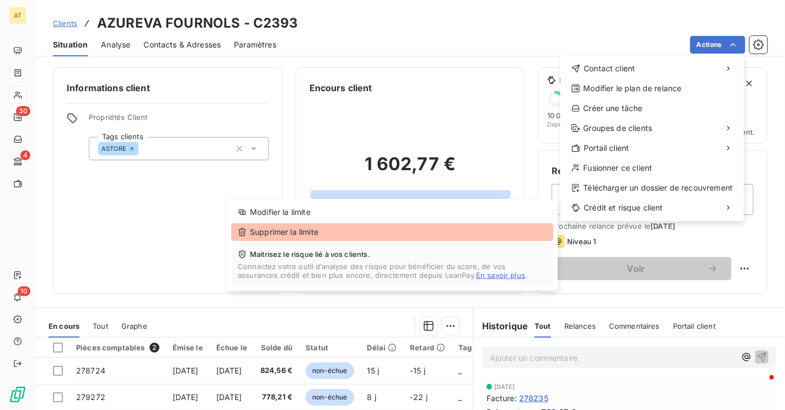
click at [396, 230] on div "Supprimer la limite" at bounding box center [392, 232] width 322 height 18
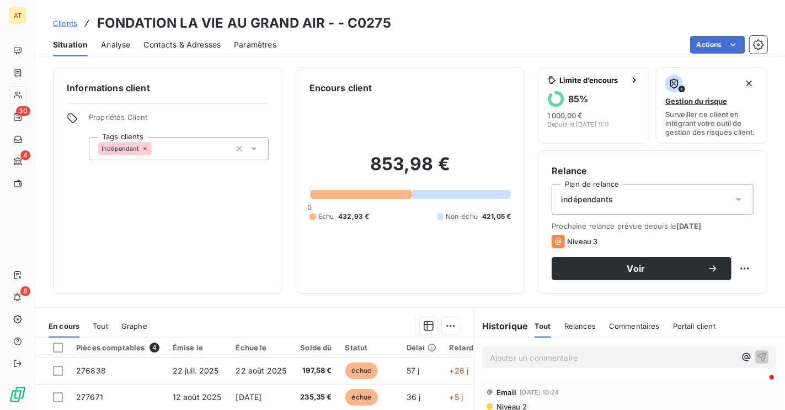
click at [353, 24] on h3 "FONDATION LA VIE AU GRAND AIR - - C0275" at bounding box center [244, 23] width 294 height 20
click at [367, 30] on h3 "FONDATION LA VIE AU GRAND AIR - - C0275" at bounding box center [244, 23] width 294 height 20
copy h3 "C0275"
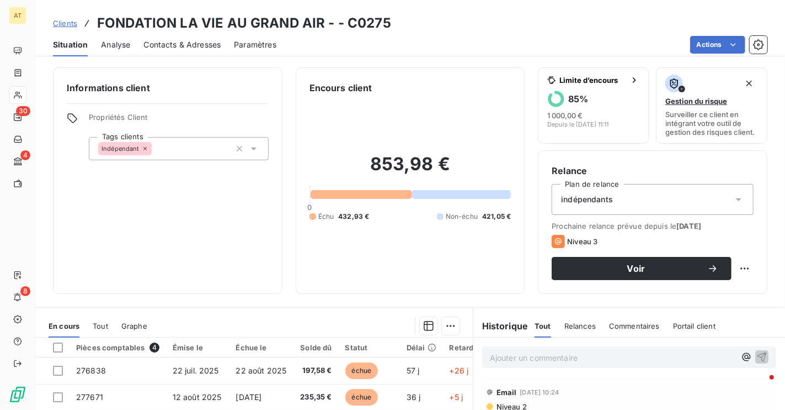
click at [133, 31] on h3 "FONDATION LA VIE AU GRAND AIR - - C0275" at bounding box center [244, 23] width 294 height 20
click at [137, 18] on h3 "FONDATION LA VIE AU GRAND AIR - - C0275" at bounding box center [244, 23] width 294 height 20
click at [123, 22] on h3 "FONDATION LA VIE AU GRAND AIR - - C0275" at bounding box center [244, 23] width 294 height 20
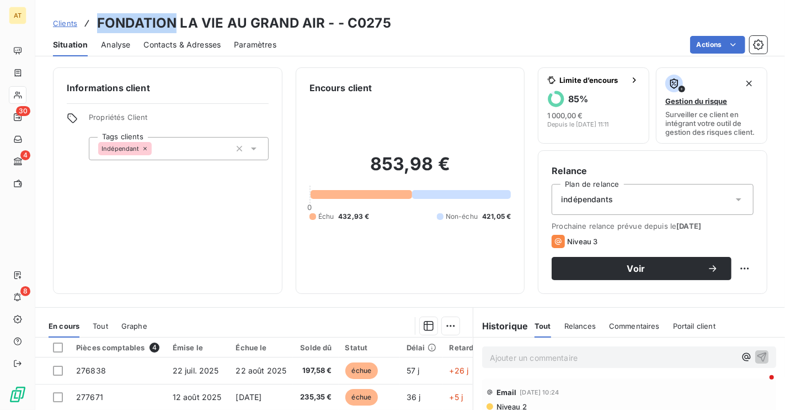
copy h3 "FONDATION"
click at [363, 22] on h3 "FONDATION LA VIE AU GRAND AIR - - C0275" at bounding box center [244, 23] width 294 height 20
copy h3 "C0275"
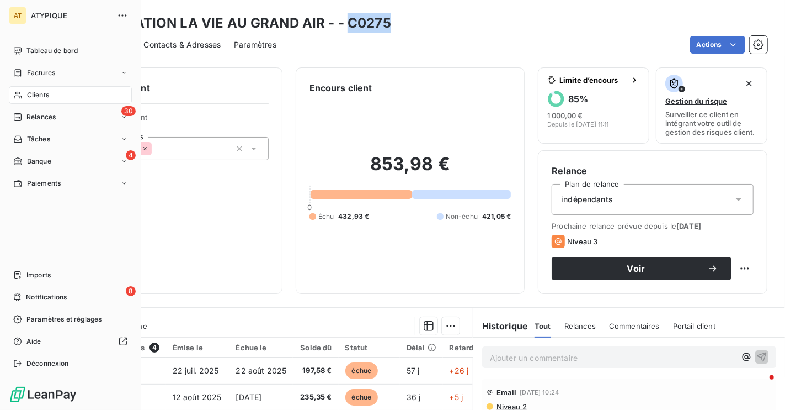
click at [38, 91] on span "Clients" at bounding box center [38, 95] width 22 height 10
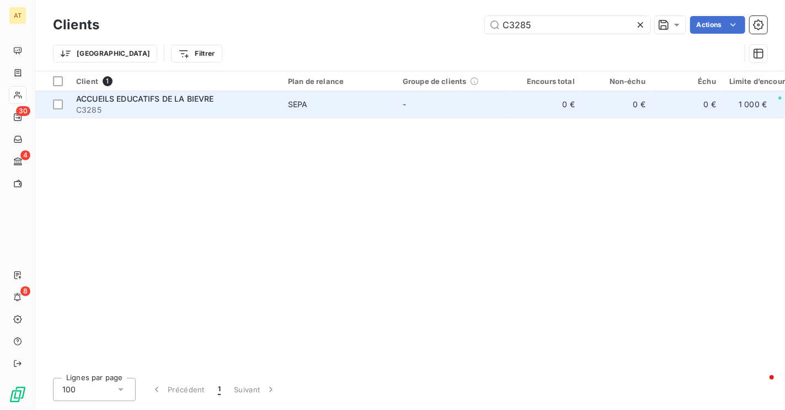
type input "C3285"
click at [141, 98] on span "ACCUEILS EDUCATIFS DE LA BIEVRE" at bounding box center [145, 98] width 138 height 9
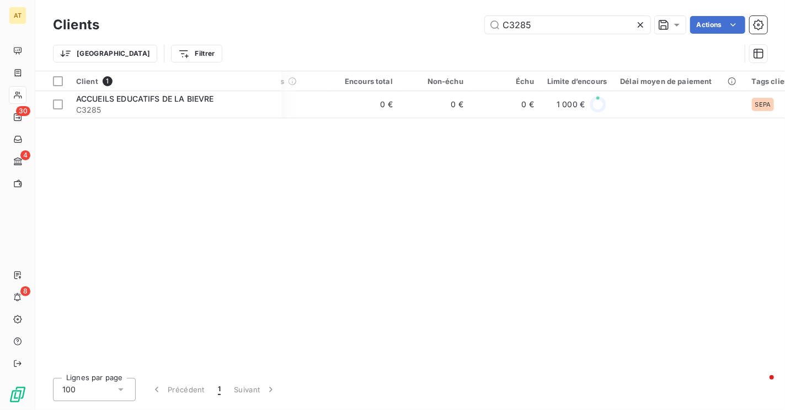
scroll to position [0, 209]
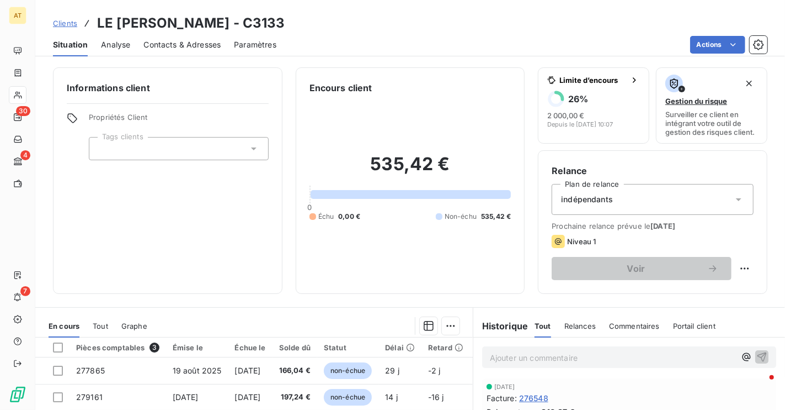
click at [241, 25] on h3 "LE [PERSON_NAME] - C3133" at bounding box center [191, 23] width 188 height 20
click at [241, 25] on h3 "LE PERE JOSEPH - C3133" at bounding box center [191, 23] width 188 height 20
copy h3 "C3133"
click at [241, 25] on h3 "LE PERE JOSEPH - C3133" at bounding box center [191, 23] width 188 height 20
click at [240, 24] on h3 "LE PERE JOSEPH - C3133" at bounding box center [191, 23] width 188 height 20
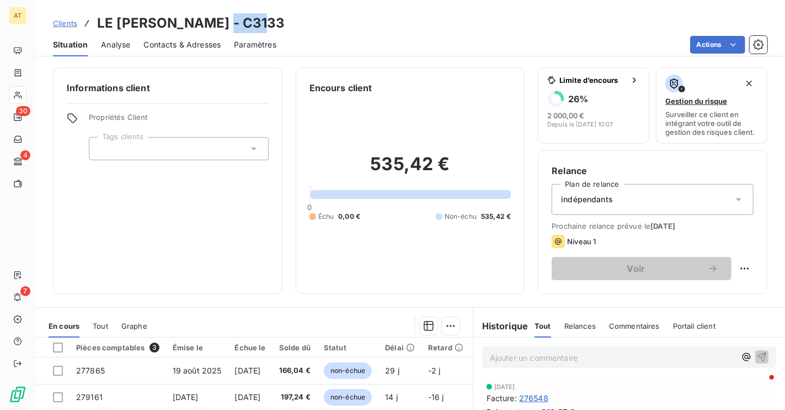
click at [240, 24] on h3 "LE PERE JOSEPH - C3133" at bounding box center [191, 23] width 188 height 20
copy h3 "C3133"
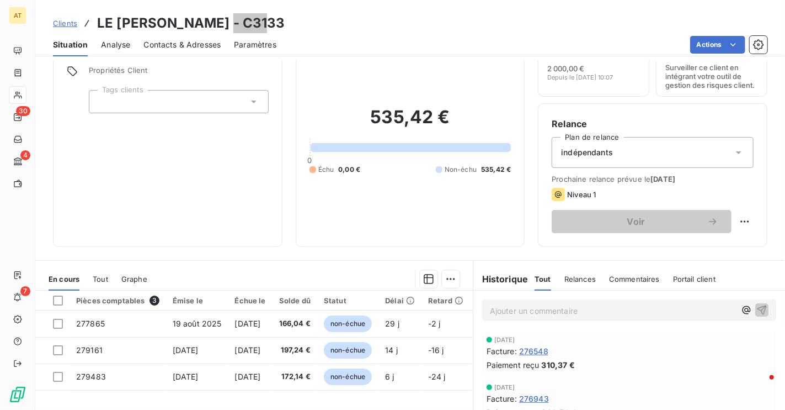
scroll to position [25, 0]
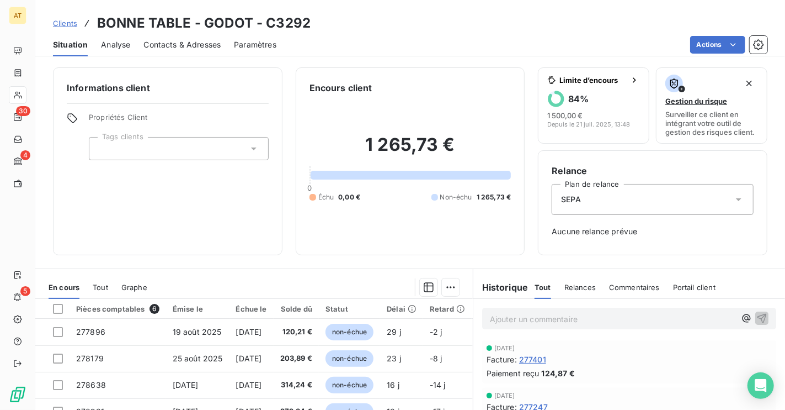
click at [289, 29] on h3 "BONNE TABLE - GODOT - C3292" at bounding box center [204, 23] width 214 height 20
copy h3 "C3292"
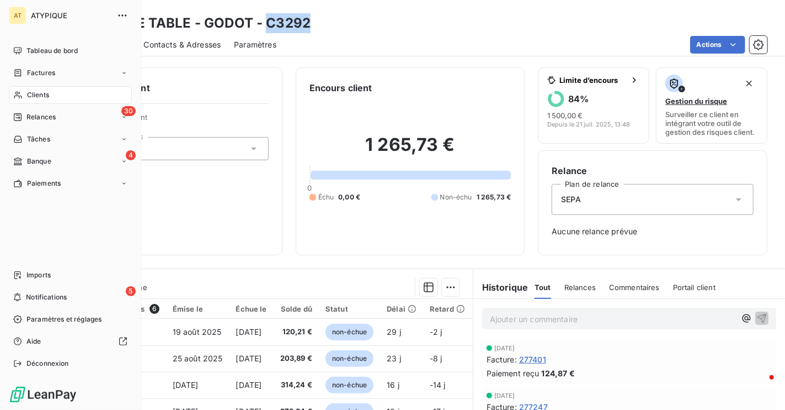
click at [39, 95] on span "Clients" at bounding box center [38, 95] width 22 height 10
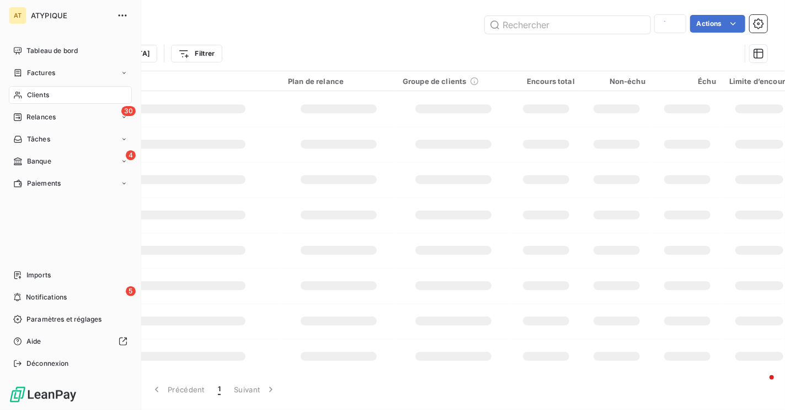
type input "C3285"
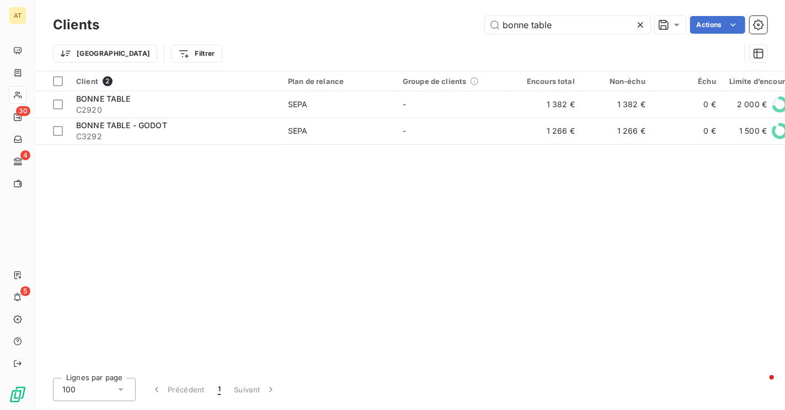
scroll to position [0, 6]
type input "bonne table"
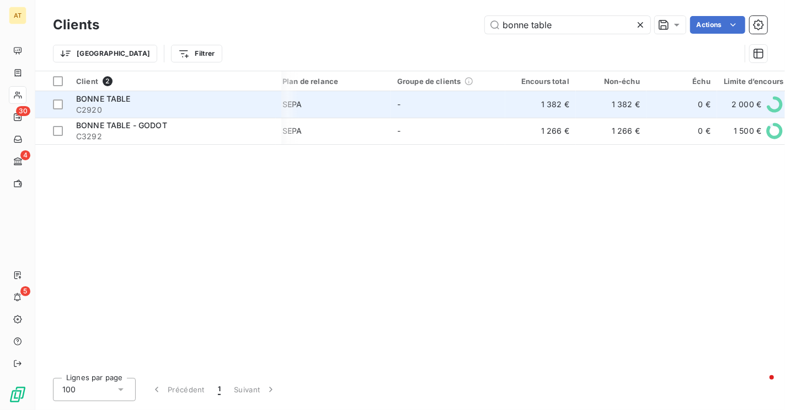
click at [155, 96] on div "BONNE TABLE" at bounding box center [175, 98] width 199 height 11
click at [91, 114] on span "C2920" at bounding box center [175, 109] width 199 height 11
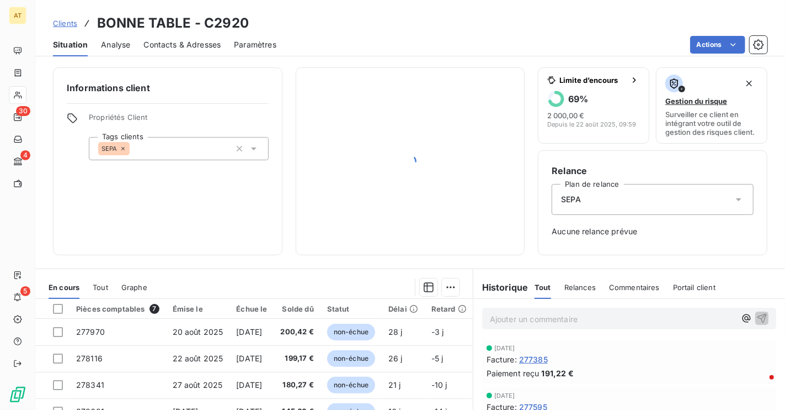
click at [91, 114] on span "Propriétés Client" at bounding box center [179, 120] width 180 height 15
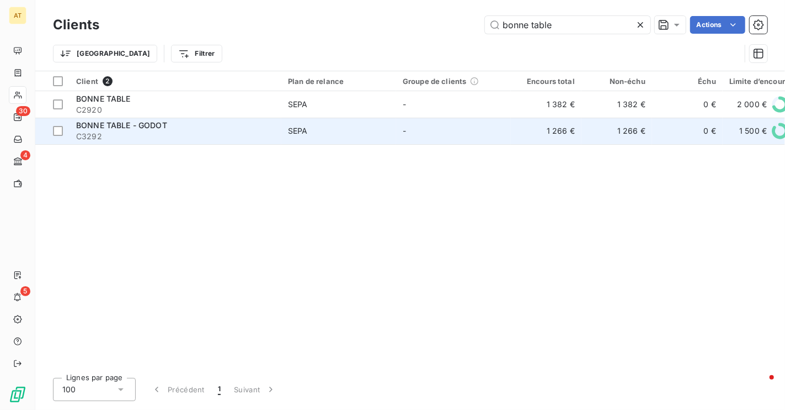
click at [130, 134] on span "C3292" at bounding box center [175, 136] width 199 height 11
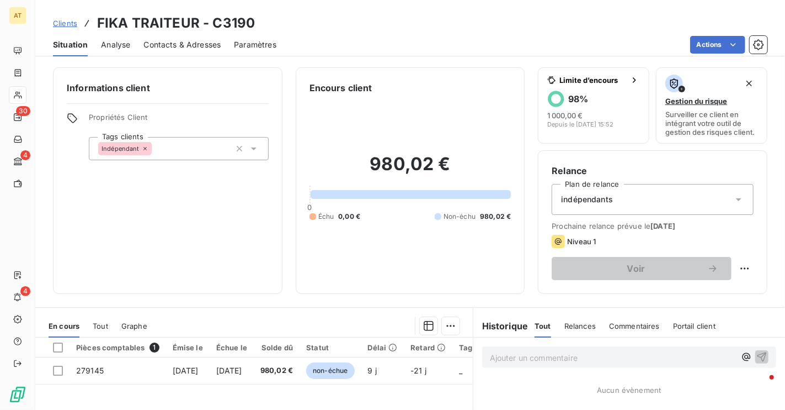
click at [227, 19] on h3 "FIKA TRAITEUR - C3190" at bounding box center [176, 23] width 158 height 20
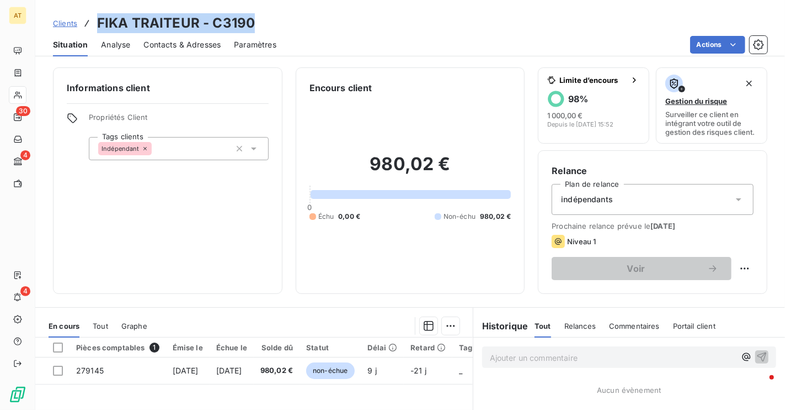
click at [227, 20] on h3 "FIKA TRAITEUR - C3190" at bounding box center [176, 23] width 158 height 20
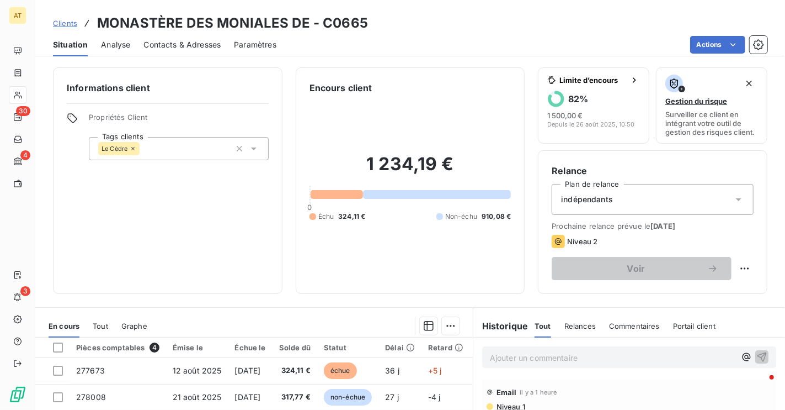
click at [350, 30] on h3 "MONASTÈRE DES MONIALES DE - C0665" at bounding box center [232, 23] width 271 height 20
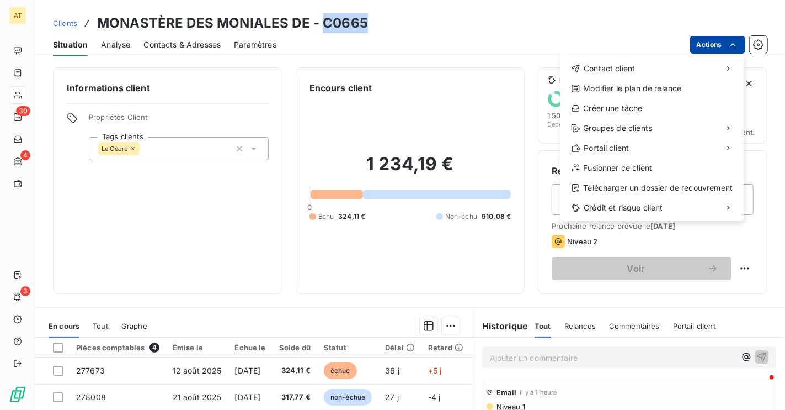
click at [722, 44] on html "AT 30 4 3 Clients MONASTÈRE DES MONIALES DE - C0665 Situation Analyse Contacts …" at bounding box center [392, 205] width 785 height 410
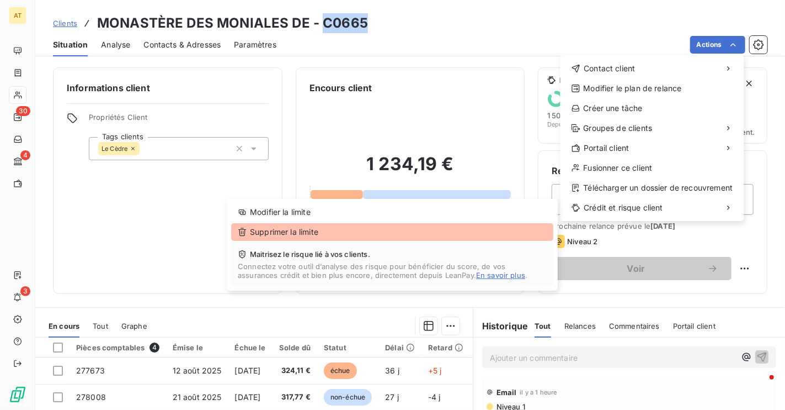
click at [376, 233] on div "Supprimer la limite" at bounding box center [392, 232] width 322 height 18
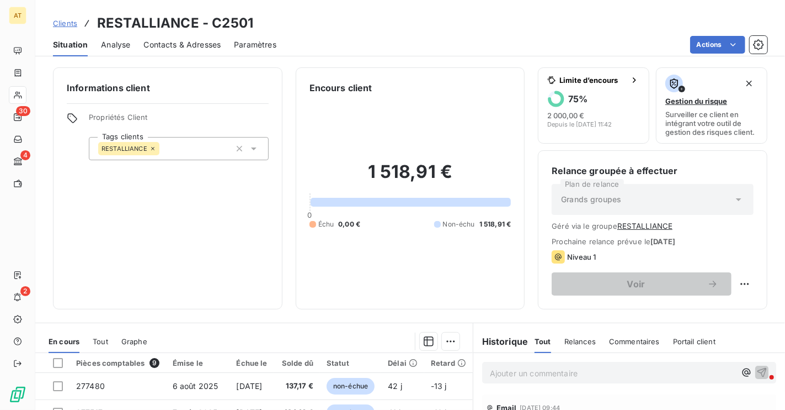
click at [244, 19] on h3 "RESTALLIANCE - C2501" at bounding box center [175, 23] width 156 height 20
click at [146, 22] on h3 "RESTALLIANCE - C2501" at bounding box center [175, 23] width 156 height 20
copy h3 "RESTALLIANCE"
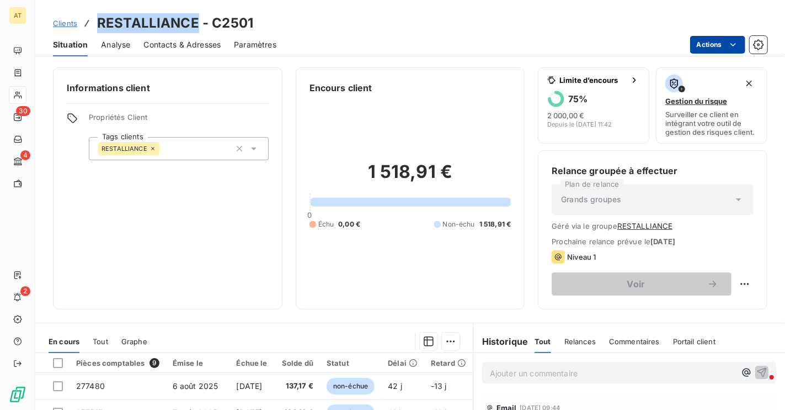
click at [724, 44] on html "AT 30 4 2 Clients RESTALLIANCE - C2501 Situation Analyse Contacts & Adresses Pa…" at bounding box center [392, 205] width 785 height 410
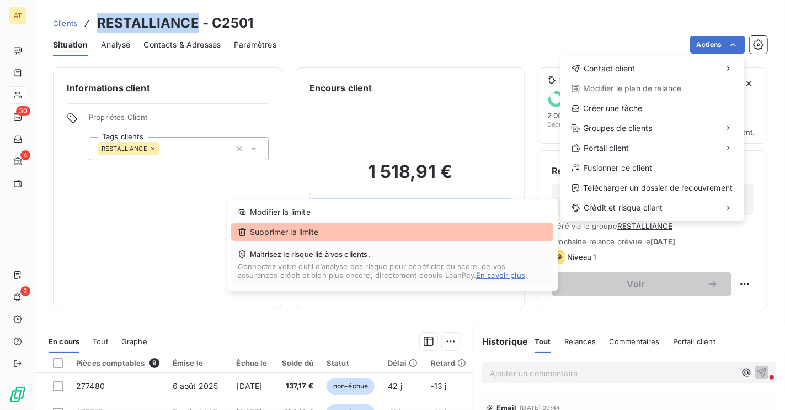
click at [455, 225] on div "Supprimer la limite" at bounding box center [392, 232] width 322 height 18
